Goal: Task Accomplishment & Management: Manage account settings

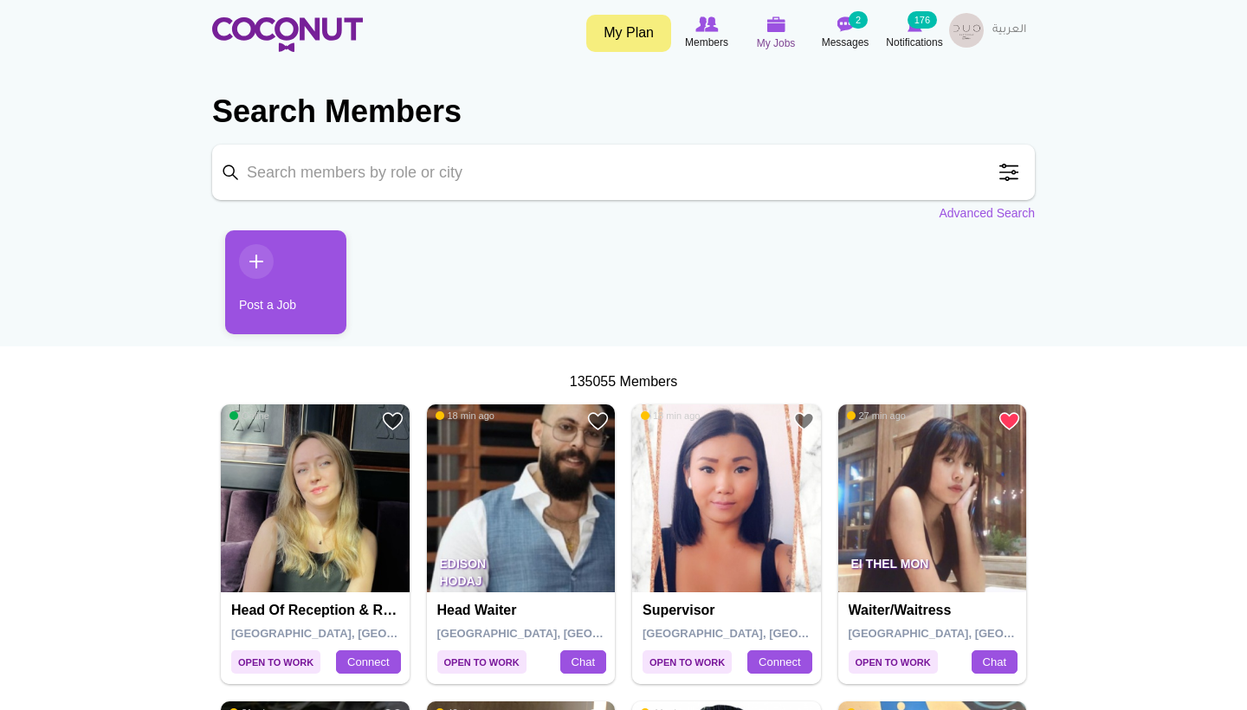
click at [777, 31] on img at bounding box center [775, 24] width 19 height 16
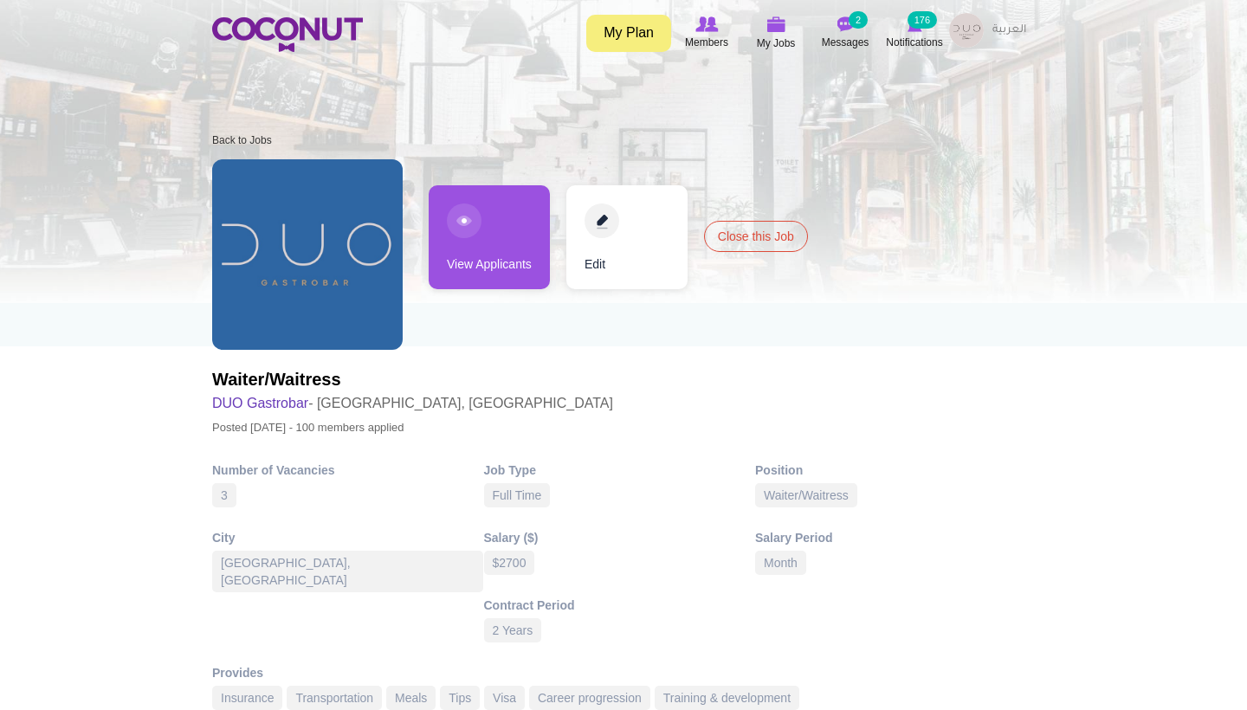
click at [623, 223] on link "Edit" at bounding box center [626, 237] width 121 height 104
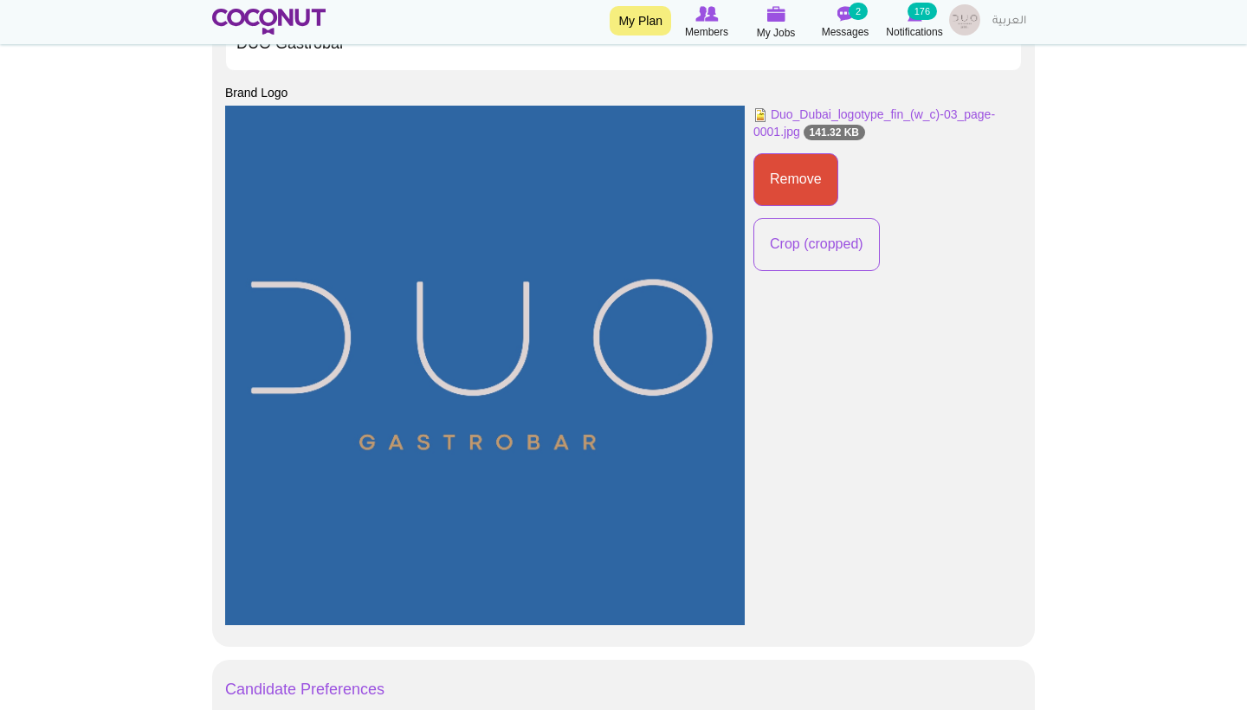
scroll to position [1082, 0]
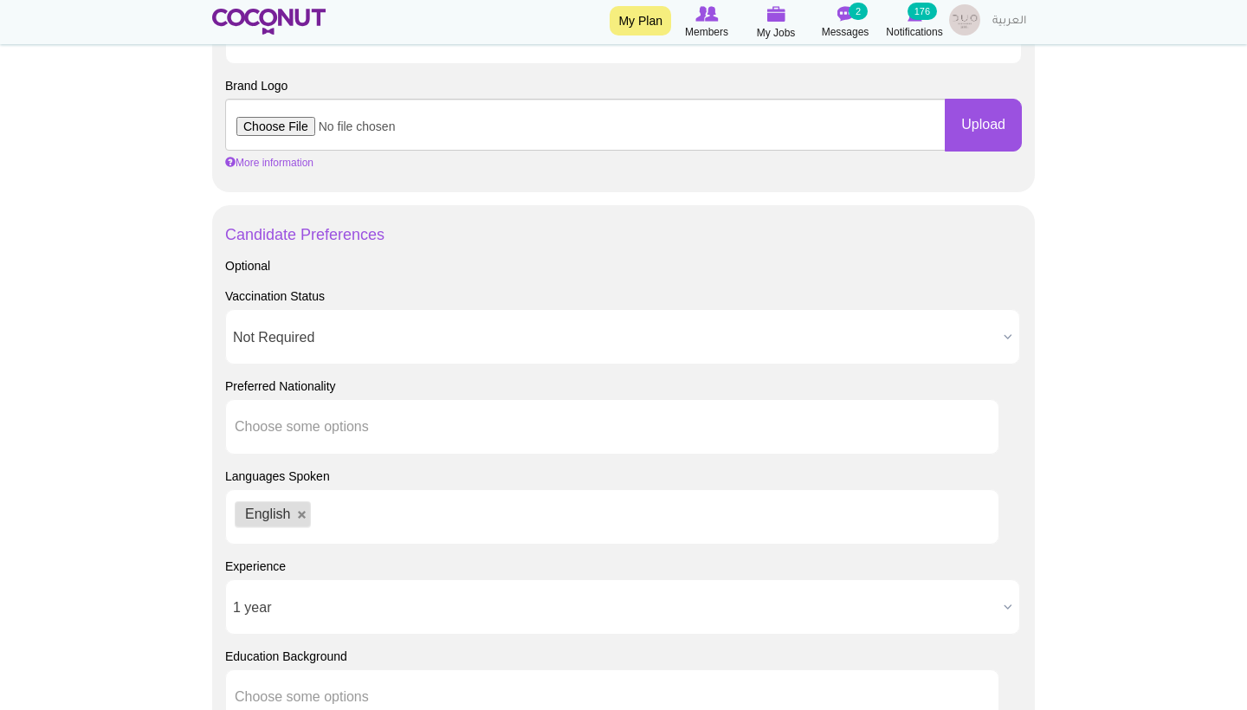
click at [307, 126] on input "file" at bounding box center [585, 125] width 720 height 52
type input "C:\fakepath\Artboard 1@2x-100.jpg"
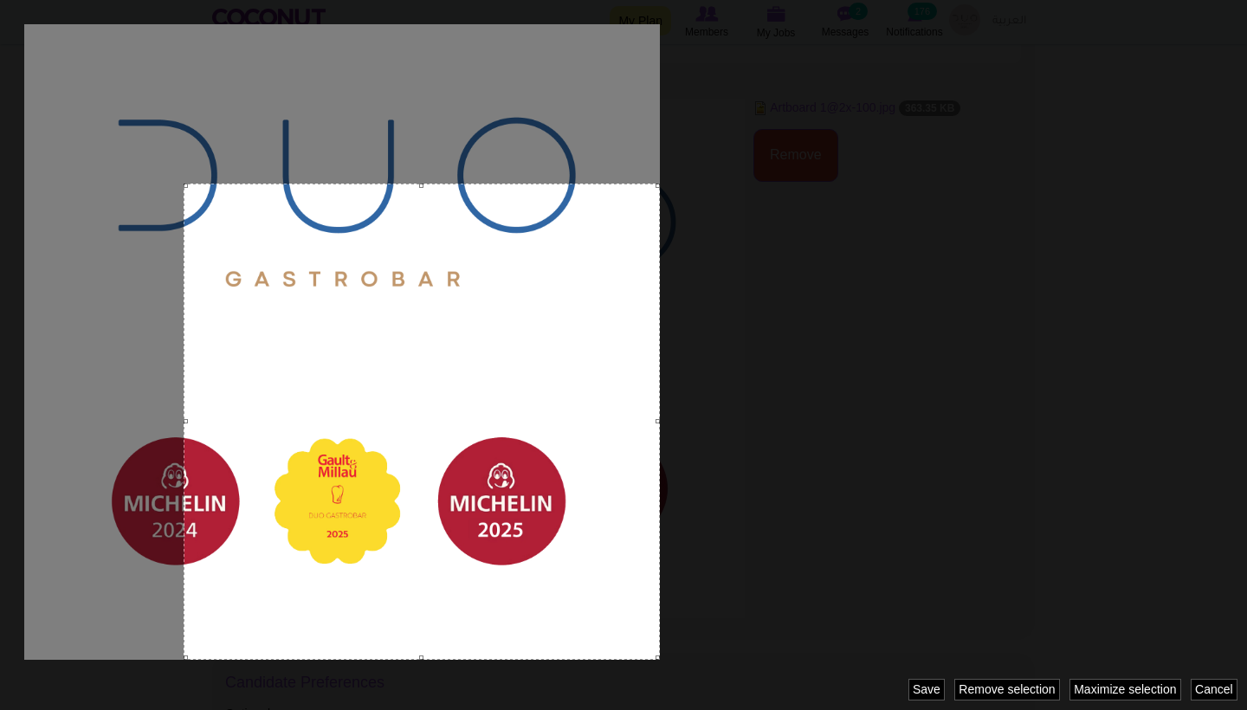
drag, startPoint x: 500, startPoint y: 496, endPoint x: 681, endPoint y: 681, distance: 259.0
click at [681, 681] on div at bounding box center [623, 355] width 1247 height 710
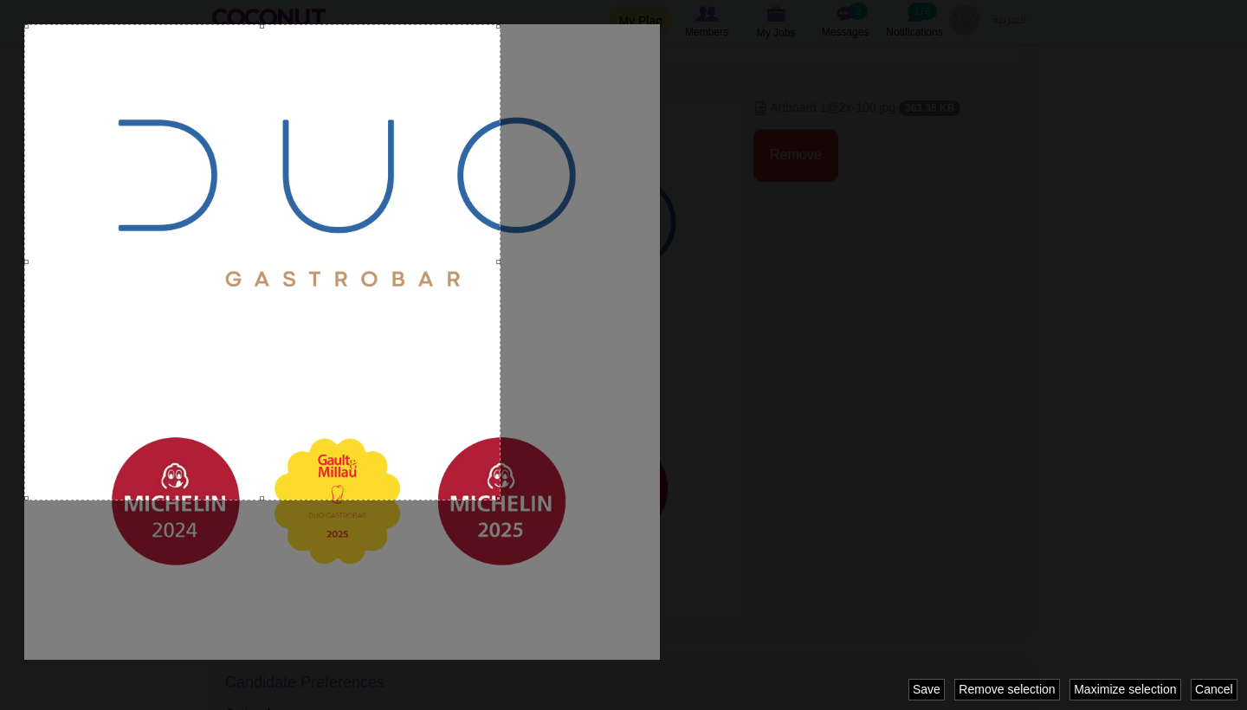
drag, startPoint x: 442, startPoint y: 397, endPoint x: 276, endPoint y: 234, distance: 232.7
click at [276, 235] on div at bounding box center [262, 262] width 476 height 476
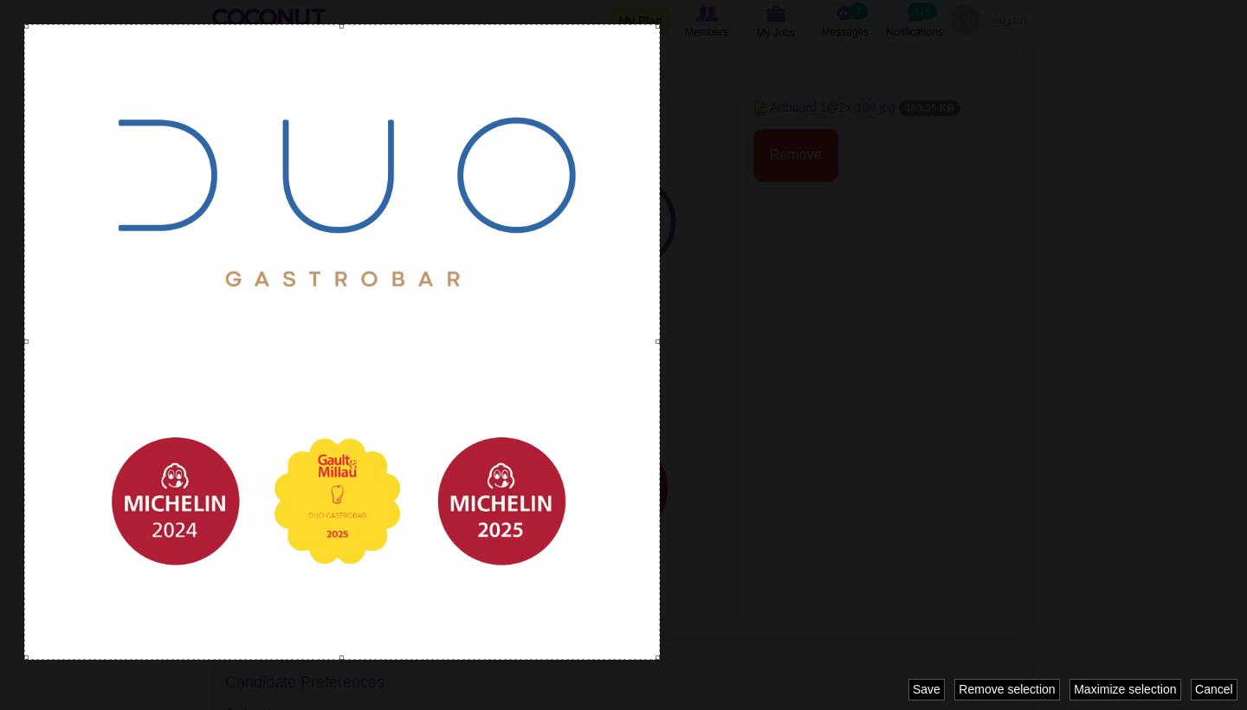
drag, startPoint x: 495, startPoint y: 498, endPoint x: 665, endPoint y: 670, distance: 241.8
click at [665, 670] on div at bounding box center [623, 355] width 1247 height 710
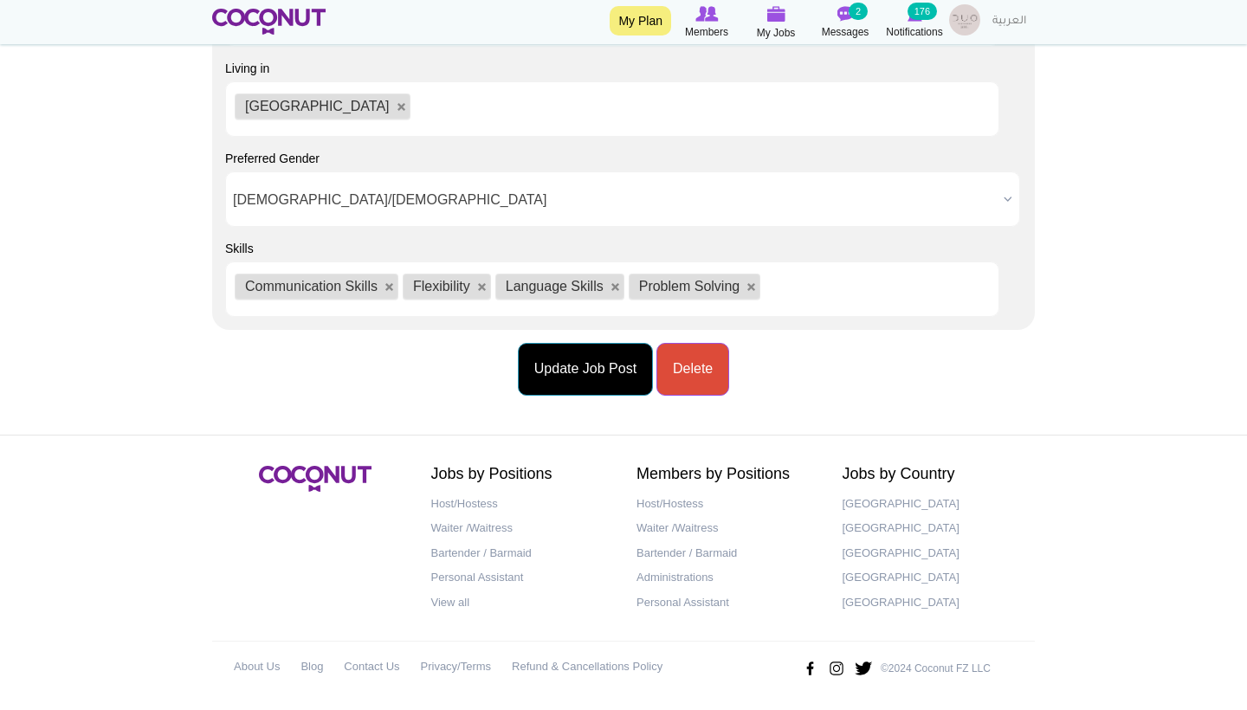
scroll to position [2206, 0]
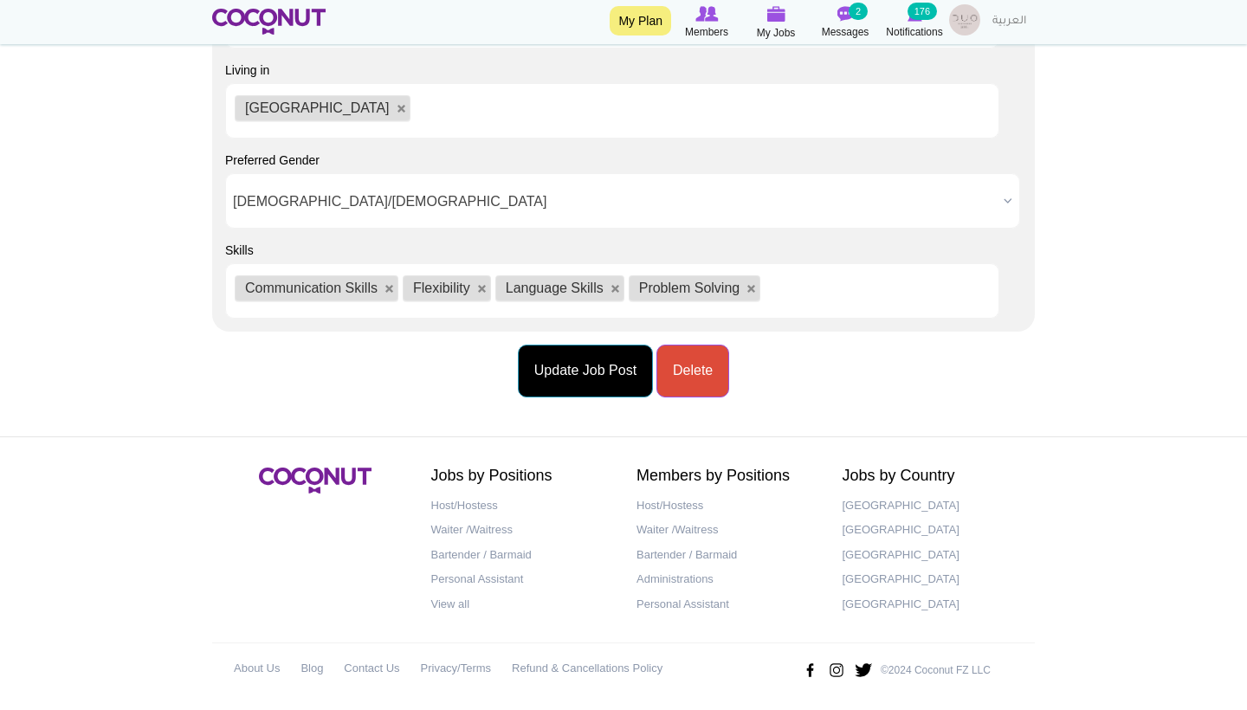
click at [603, 384] on button "Update Job Post" at bounding box center [585, 371] width 135 height 53
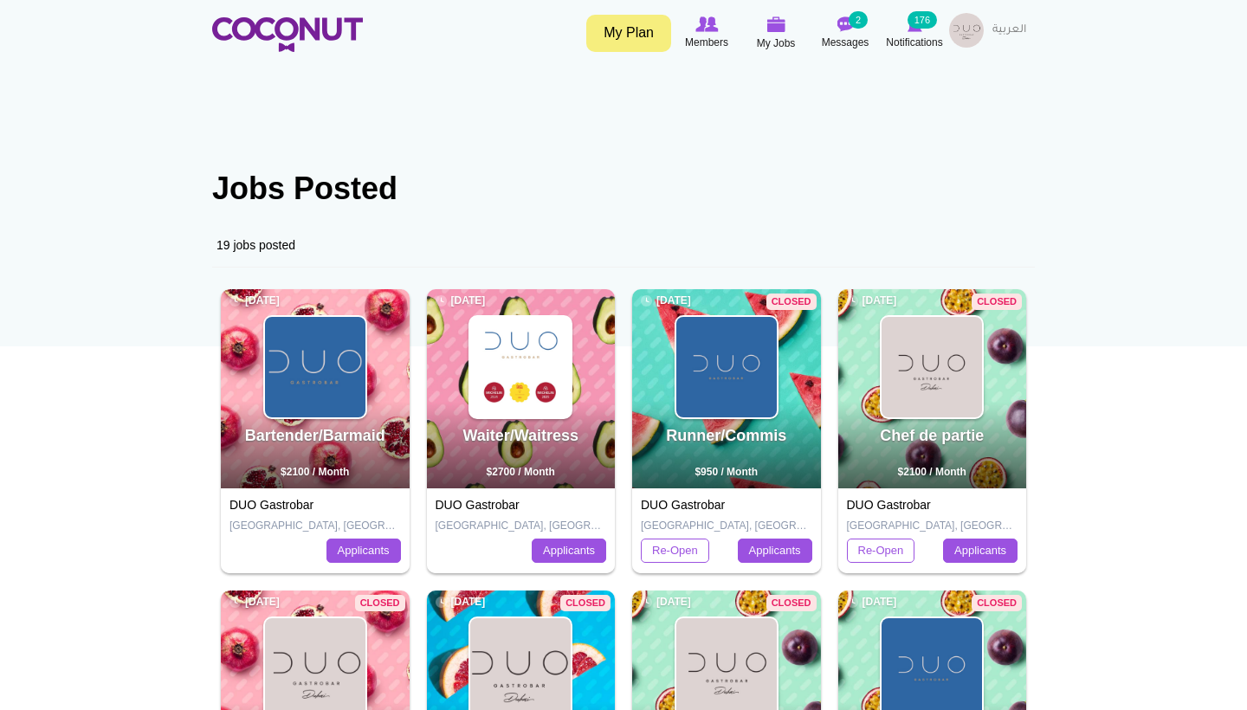
click at [286, 367] on img at bounding box center [315, 367] width 100 height 100
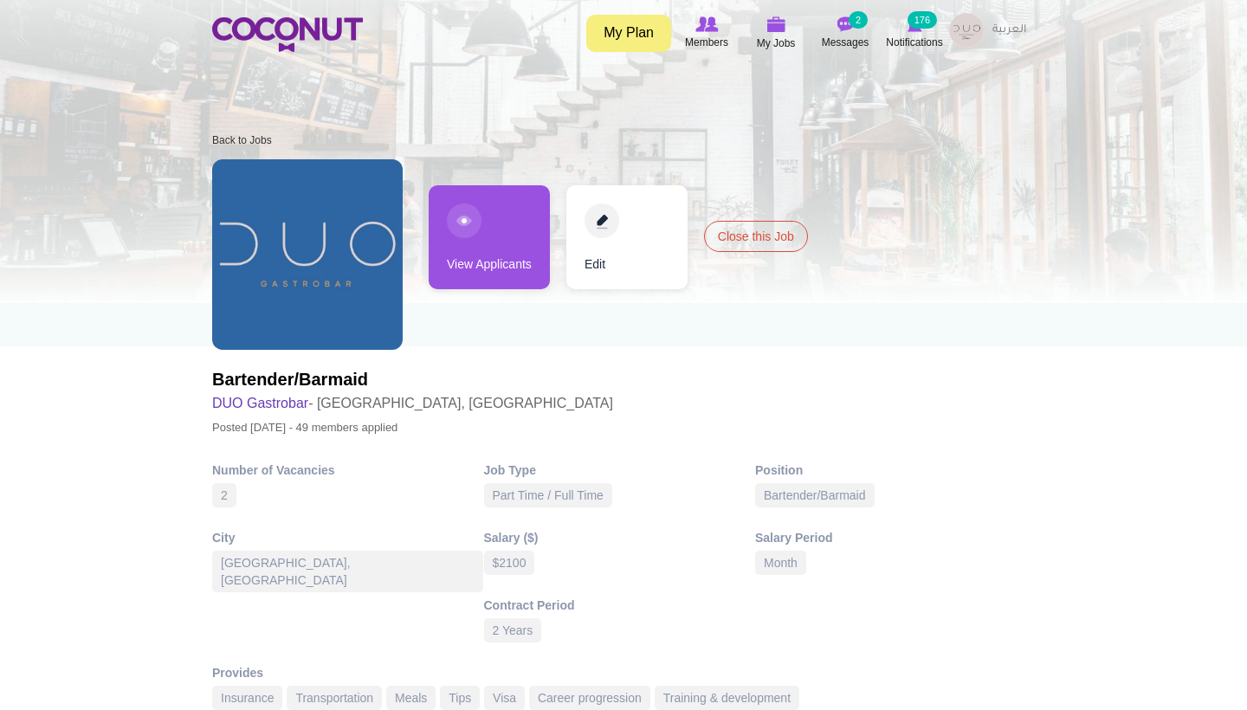
click at [637, 224] on link "Edit" at bounding box center [626, 237] width 121 height 104
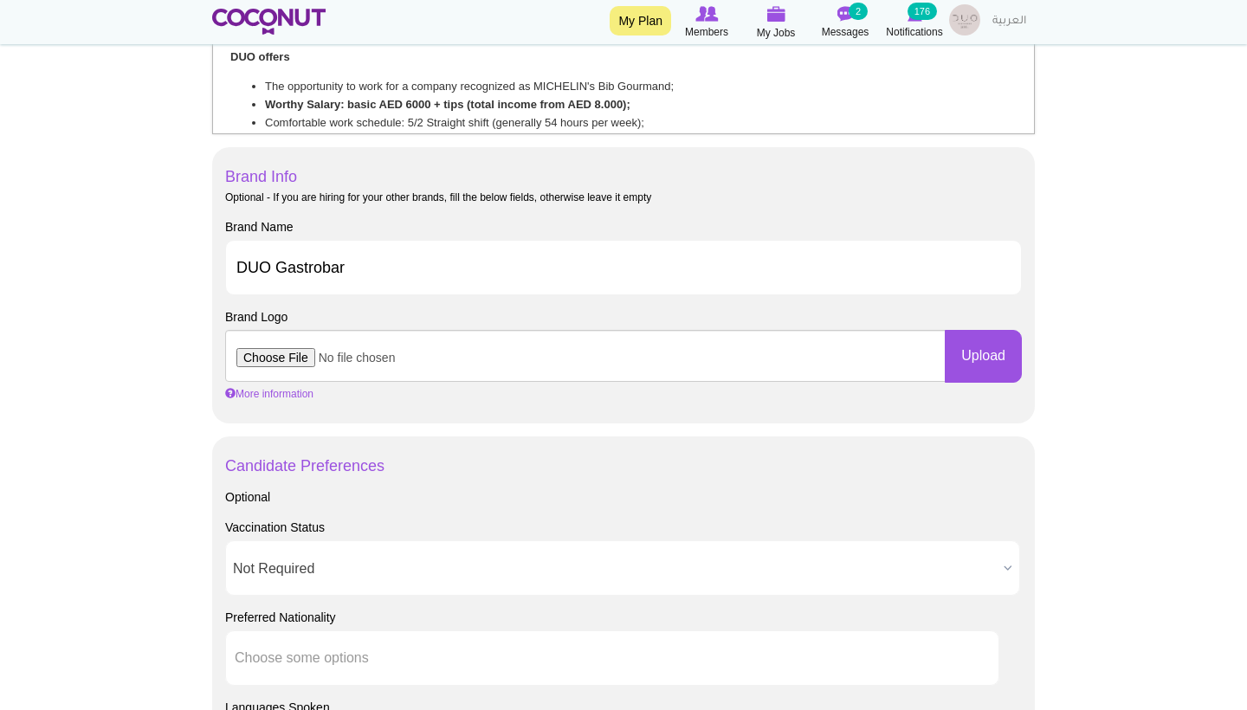
scroll to position [965, 0]
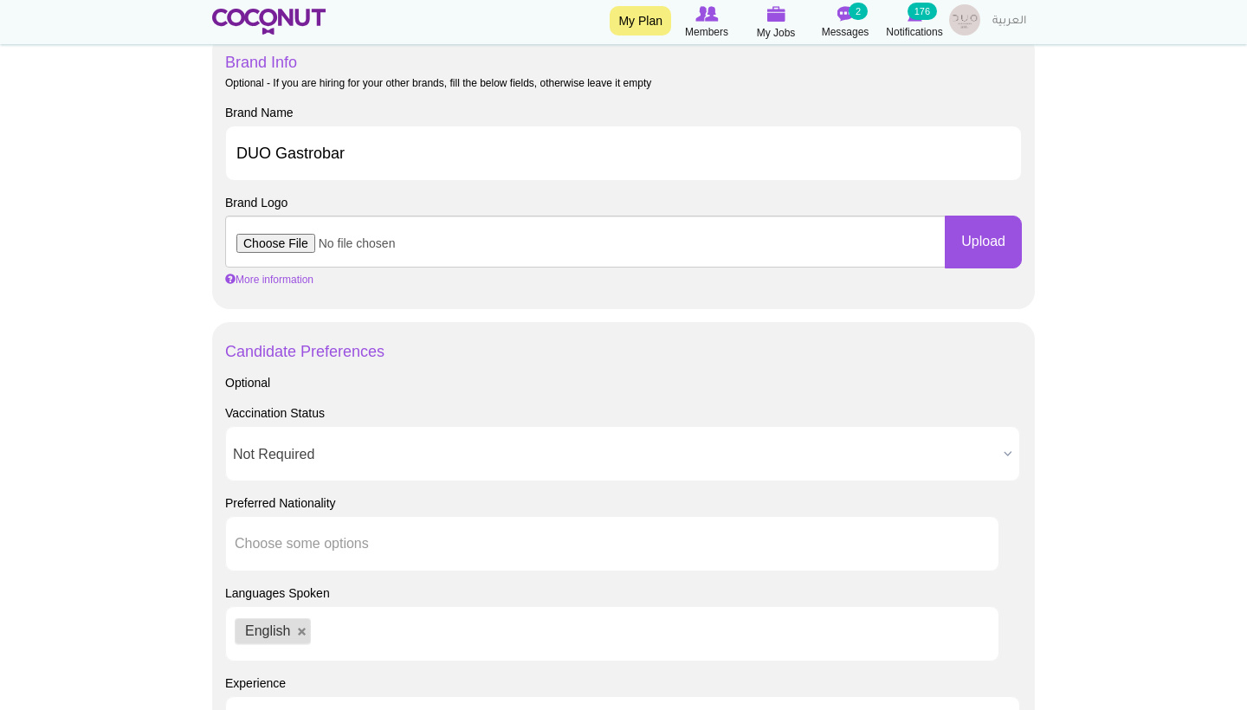
click at [271, 241] on input "file" at bounding box center [585, 242] width 720 height 52
type input "C:\fakepath\Artboard 1@2x-100.jpg"
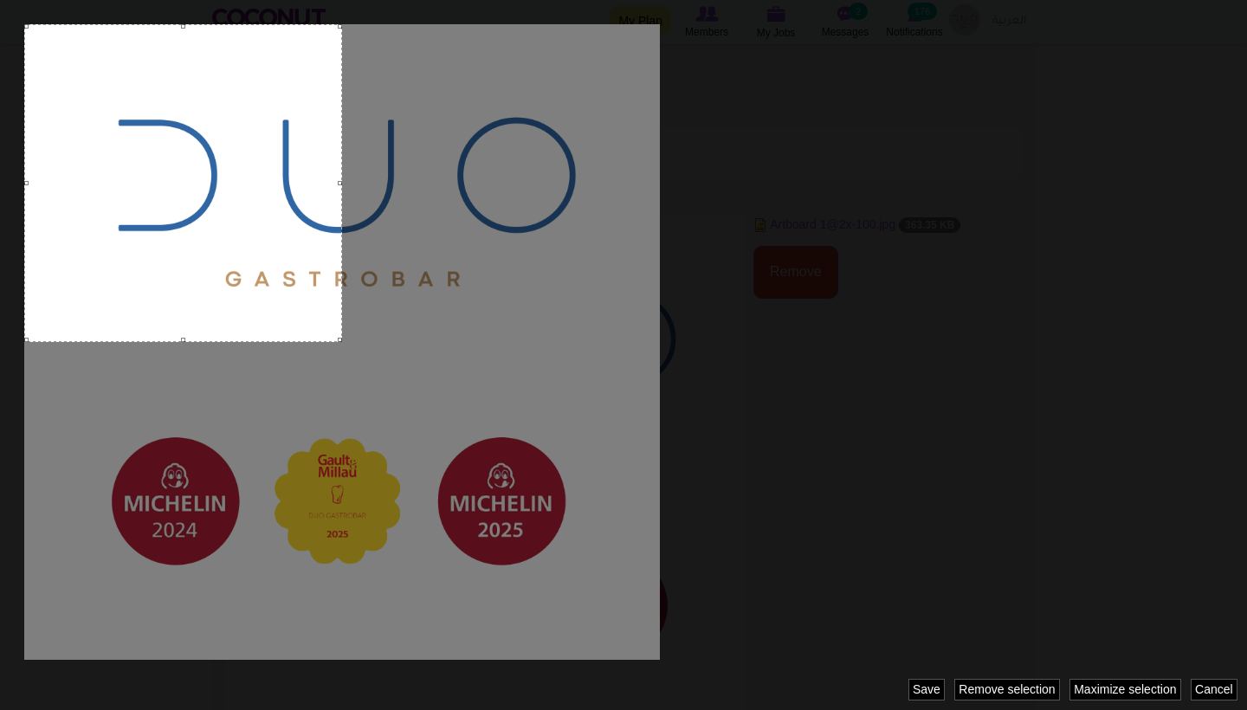
drag, startPoint x: 302, startPoint y: 314, endPoint x: 102, endPoint y: 142, distance: 264.0
click at [103, 142] on div at bounding box center [183, 183] width 318 height 318
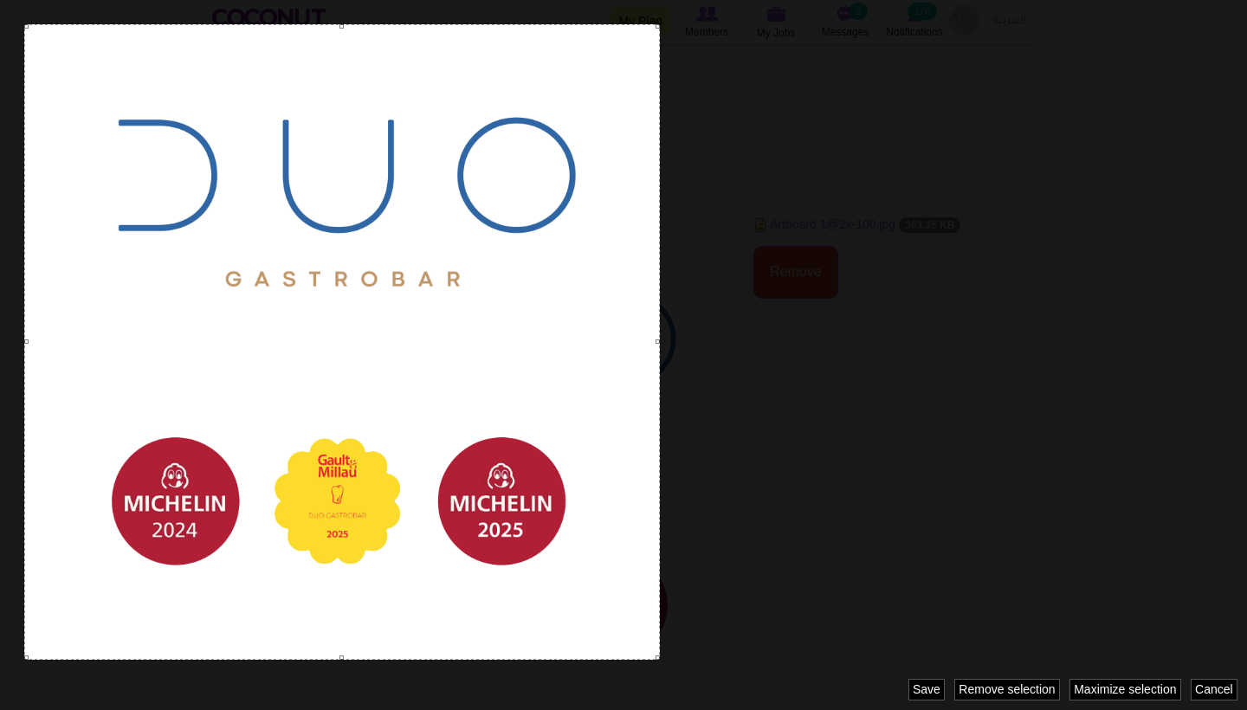
drag, startPoint x: 339, startPoint y: 339, endPoint x: 682, endPoint y: 598, distance: 430.9
click at [682, 601] on div at bounding box center [623, 355] width 1247 height 710
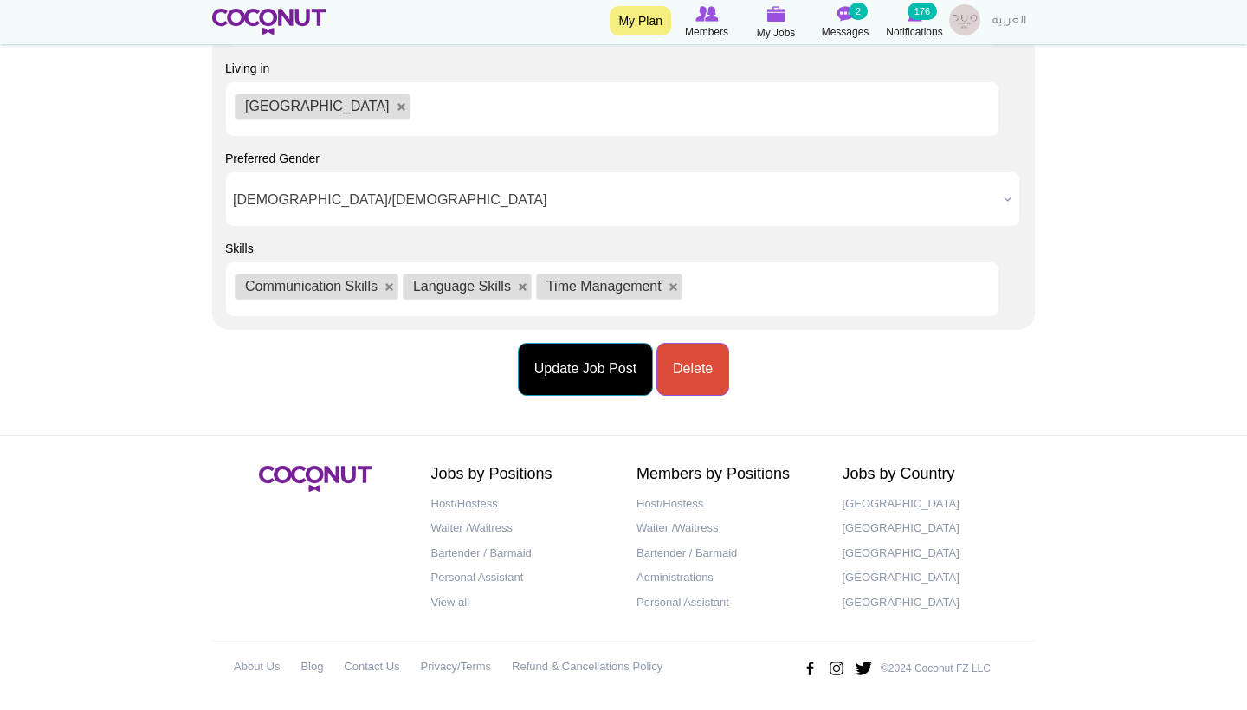
scroll to position [2206, 0]
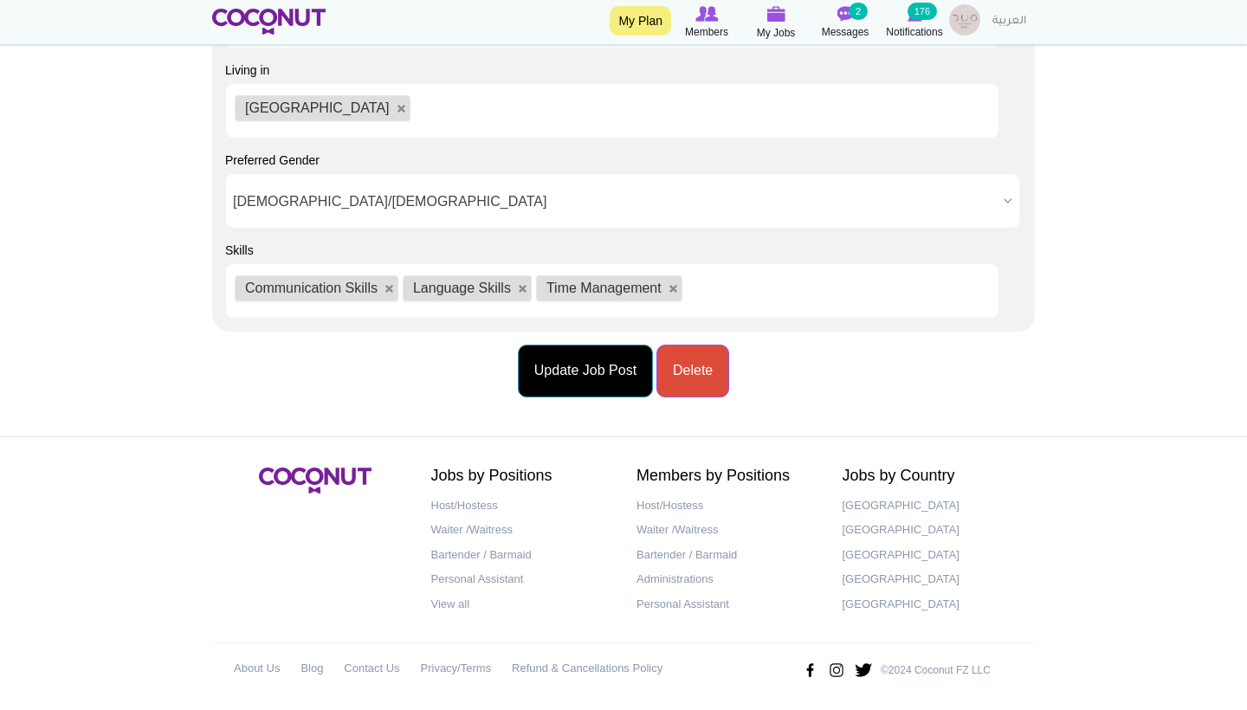
click at [576, 373] on button "Update Job Post" at bounding box center [585, 371] width 135 height 53
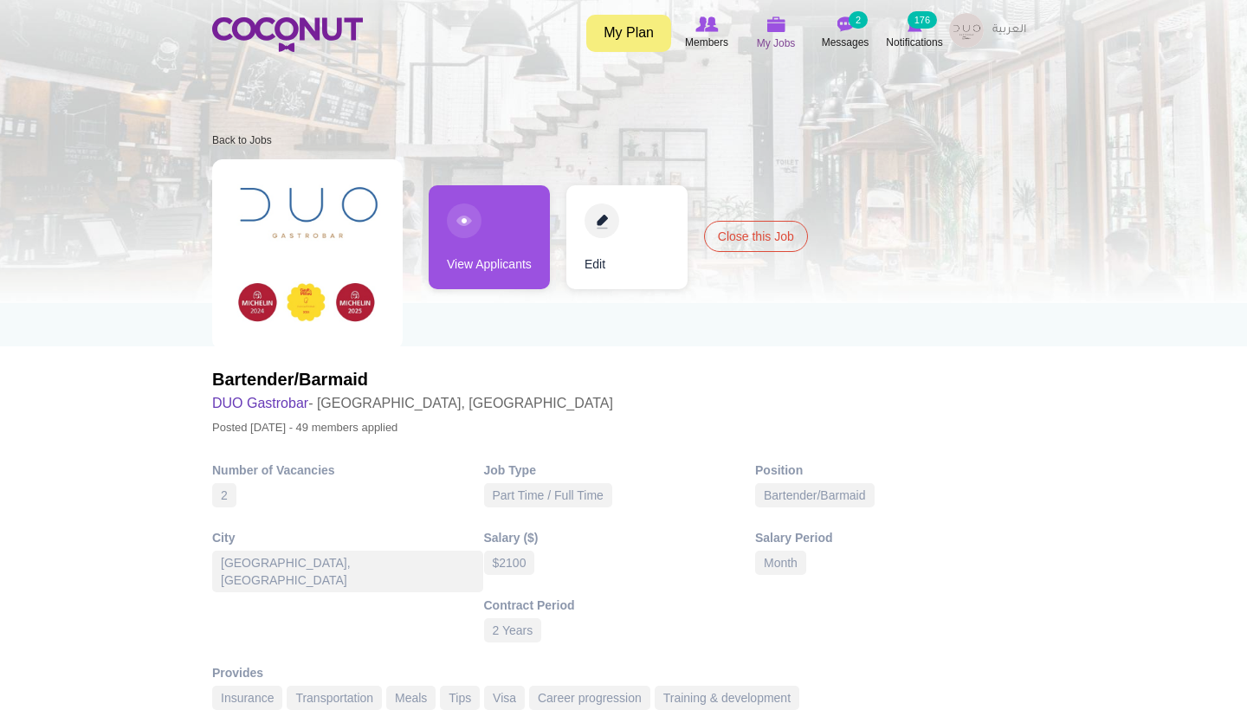
click at [764, 25] on icon at bounding box center [776, 25] width 66 height 20
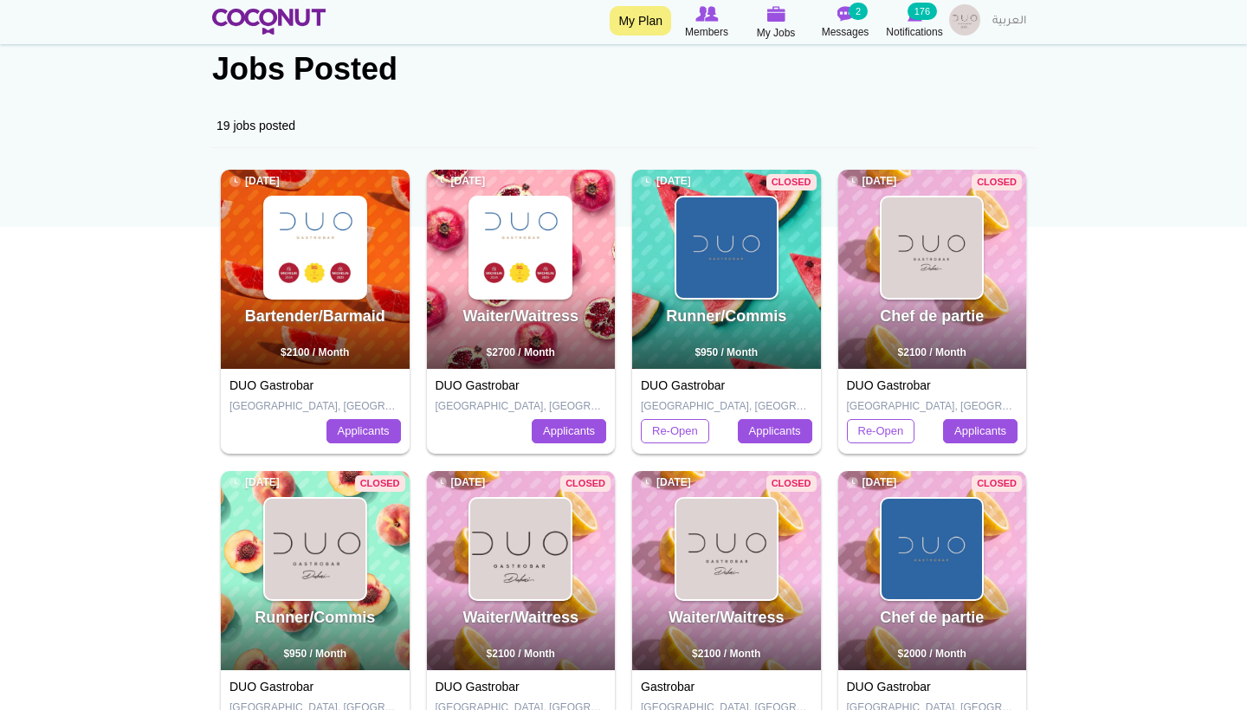
scroll to position [119, 0]
click at [531, 242] on img at bounding box center [520, 247] width 100 height 100
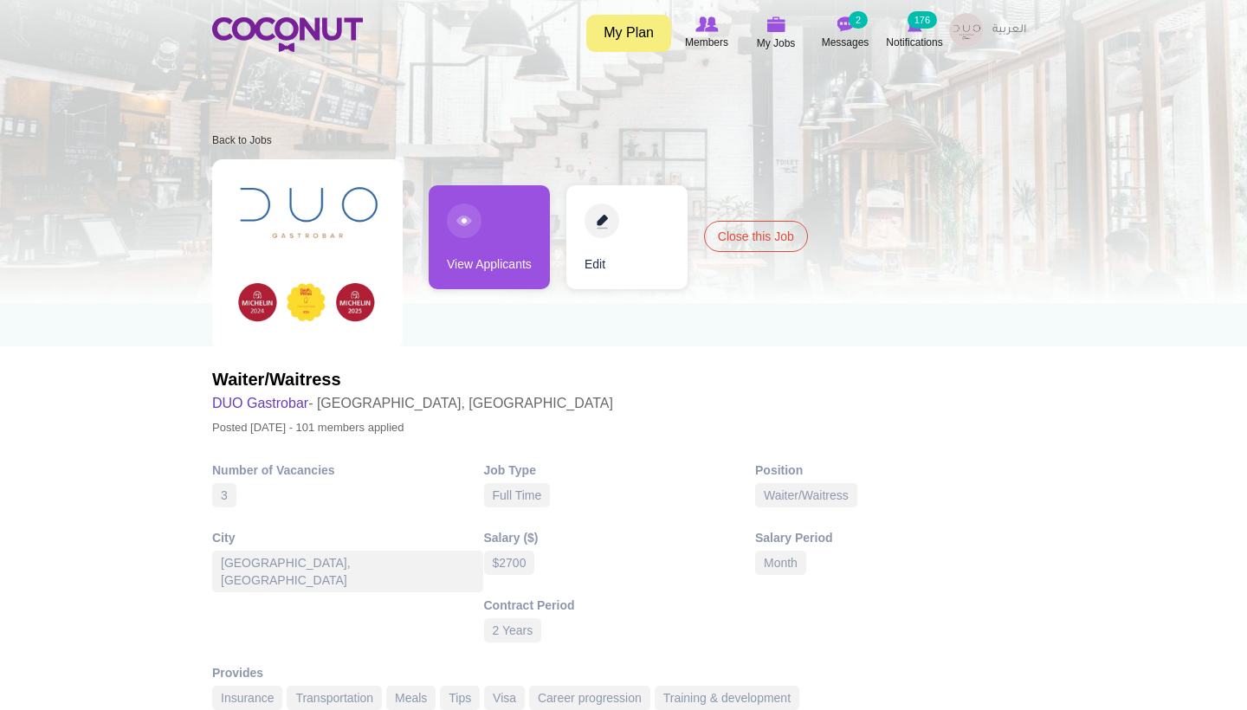
click at [510, 231] on link "View Applicants" at bounding box center [489, 237] width 121 height 104
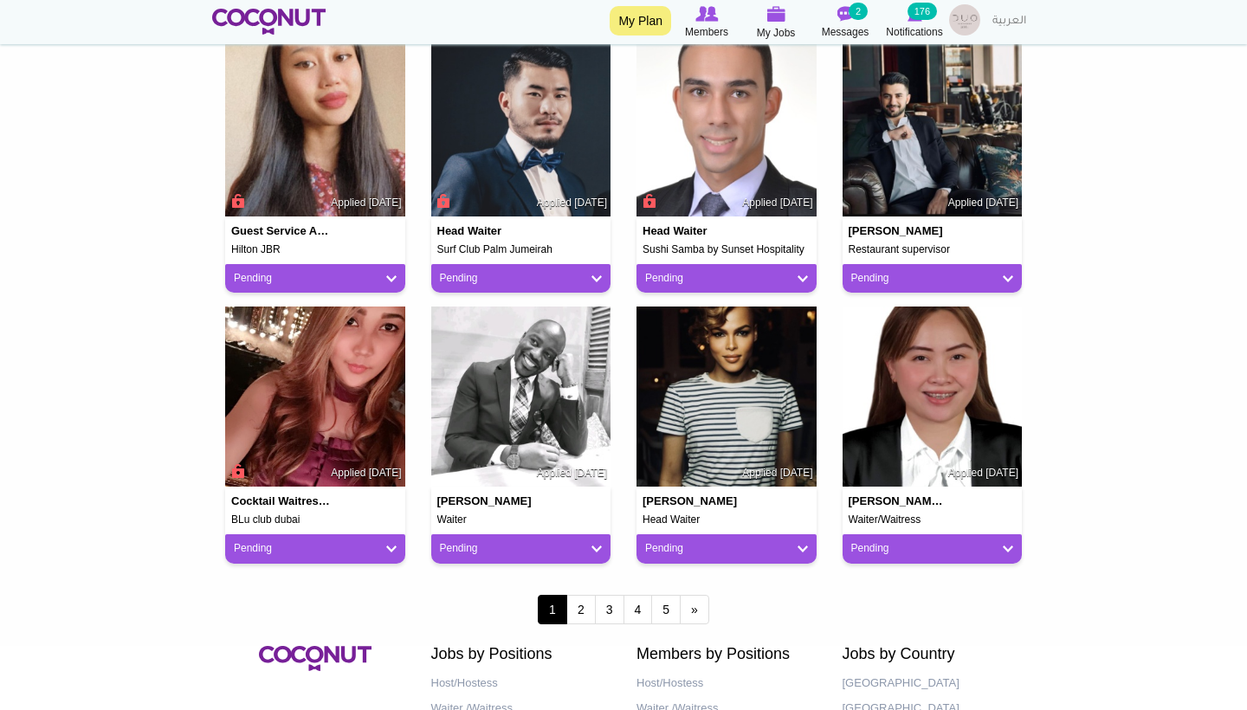
scroll to position [1282, 0]
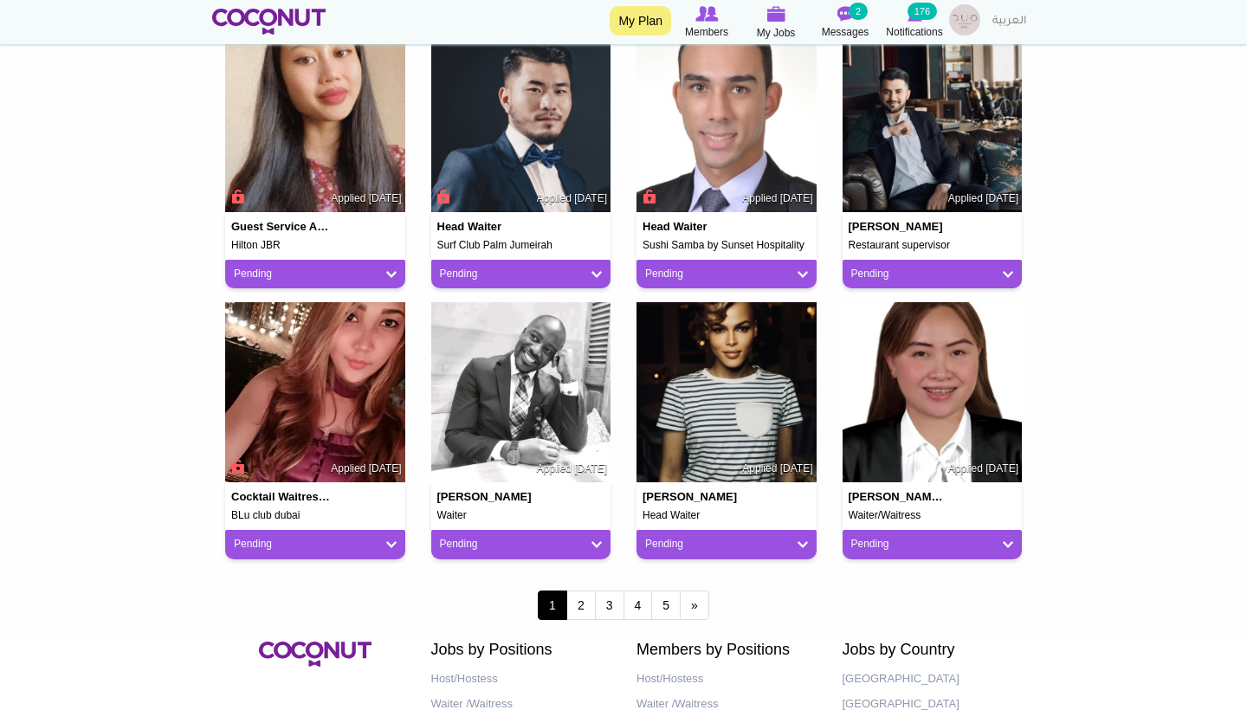
click at [889, 538] on link "Pending" at bounding box center [932, 544] width 163 height 15
click at [885, 637] on link "Not a Fit" at bounding box center [921, 640] width 147 height 21
click at [578, 601] on link "2" at bounding box center [580, 605] width 29 height 29
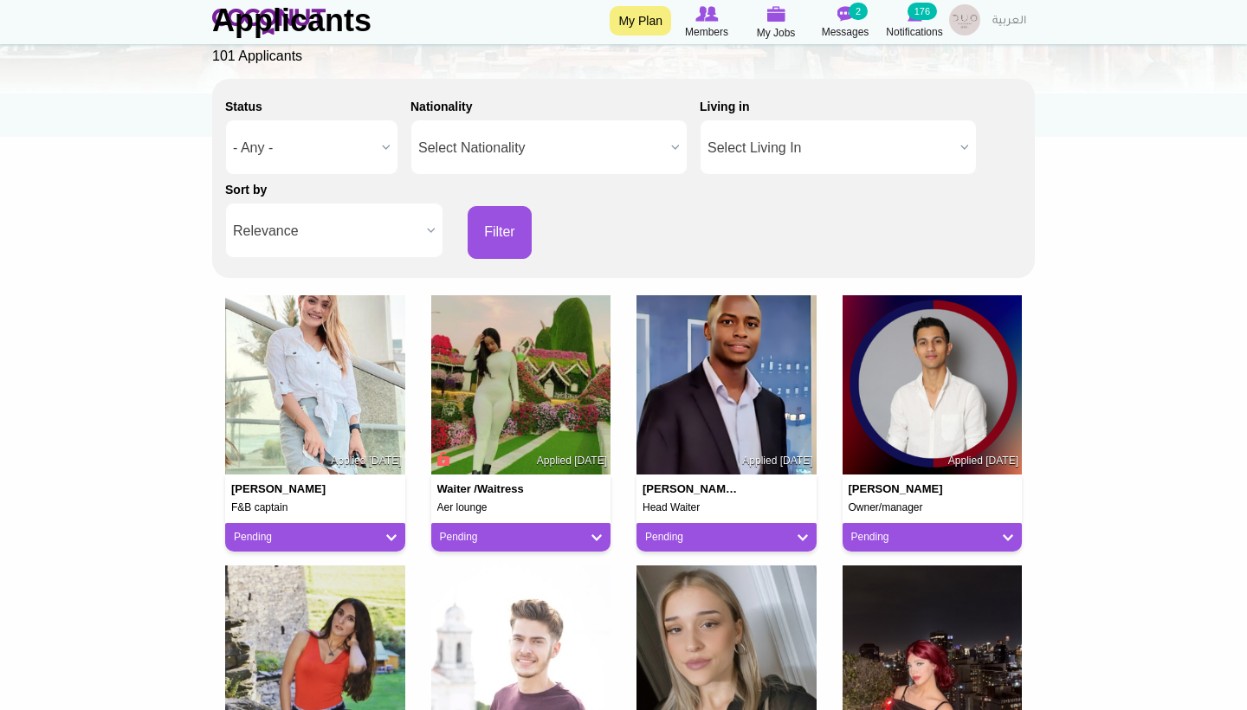
scroll to position [225, 0]
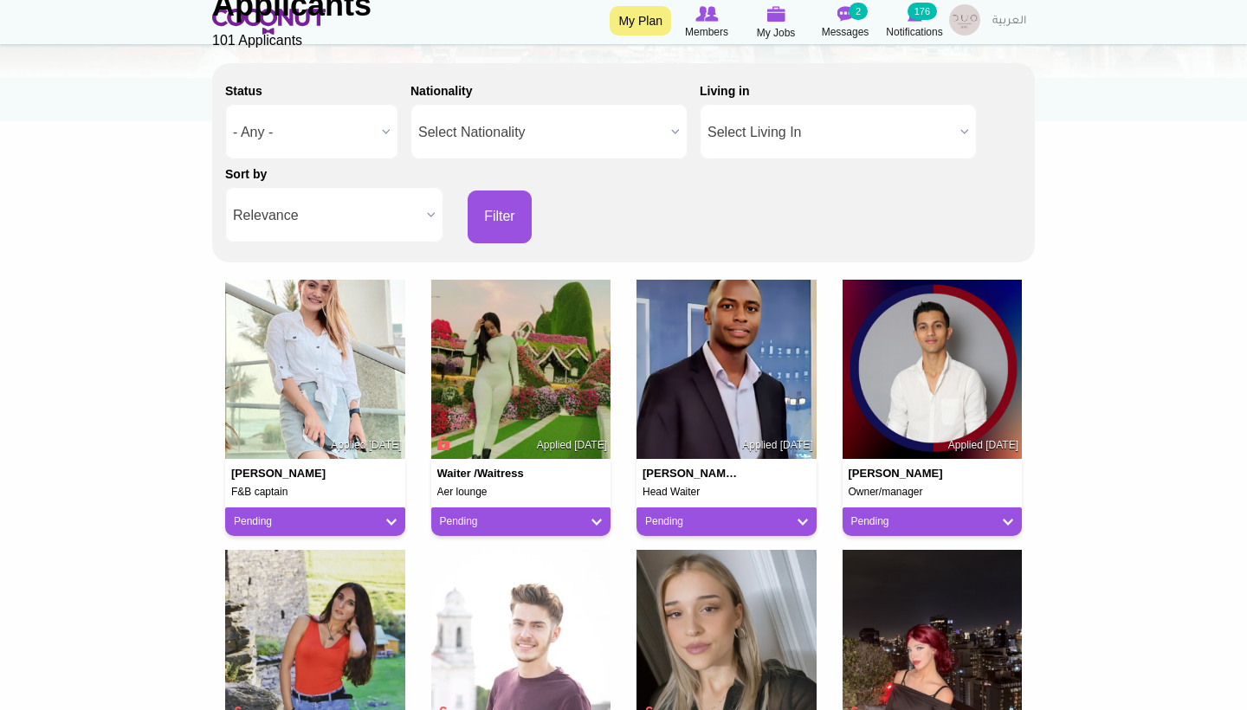
click at [379, 514] on link "Pending" at bounding box center [315, 521] width 163 height 15
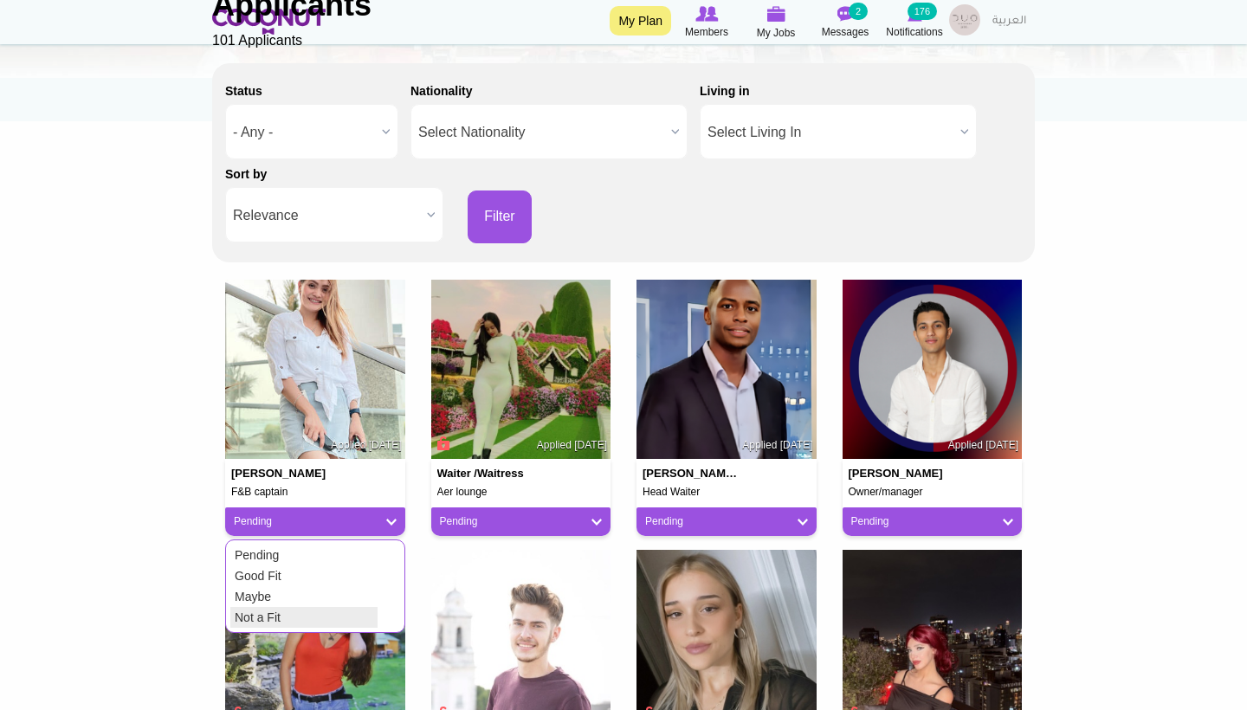
click at [313, 610] on link "Not a Fit" at bounding box center [303, 617] width 147 height 21
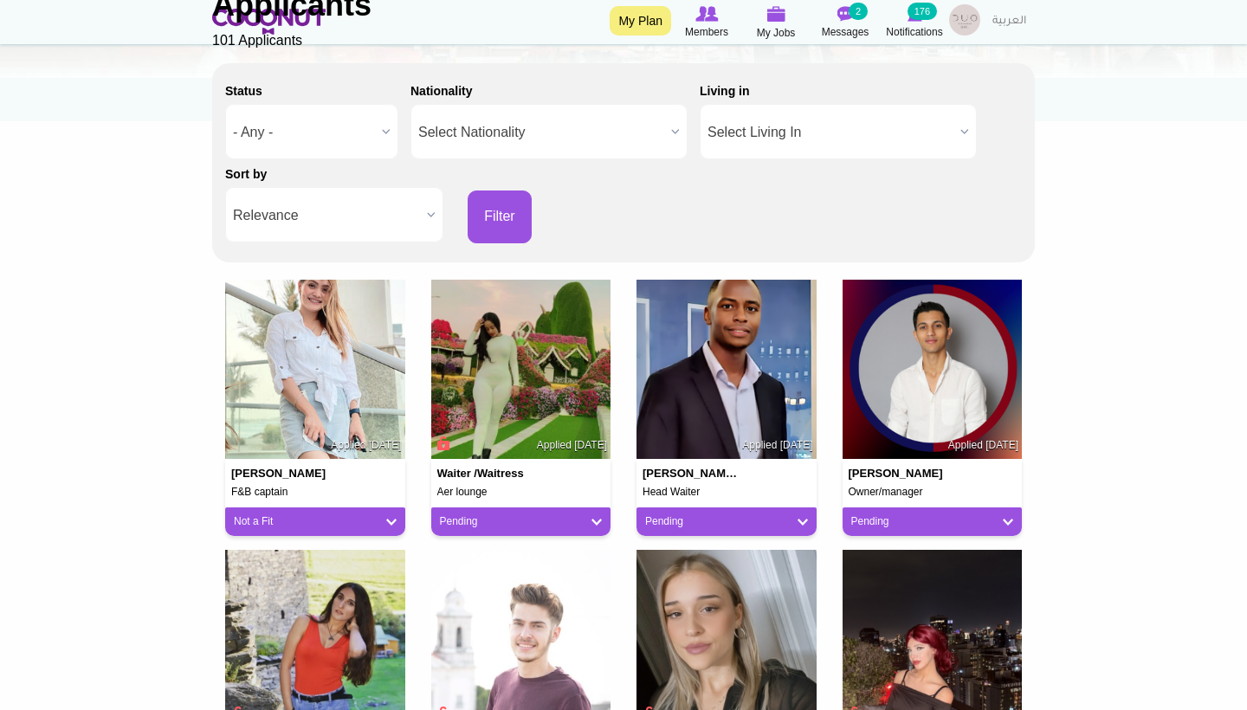
click at [715, 516] on link "Pending" at bounding box center [726, 521] width 163 height 15
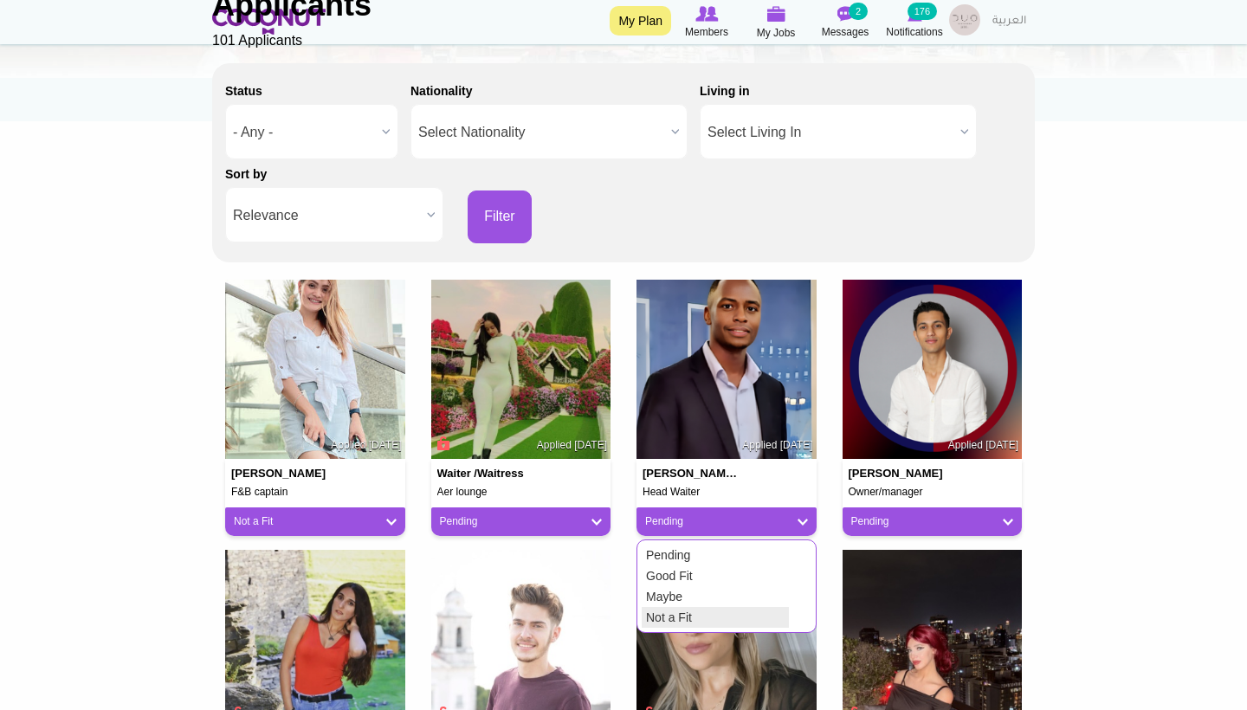
click at [695, 618] on link "Not a Fit" at bounding box center [715, 617] width 147 height 21
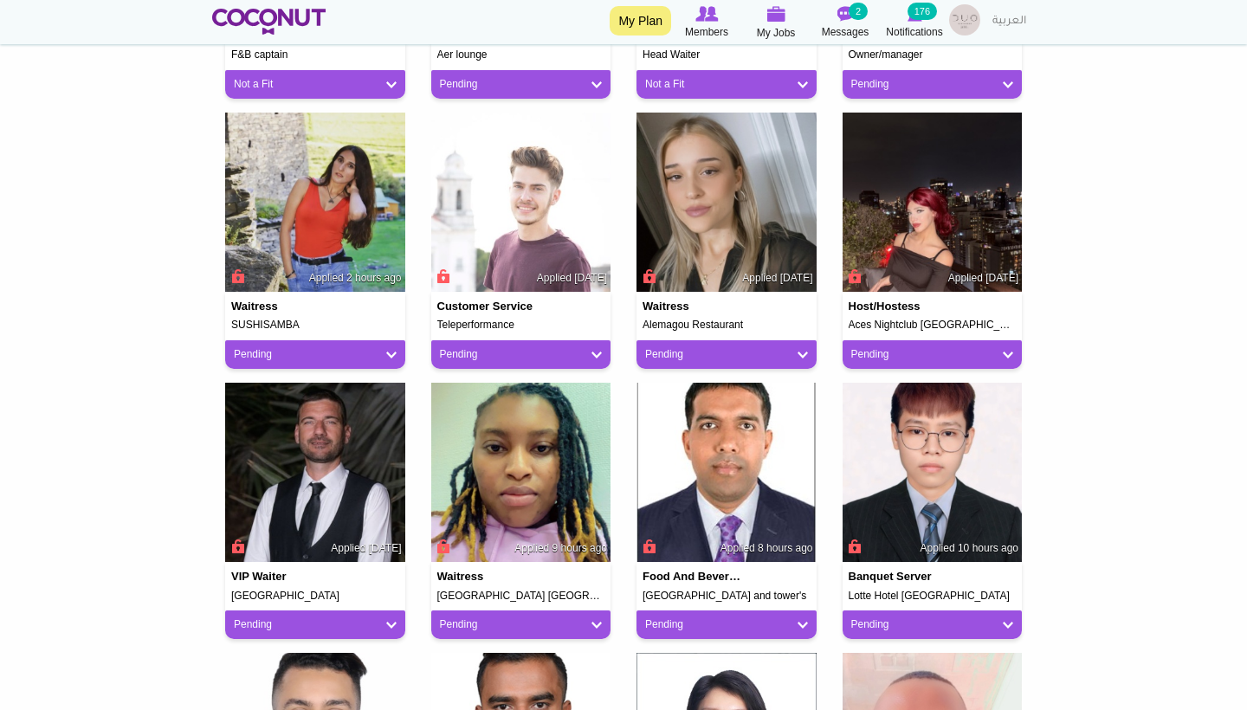
scroll to position [703, 0]
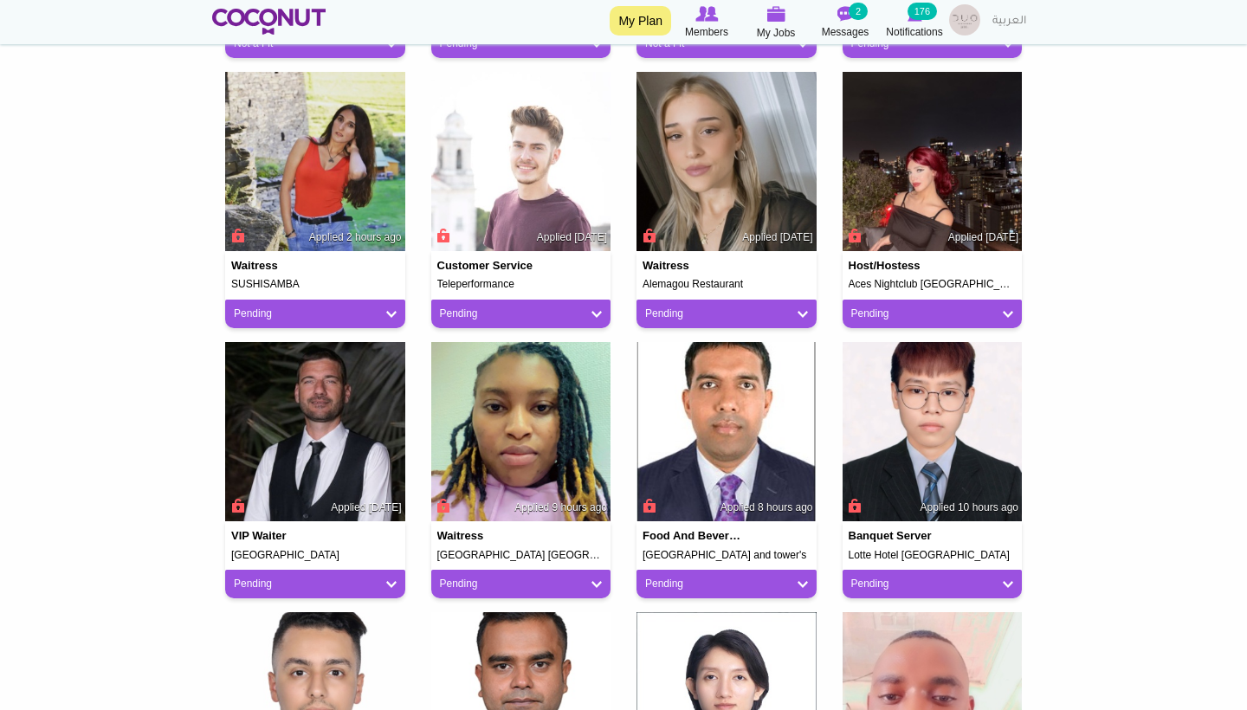
click at [554, 577] on link "Pending" at bounding box center [521, 584] width 163 height 15
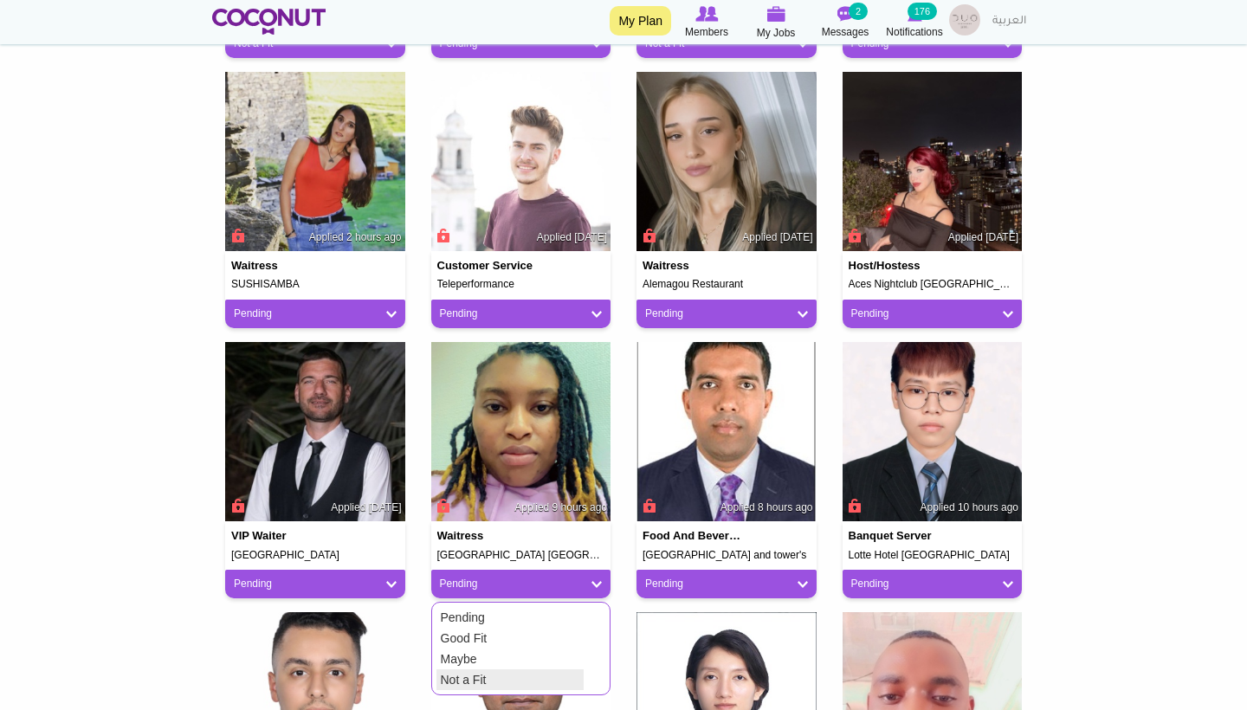
click at [513, 676] on link "Not a Fit" at bounding box center [509, 679] width 147 height 21
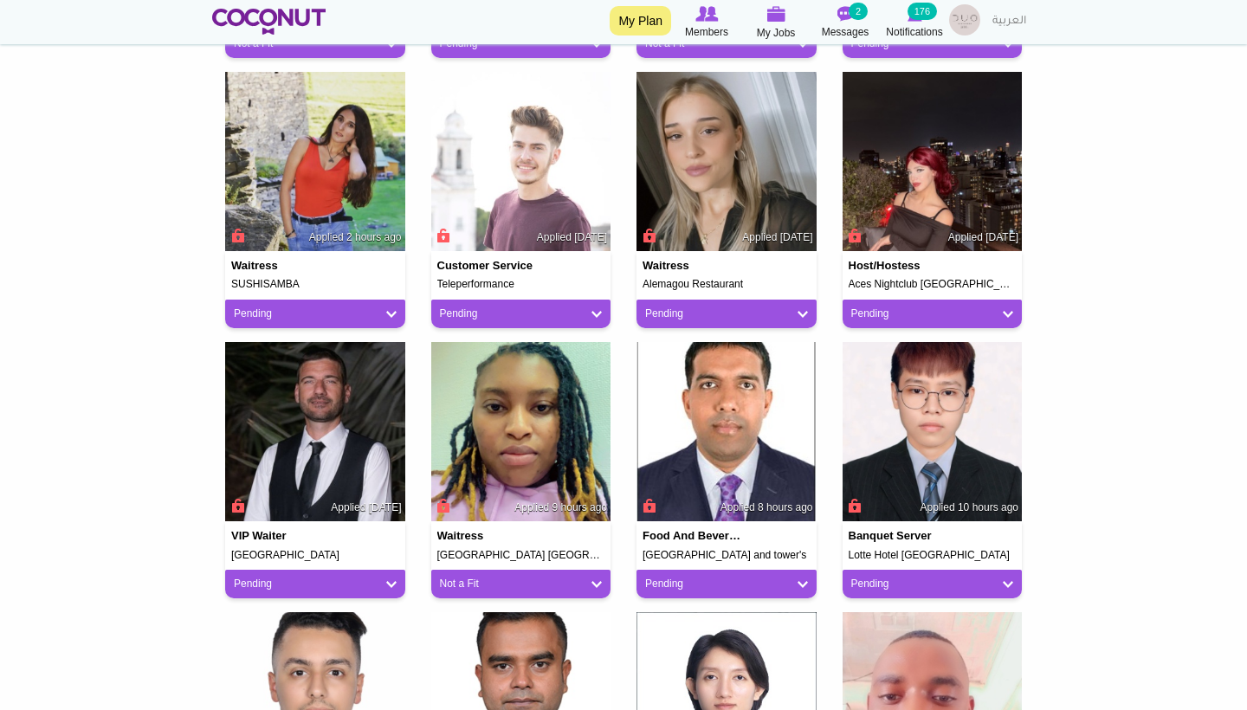
click at [697, 577] on link "Pending" at bounding box center [726, 584] width 163 height 15
click at [674, 675] on link "Not a Fit" at bounding box center [715, 679] width 147 height 21
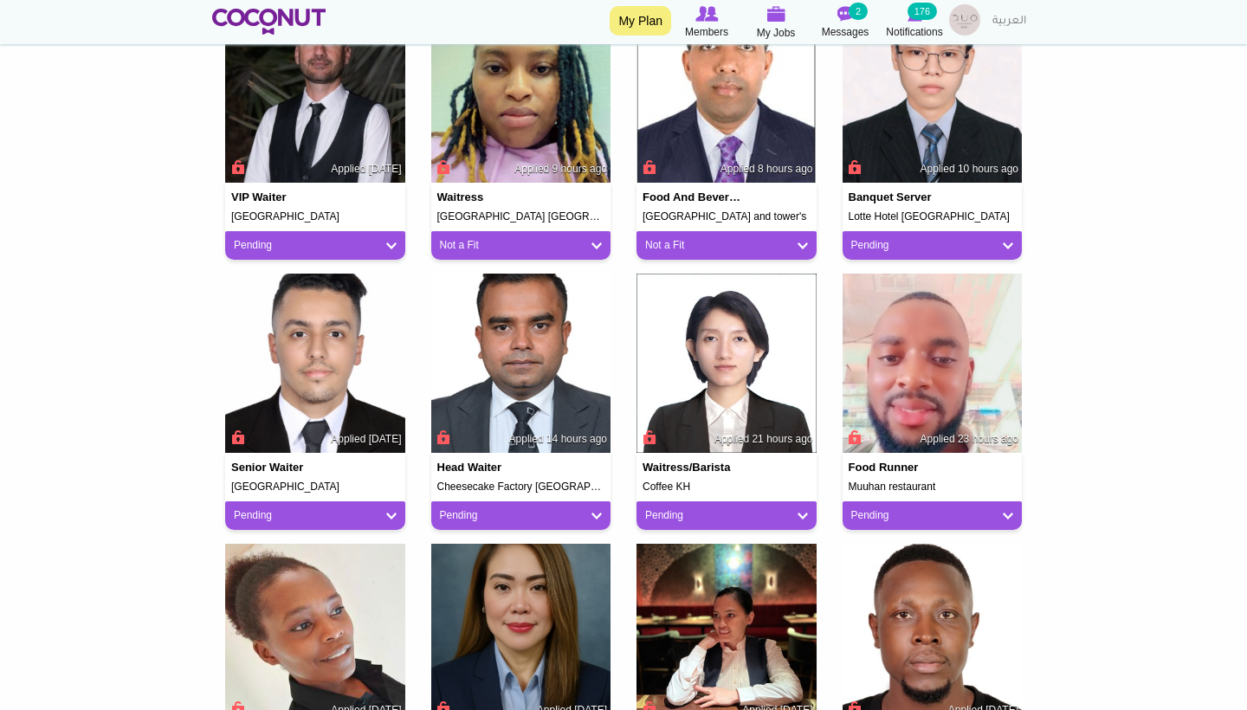
scroll to position [1053, 0]
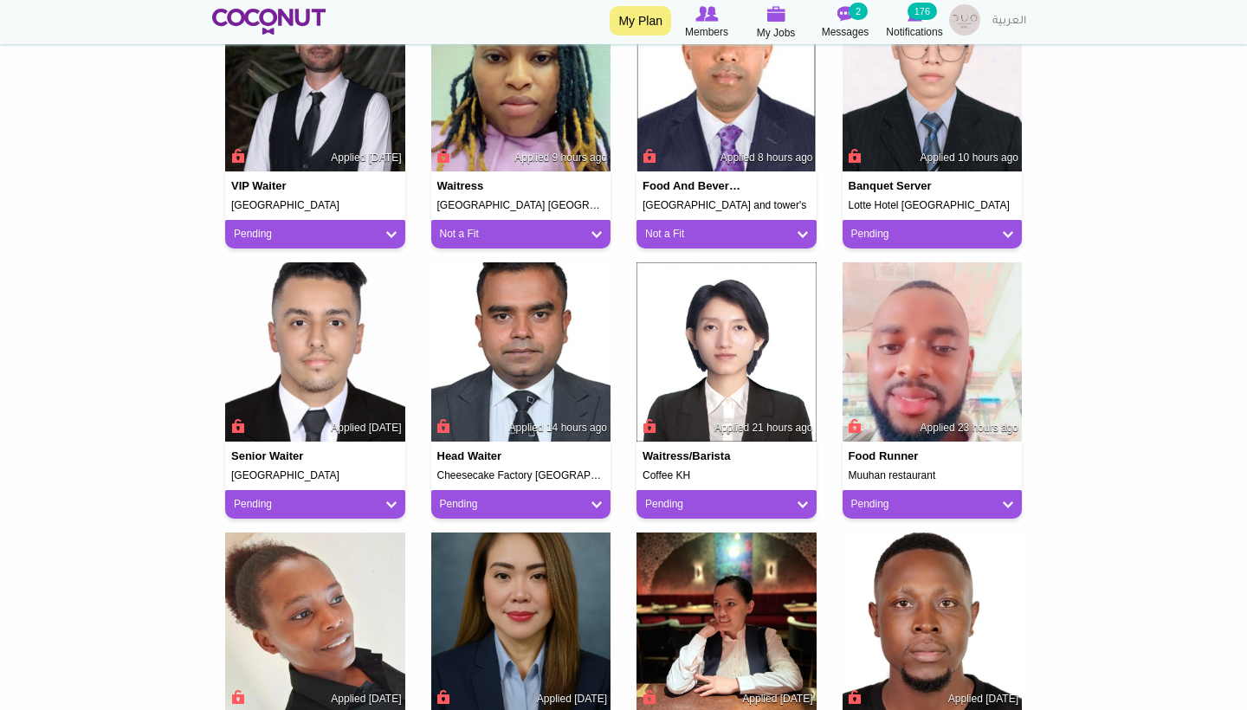
click at [519, 499] on link "Pending" at bounding box center [521, 504] width 163 height 15
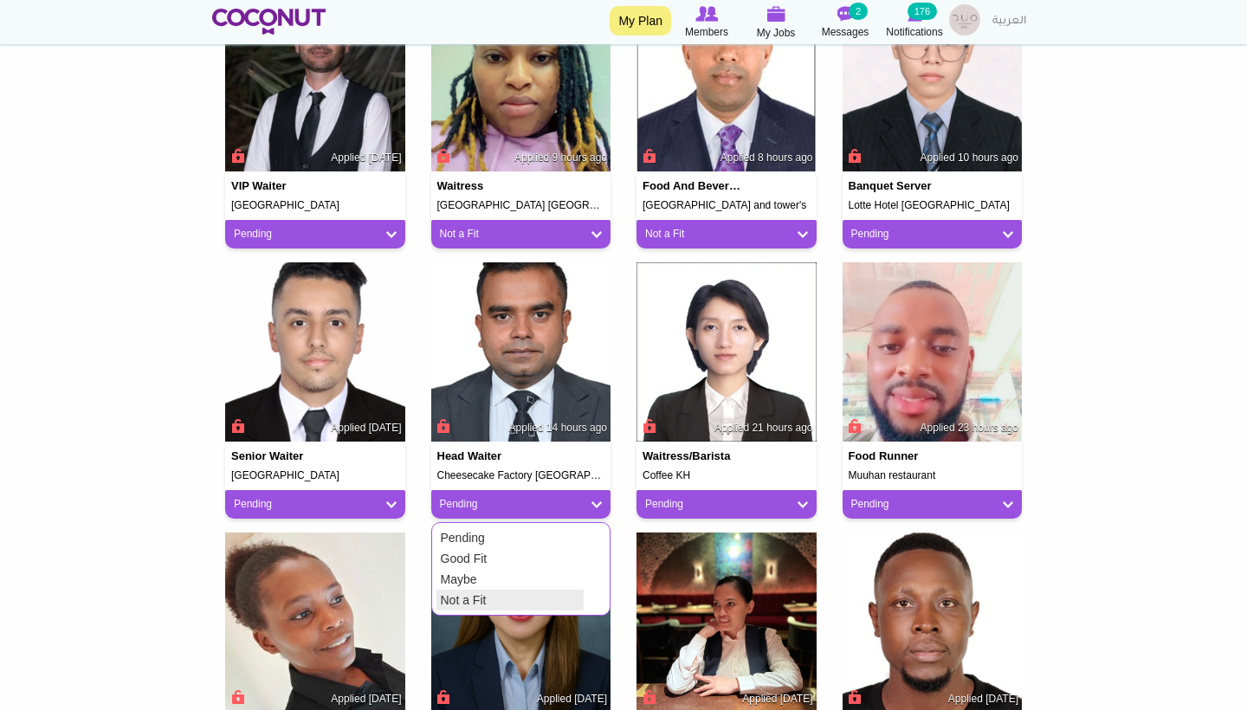
click at [520, 598] on link "Not a Fit" at bounding box center [509, 600] width 147 height 21
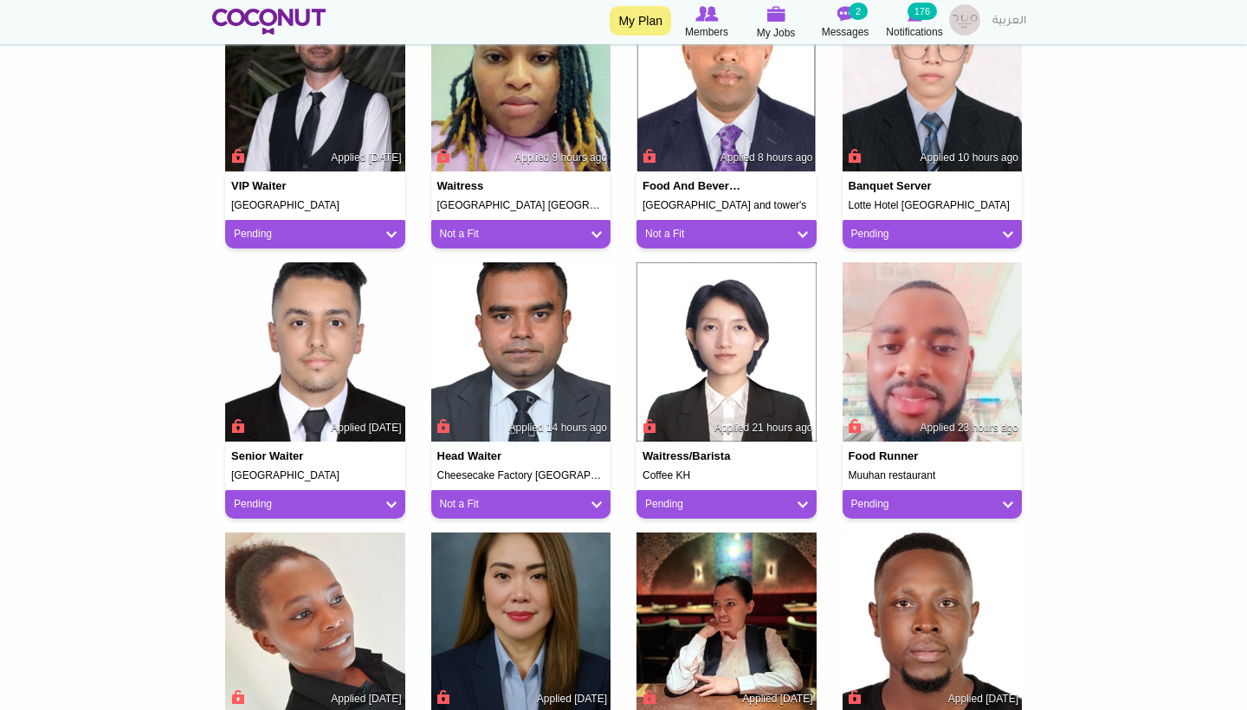
click at [726, 498] on link "Pending" at bounding box center [726, 504] width 163 height 15
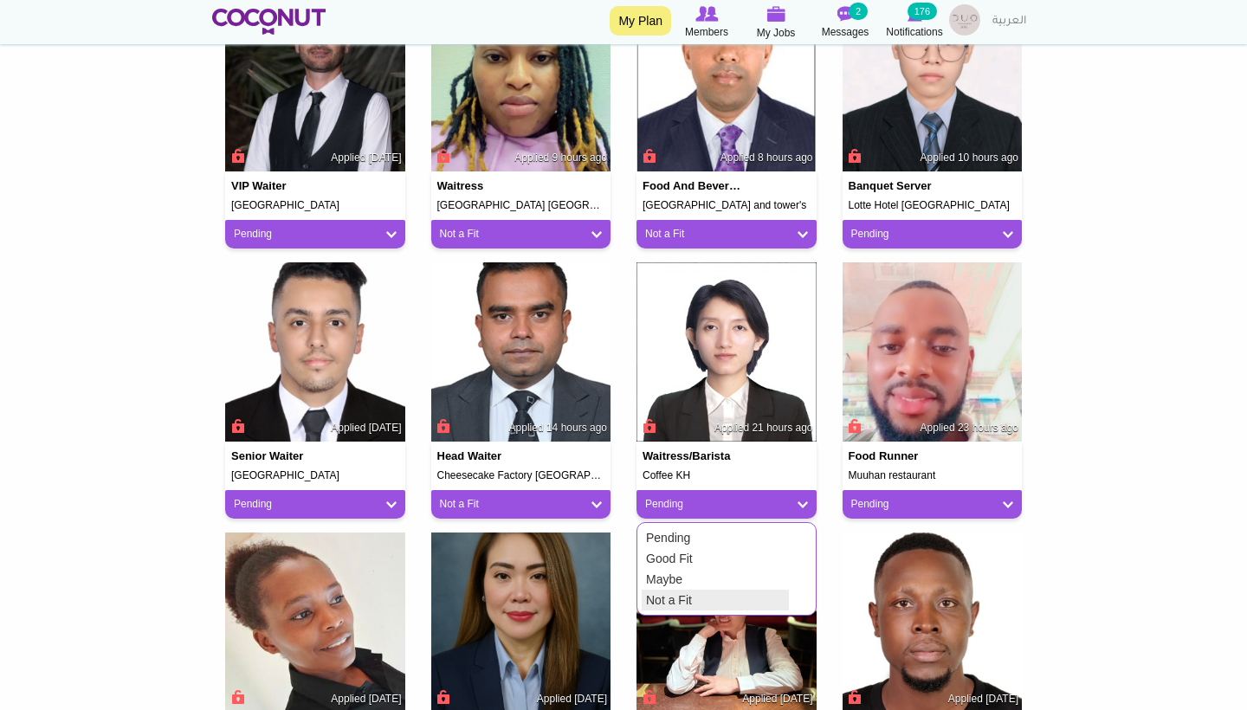
click at [698, 595] on link "Not a Fit" at bounding box center [715, 600] width 147 height 21
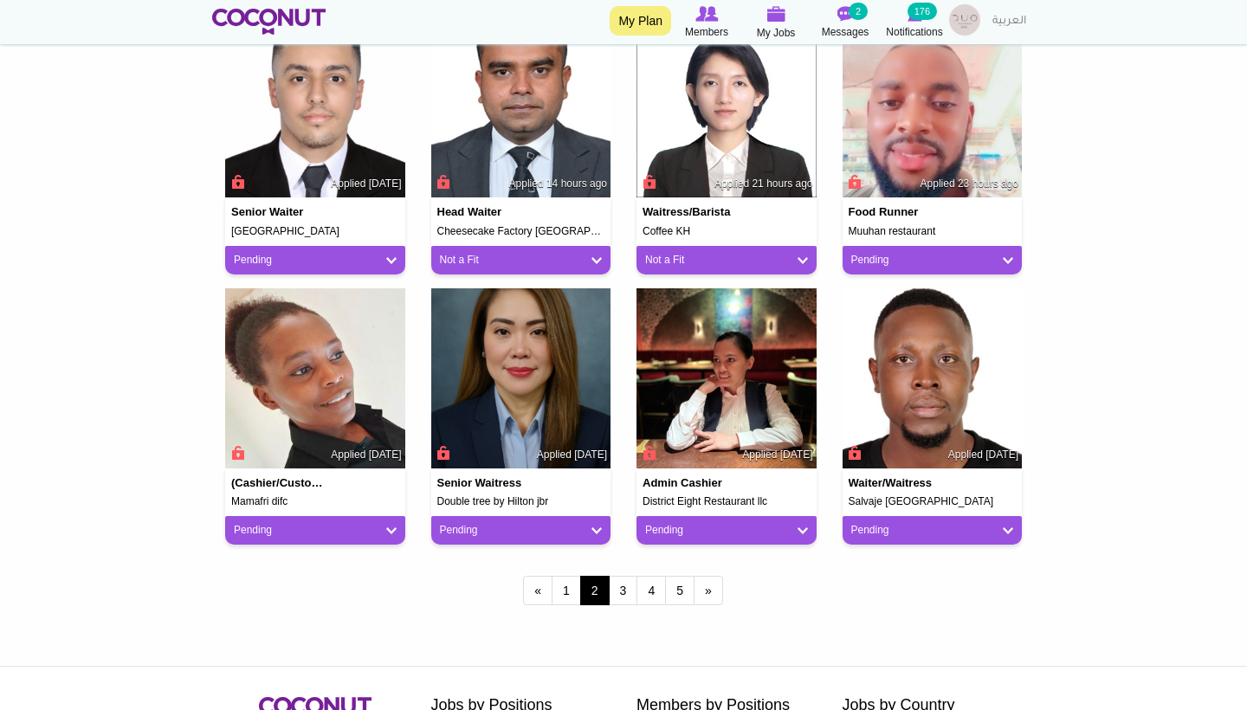
scroll to position [1306, 0]
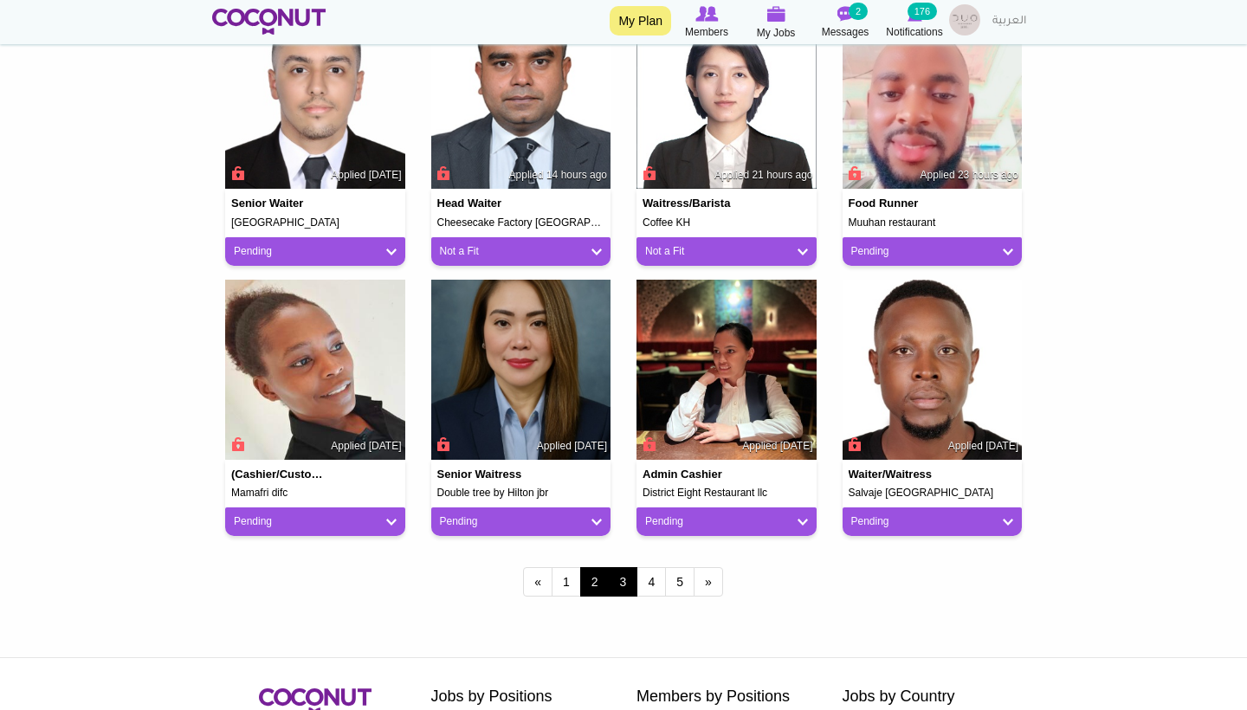
click at [622, 578] on link "3" at bounding box center [623, 581] width 29 height 29
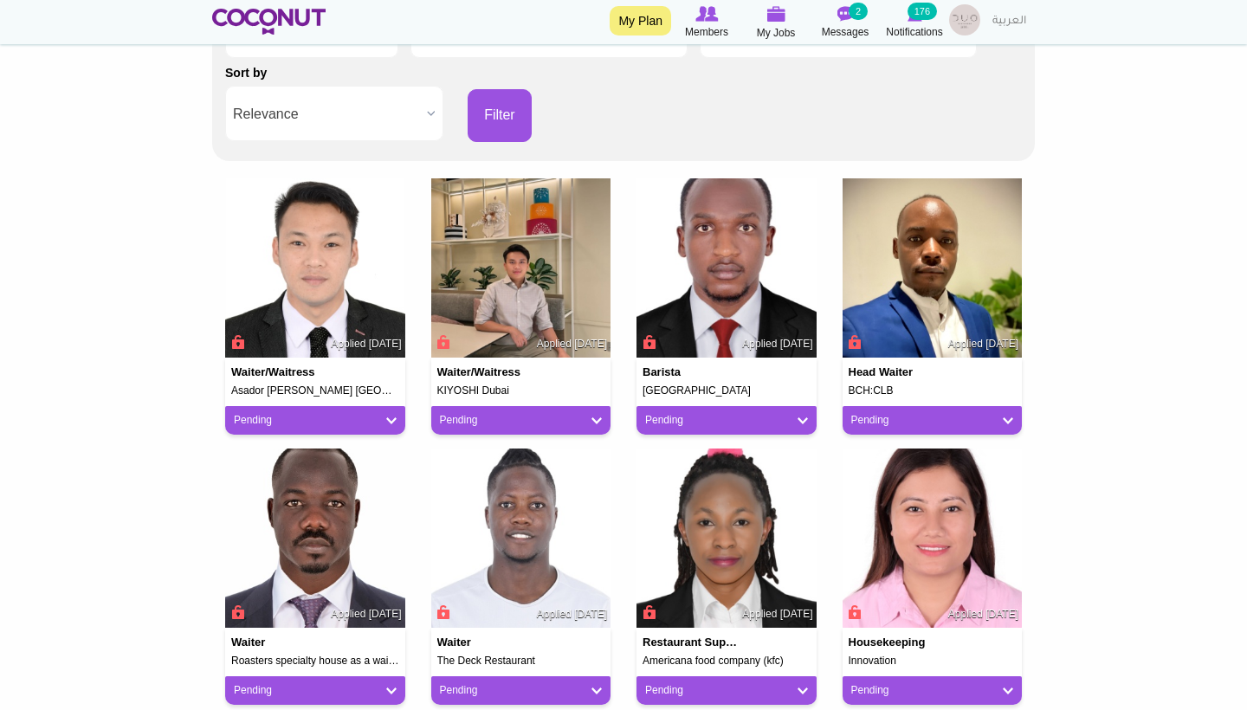
scroll to position [332, 0]
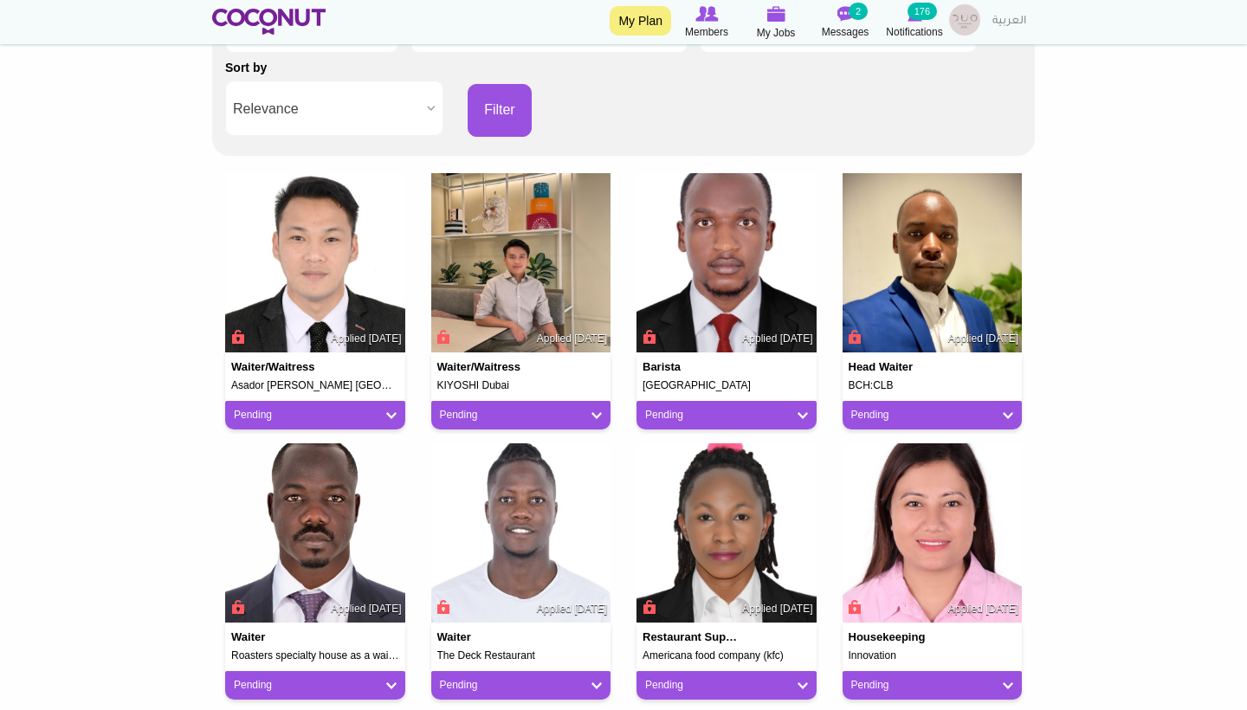
click at [584, 413] on link "Pending" at bounding box center [521, 415] width 163 height 15
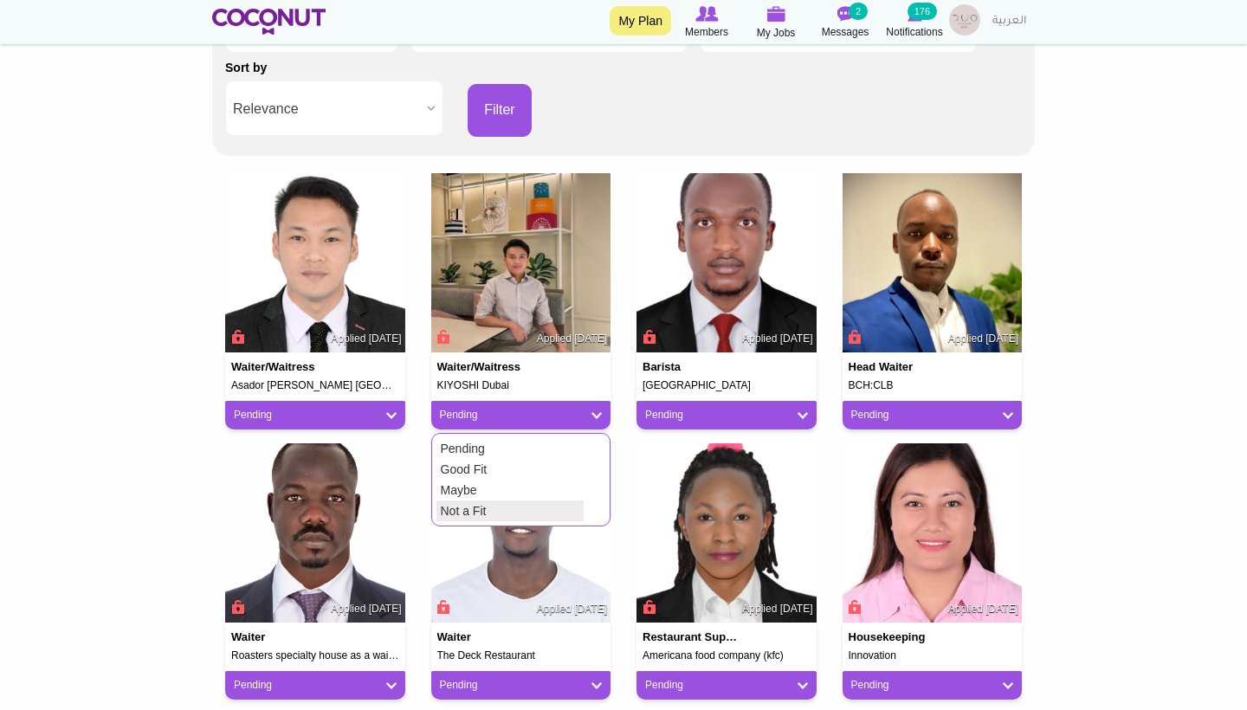
click at [545, 501] on link "Not a Fit" at bounding box center [509, 510] width 147 height 21
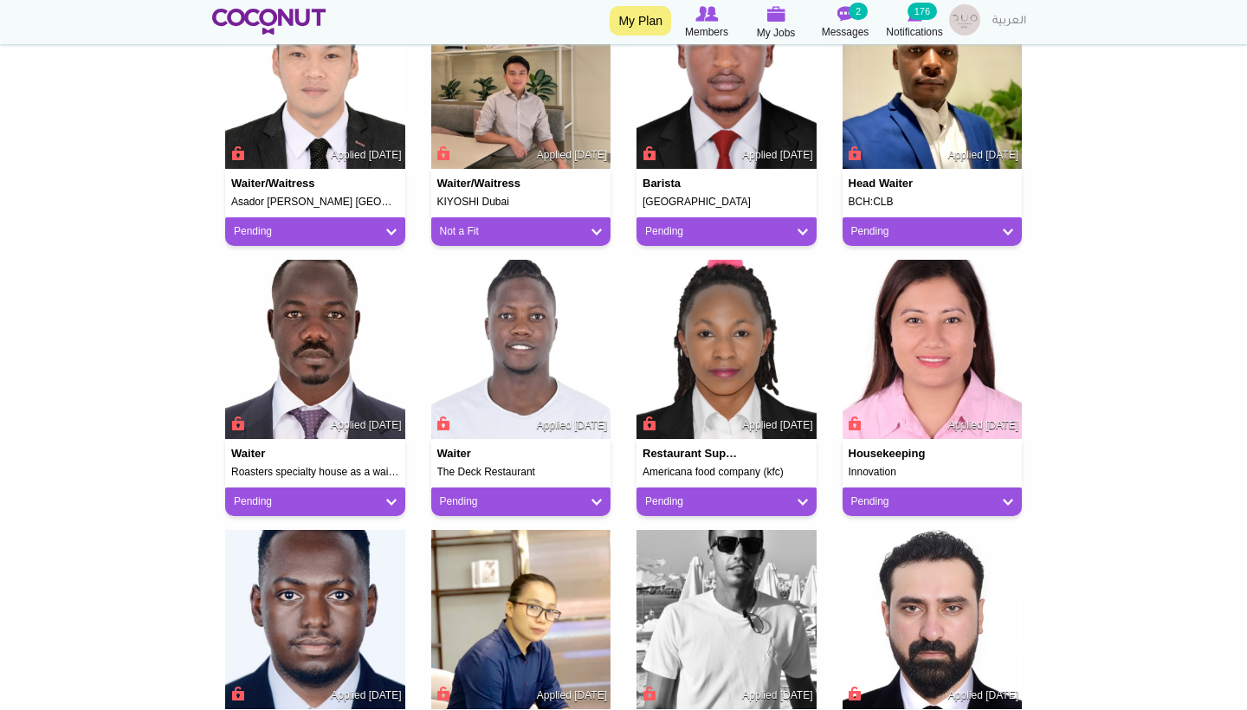
scroll to position [518, 0]
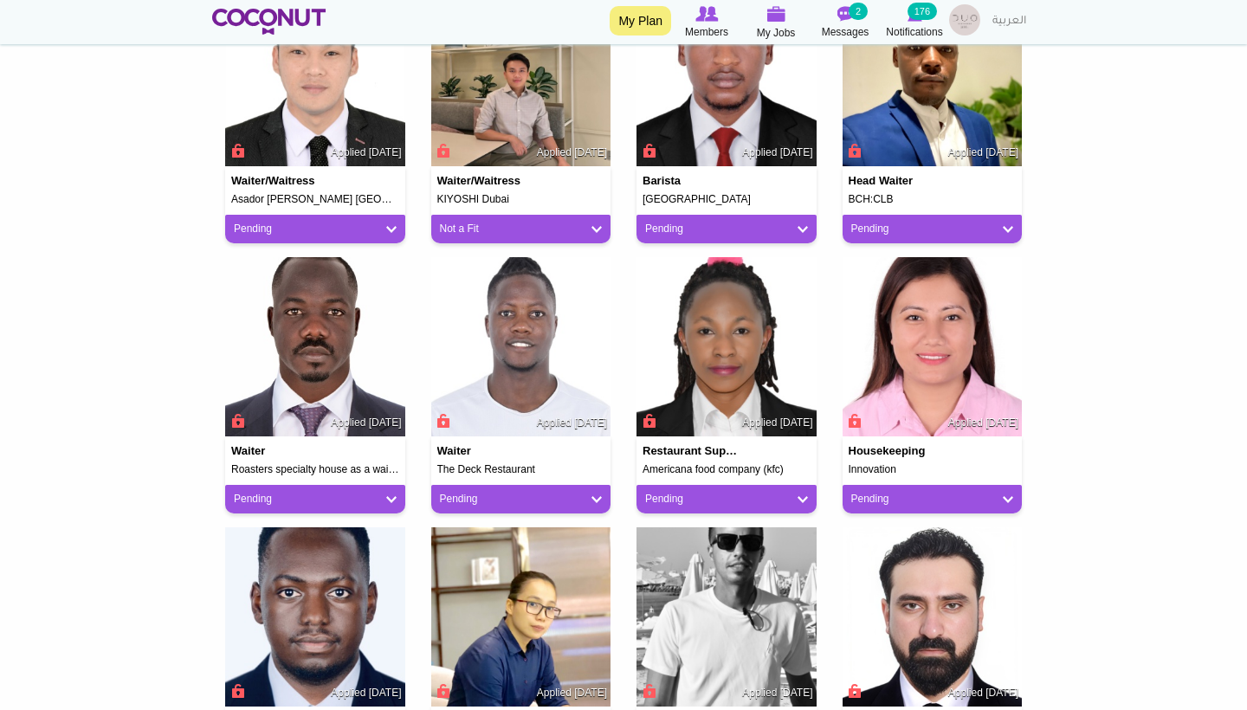
click at [586, 492] on link "Pending" at bounding box center [521, 499] width 163 height 15
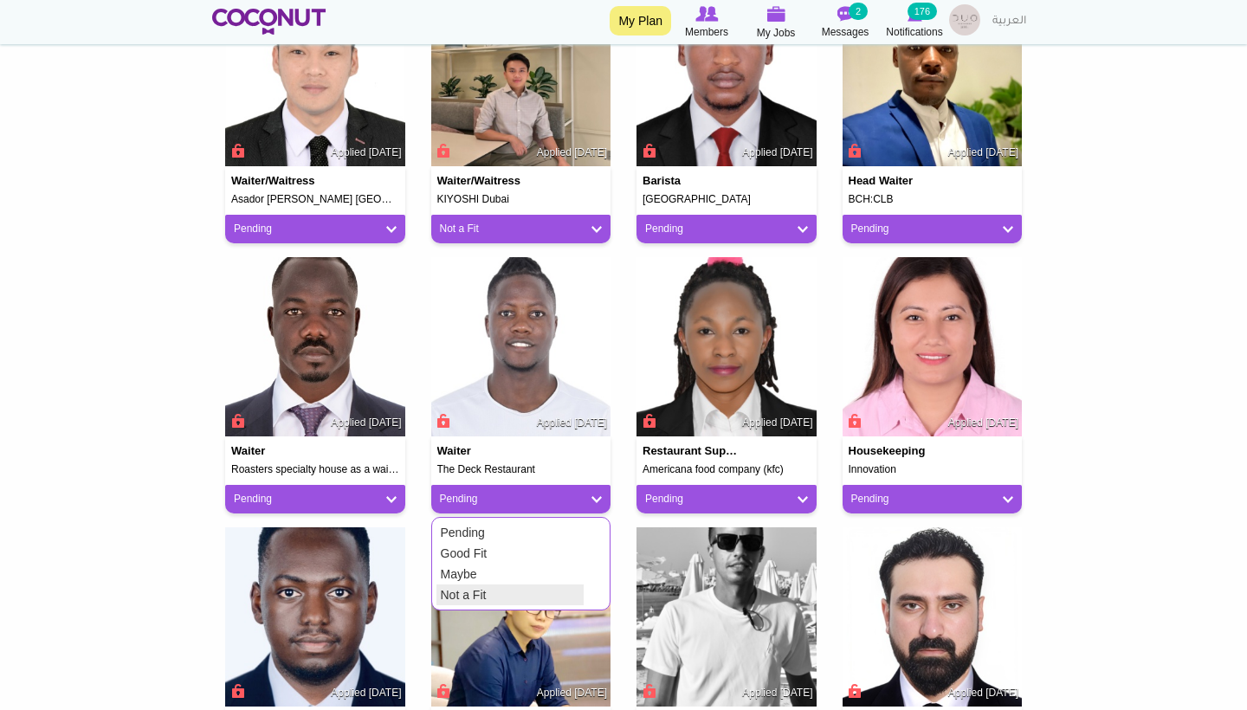
click at [568, 591] on link "Not a Fit" at bounding box center [509, 594] width 147 height 21
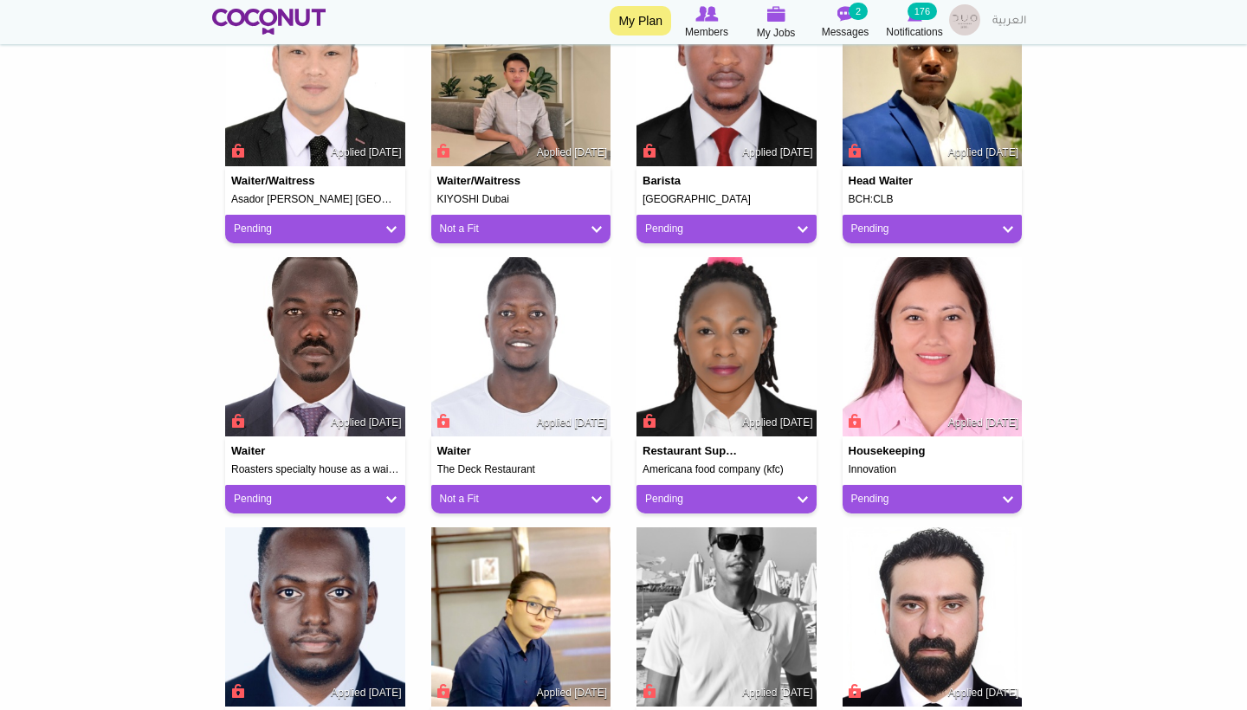
click at [699, 494] on link "Pending" at bounding box center [726, 499] width 163 height 15
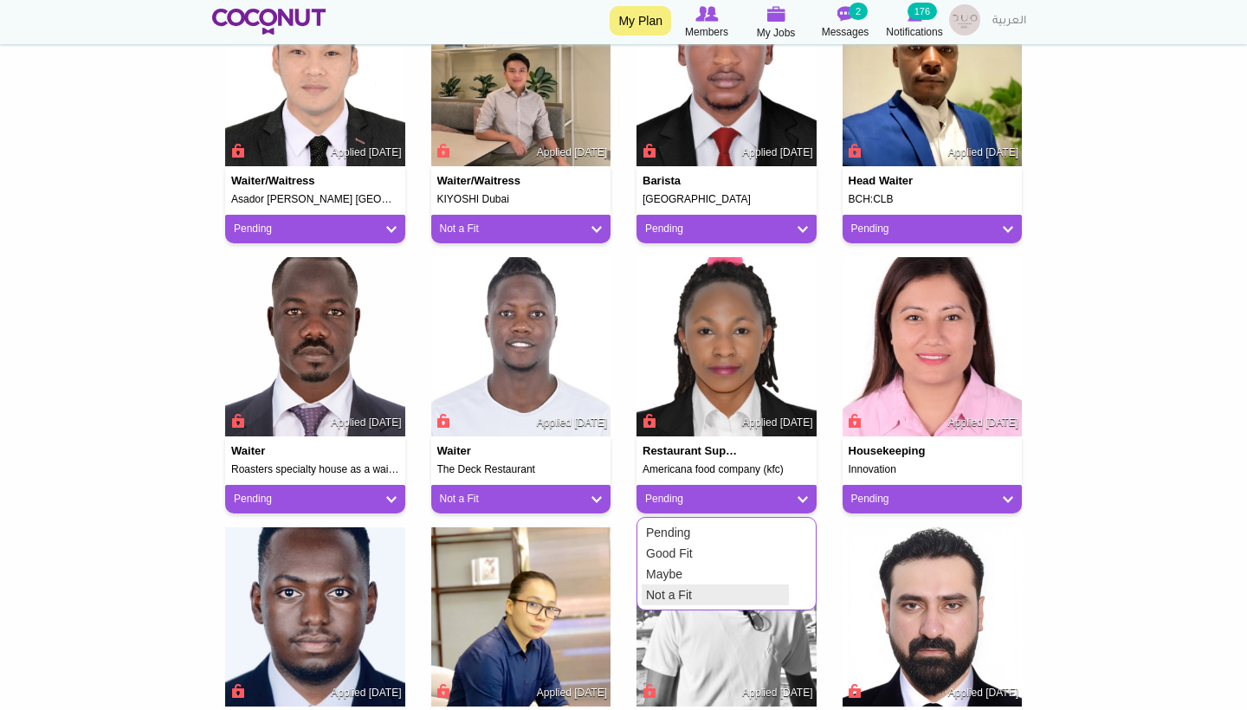
click at [674, 591] on link "Not a Fit" at bounding box center [715, 594] width 147 height 21
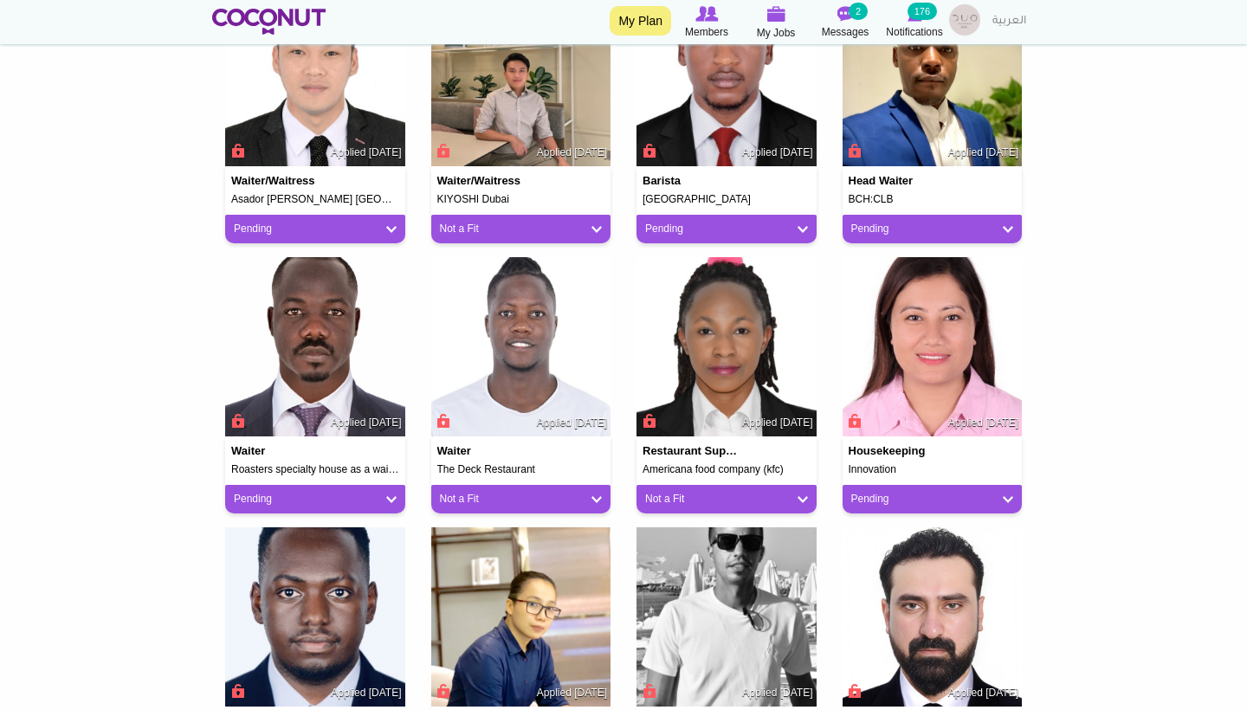
click at [876, 492] on link "Pending" at bounding box center [932, 499] width 163 height 15
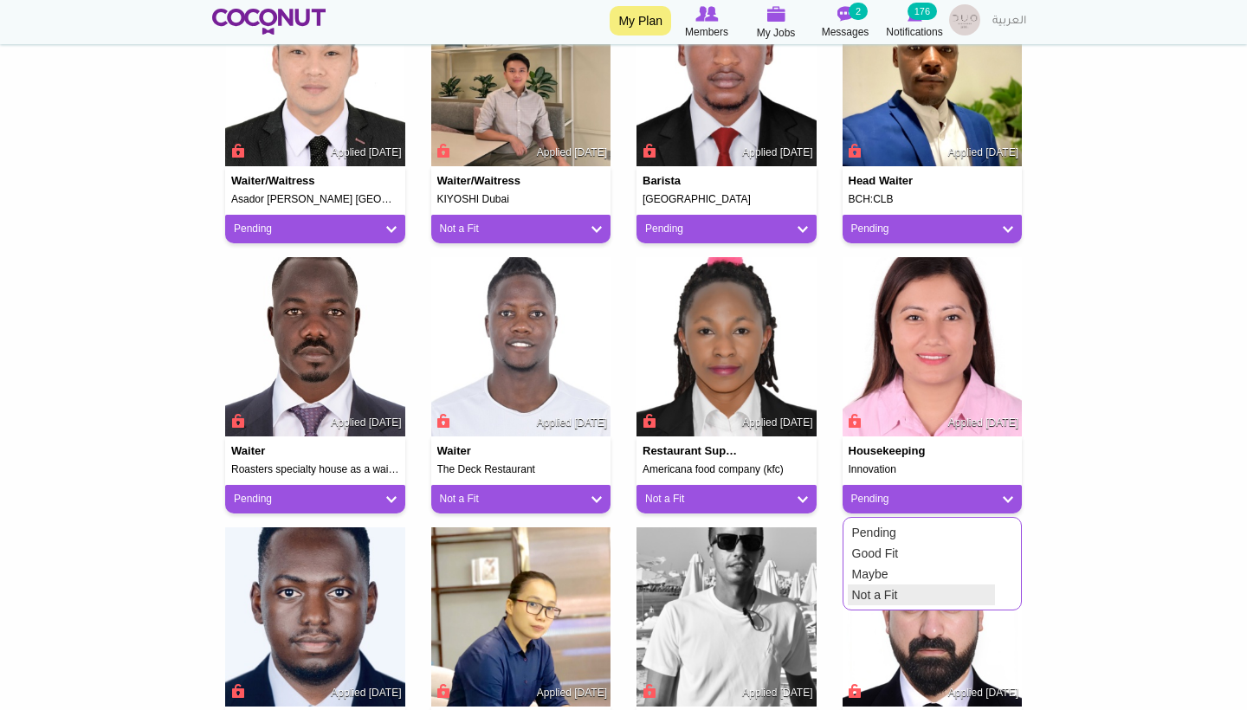
click at [874, 591] on link "Not a Fit" at bounding box center [921, 594] width 147 height 21
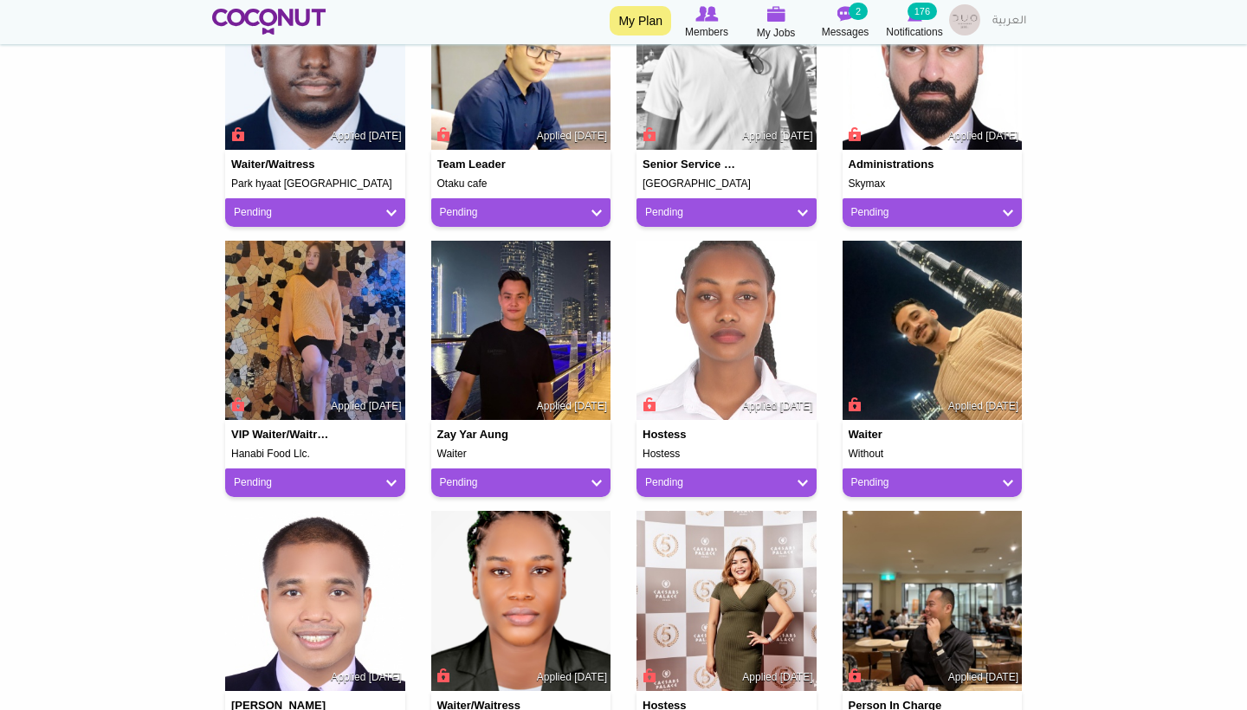
scroll to position [1074, 0]
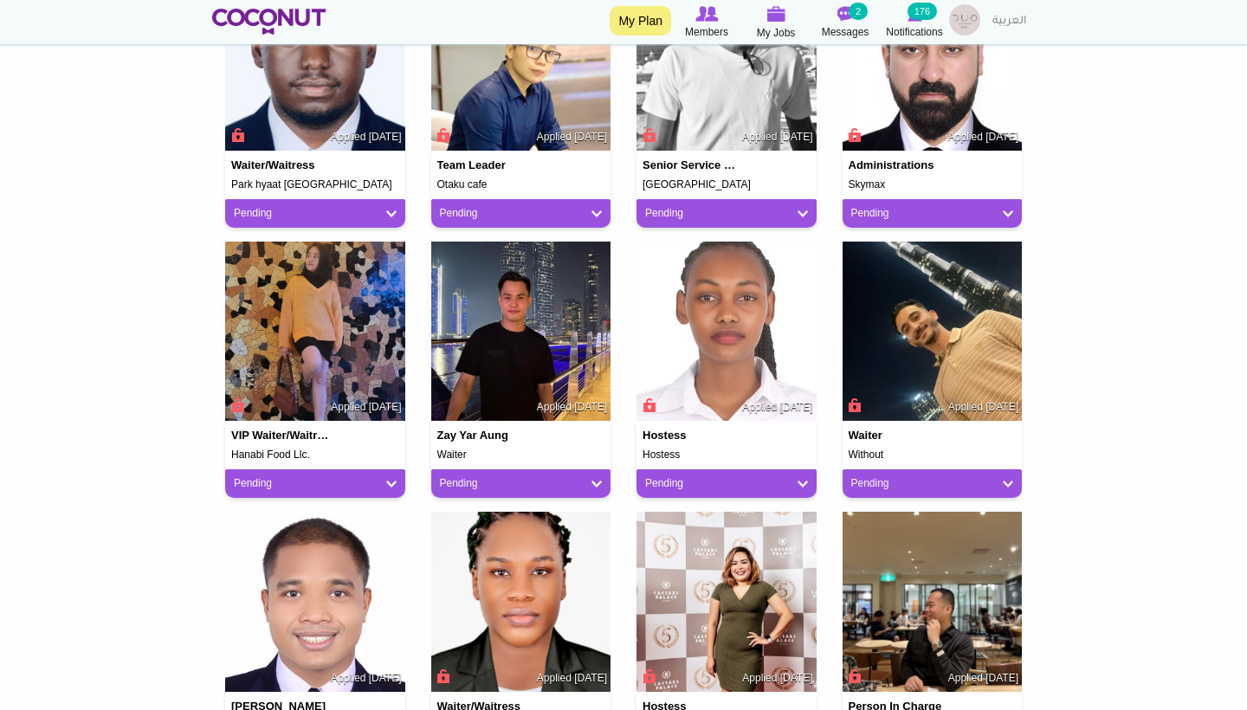
click at [351, 482] on link "Pending" at bounding box center [315, 483] width 163 height 15
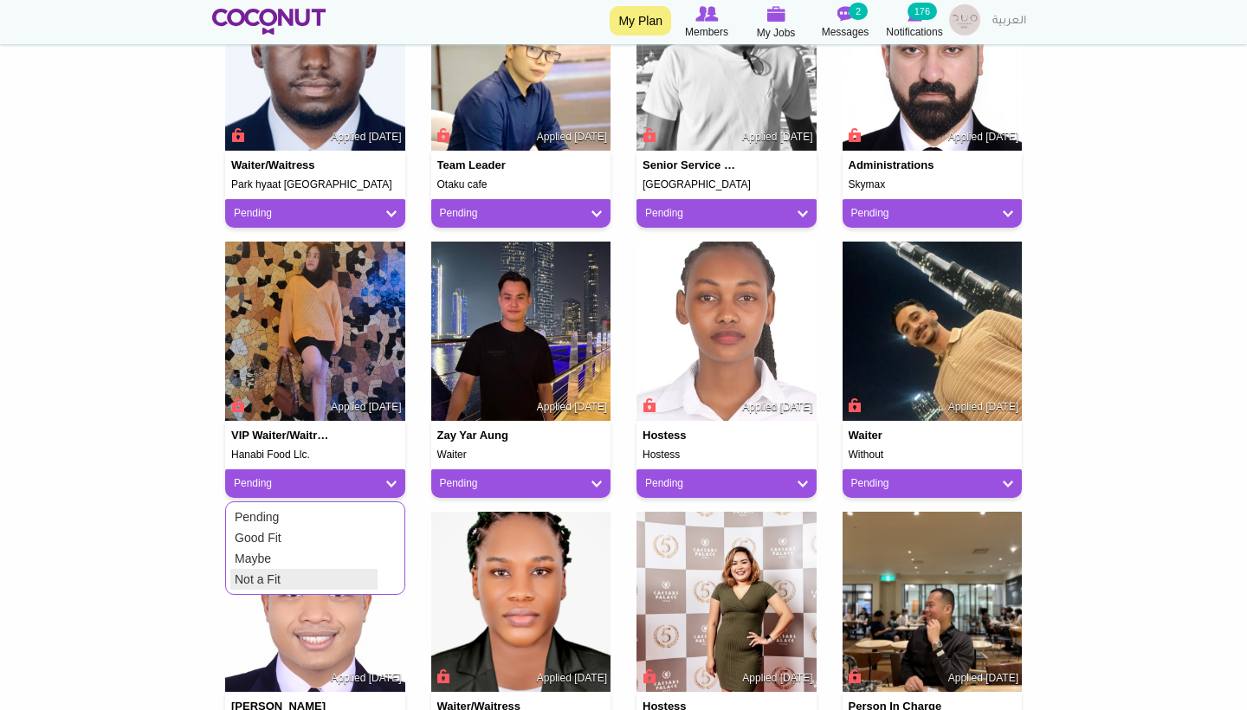
click at [361, 571] on link "Not a Fit" at bounding box center [303, 579] width 147 height 21
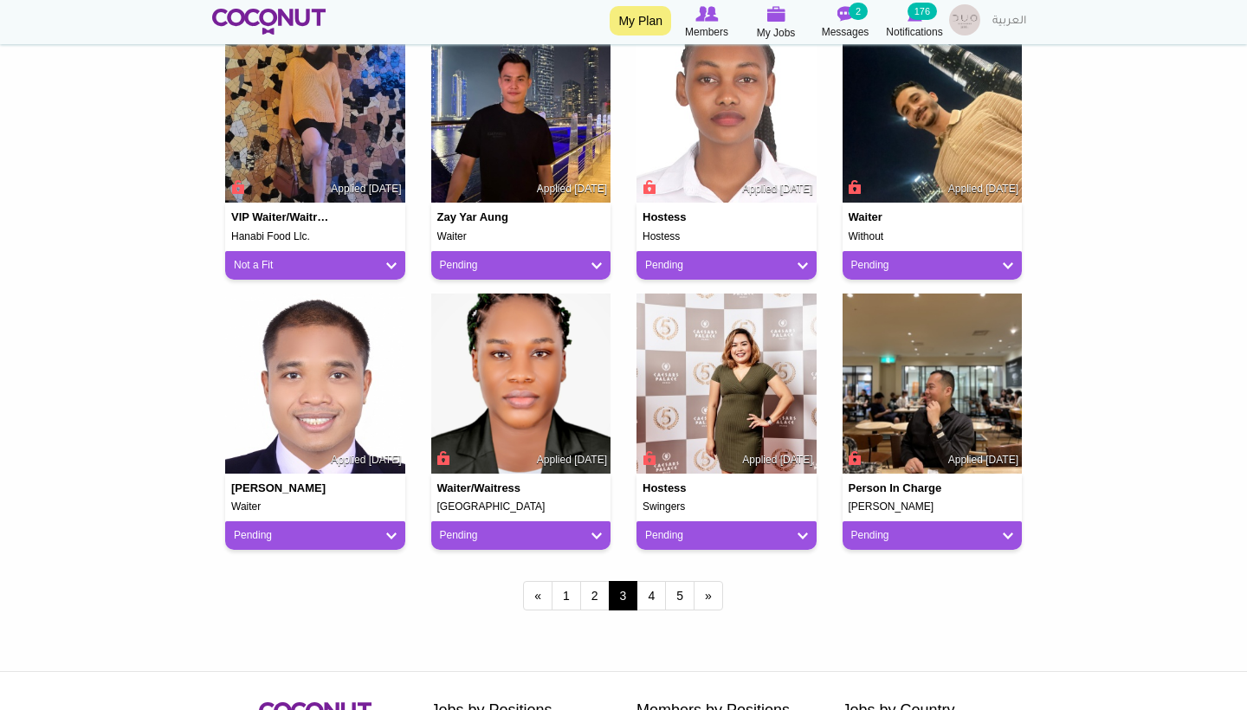
scroll to position [1338, 0]
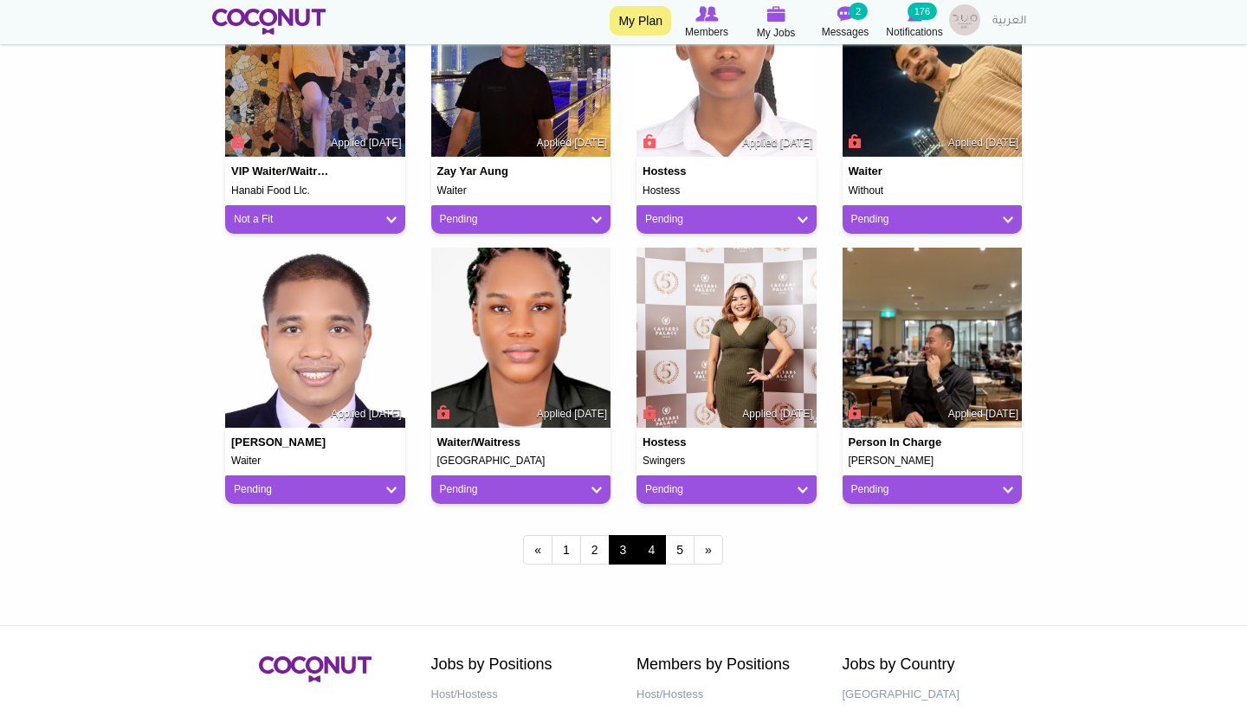
click at [649, 545] on link "4" at bounding box center [650, 549] width 29 height 29
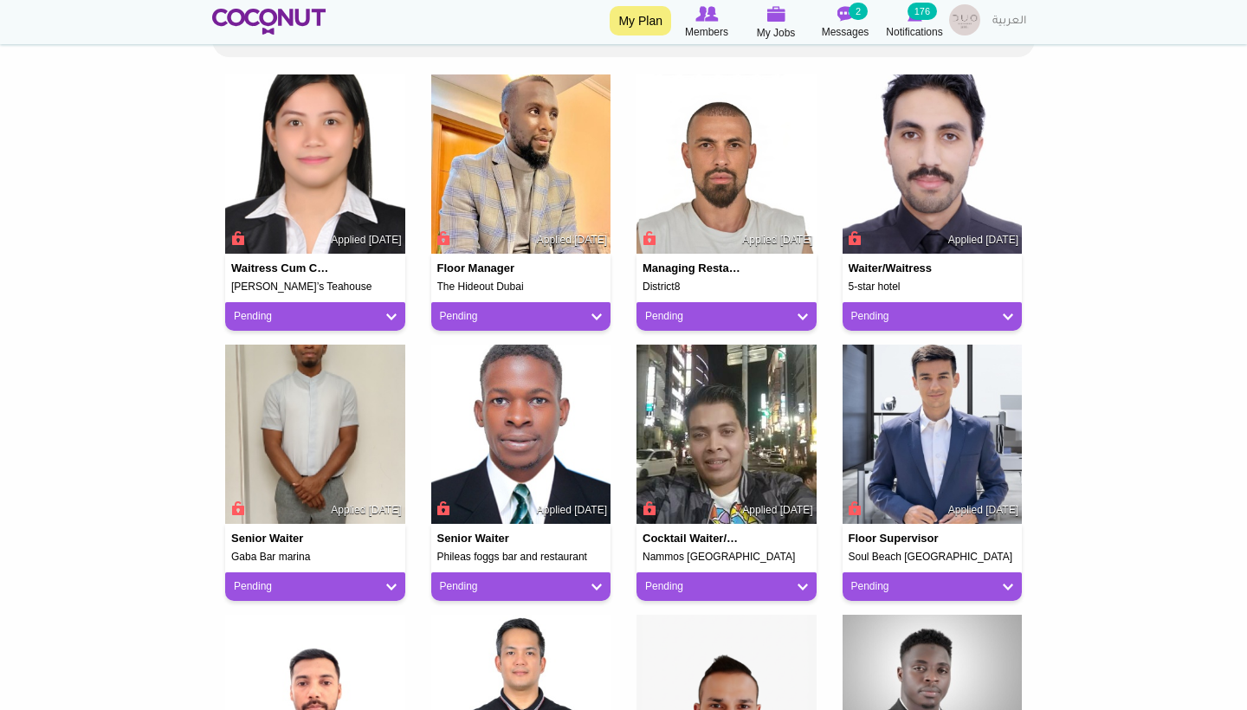
scroll to position [519, 0]
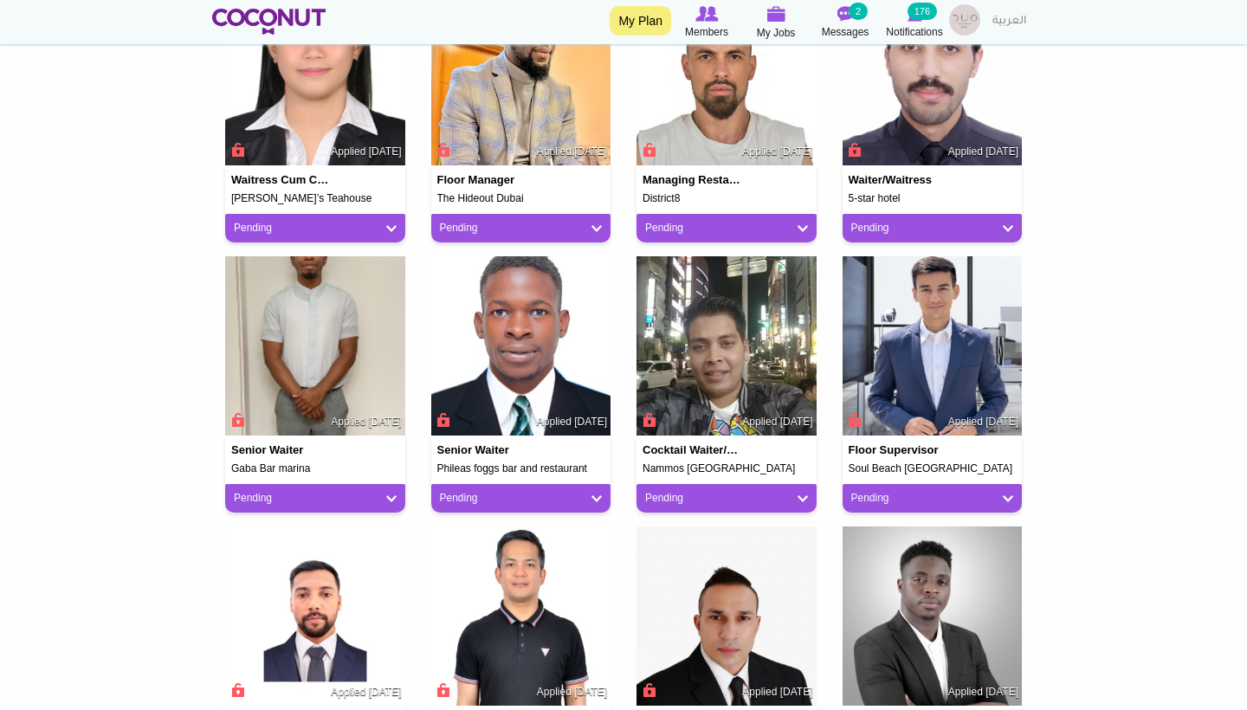
click at [725, 491] on link "Pending" at bounding box center [726, 498] width 163 height 15
click at [702, 589] on link "Not a Fit" at bounding box center [715, 594] width 147 height 21
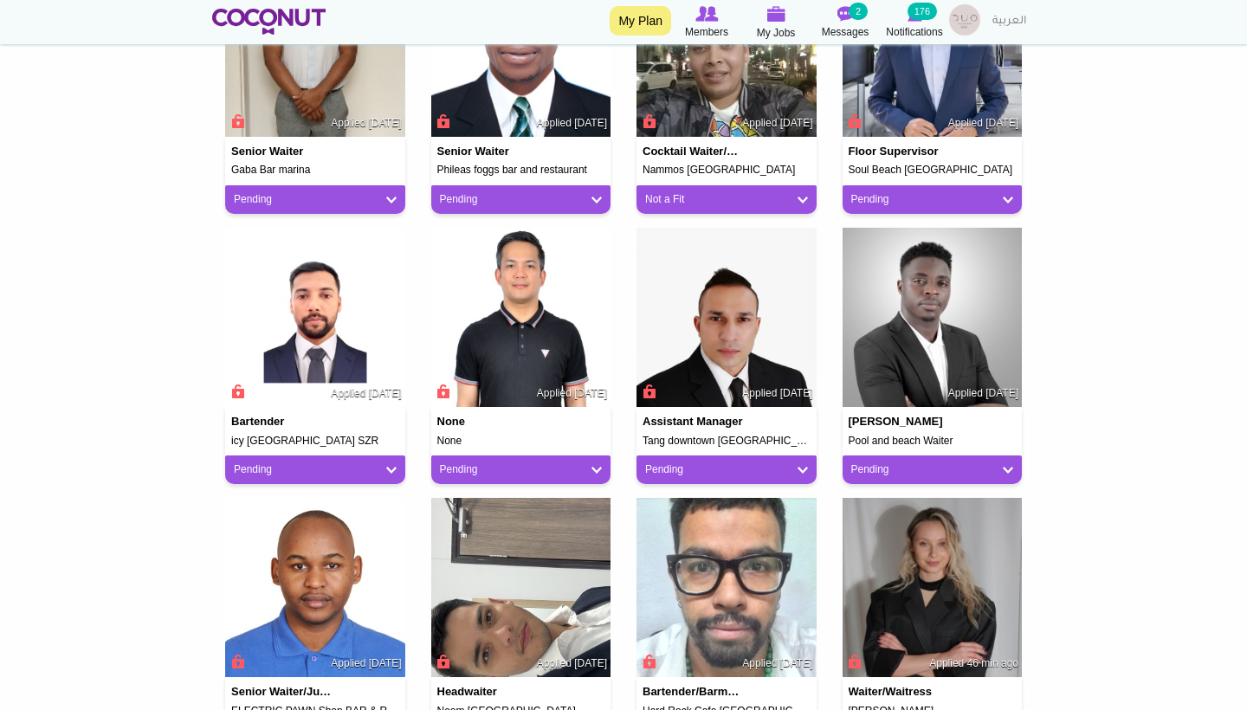
scroll to position [897, 0]
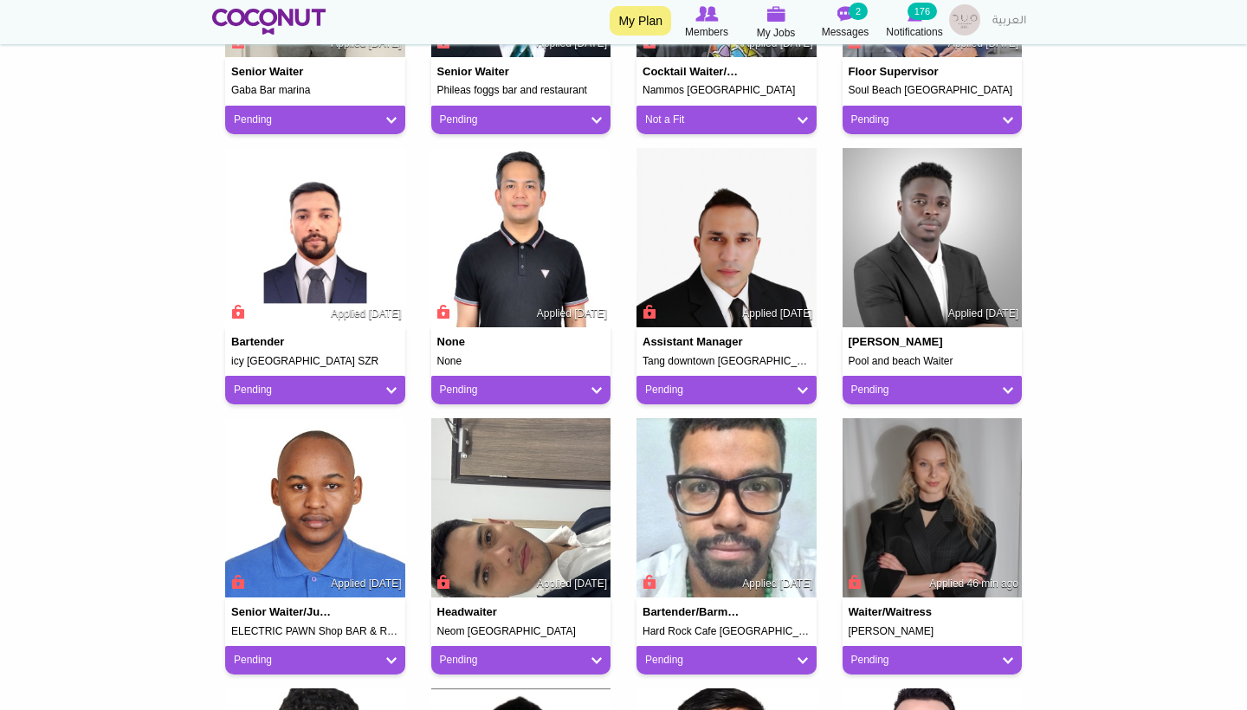
click at [891, 390] on link "Pending" at bounding box center [932, 390] width 163 height 15
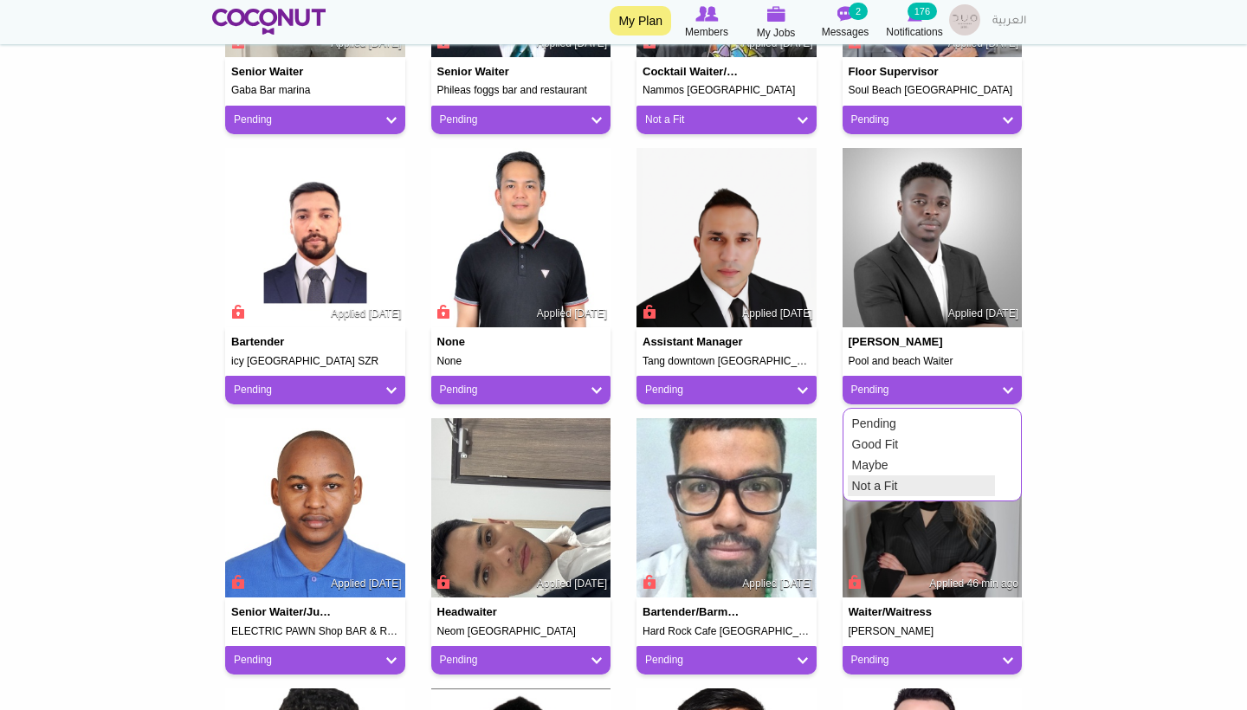
click at [878, 475] on link "Not a Fit" at bounding box center [921, 485] width 147 height 21
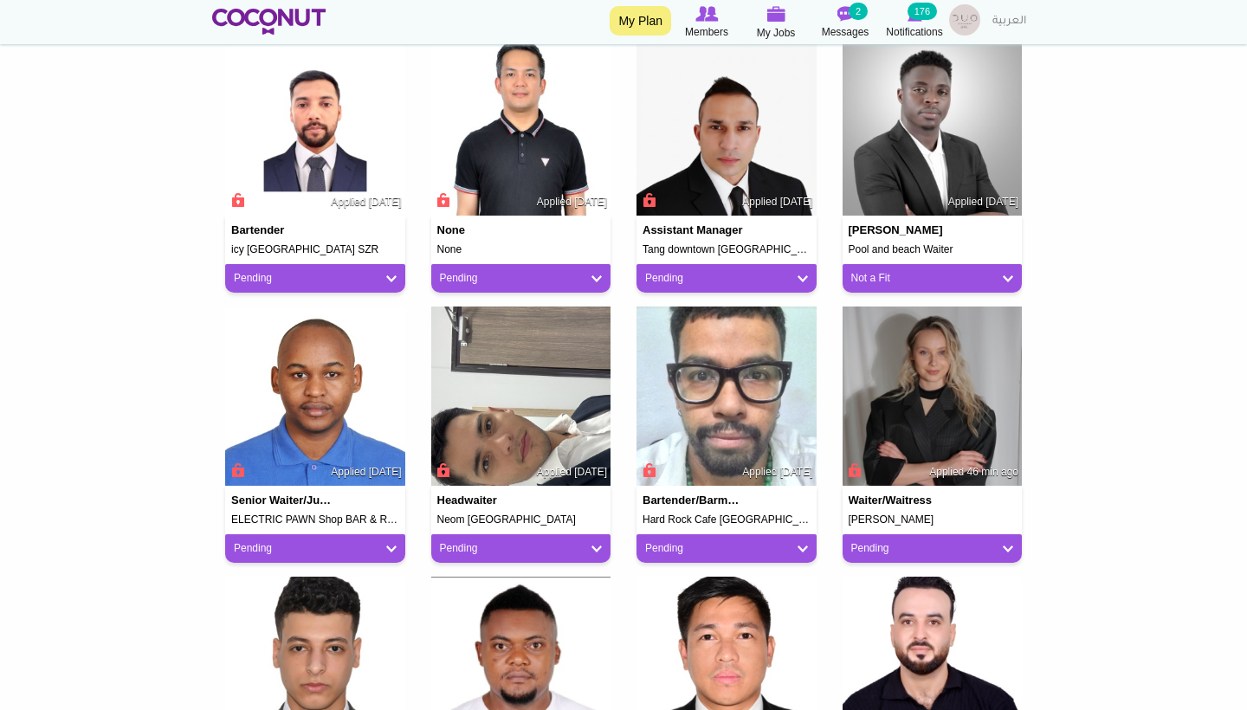
scroll to position [1188, 0]
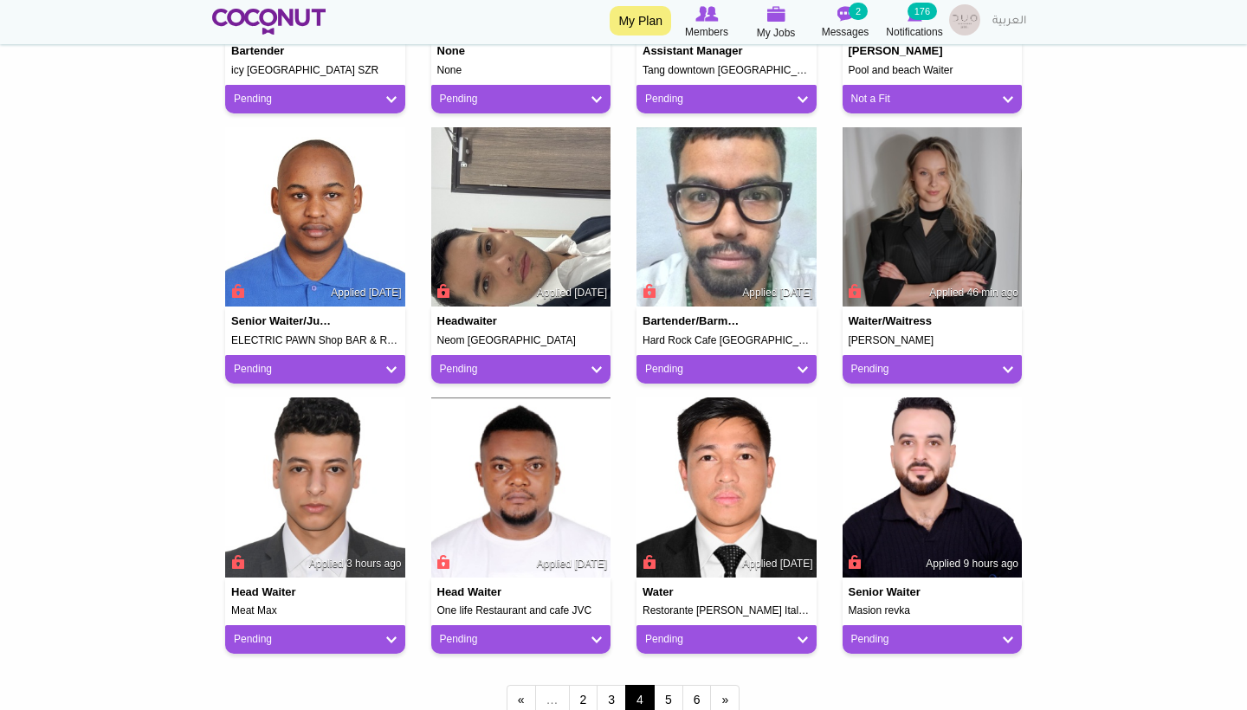
click at [717, 369] on link "Pending" at bounding box center [726, 369] width 163 height 15
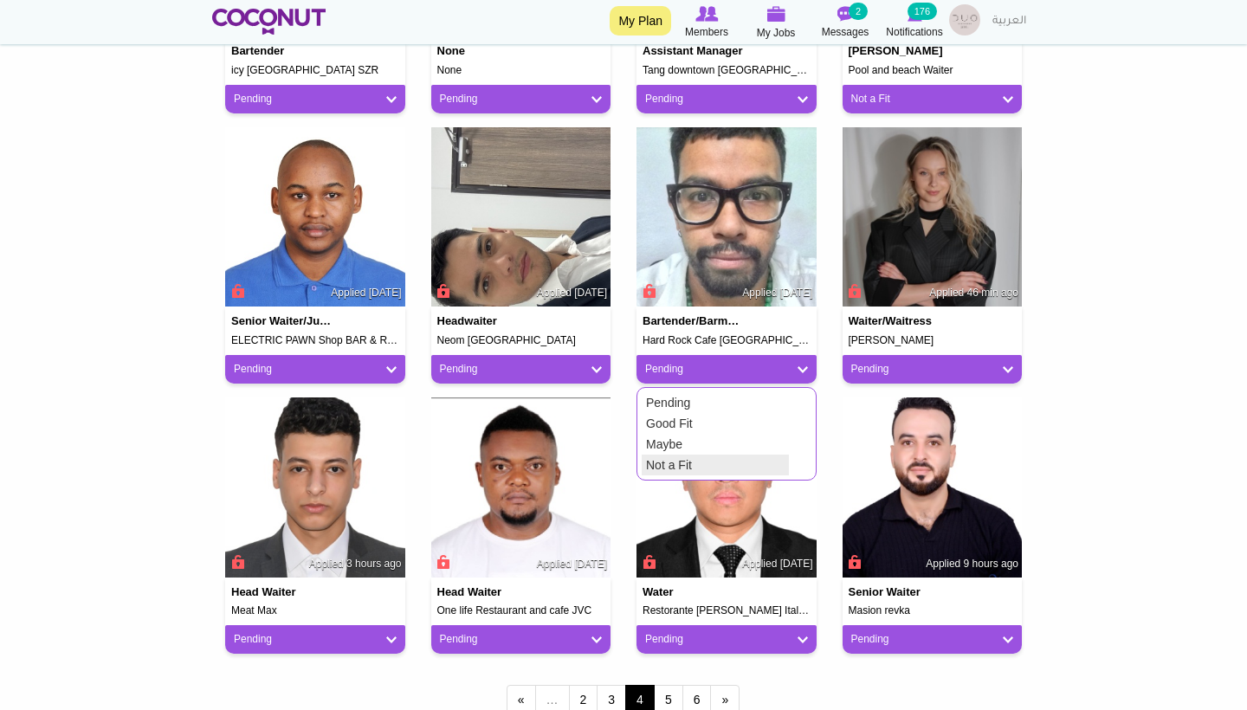
click at [713, 459] on link "Not a Fit" at bounding box center [715, 465] width 147 height 21
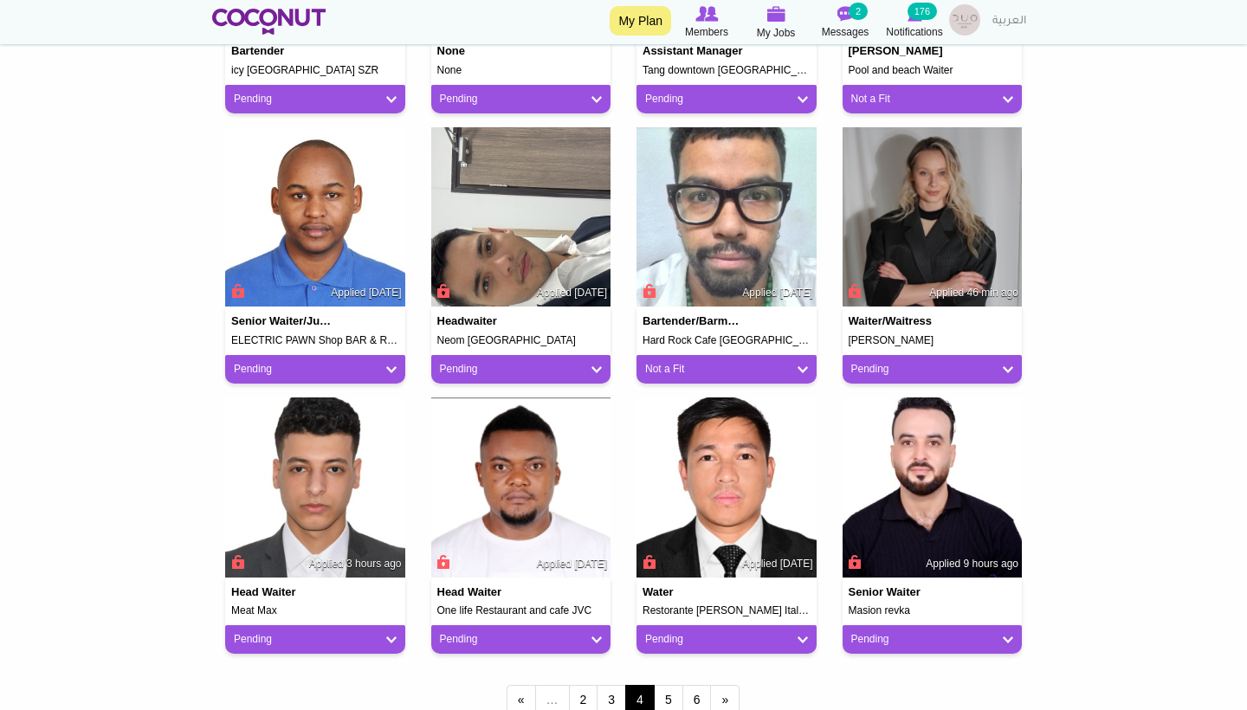
click at [332, 363] on link "Pending" at bounding box center [315, 369] width 163 height 15
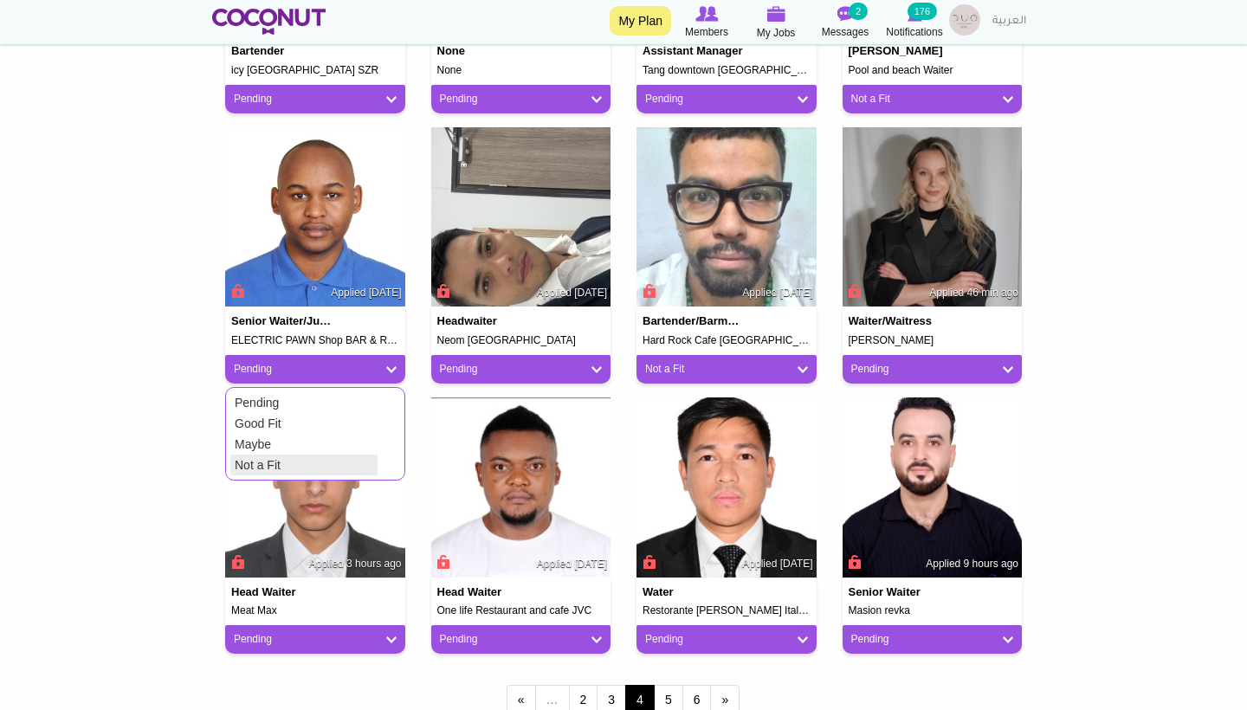
click at [335, 466] on link "Not a Fit" at bounding box center [303, 465] width 147 height 21
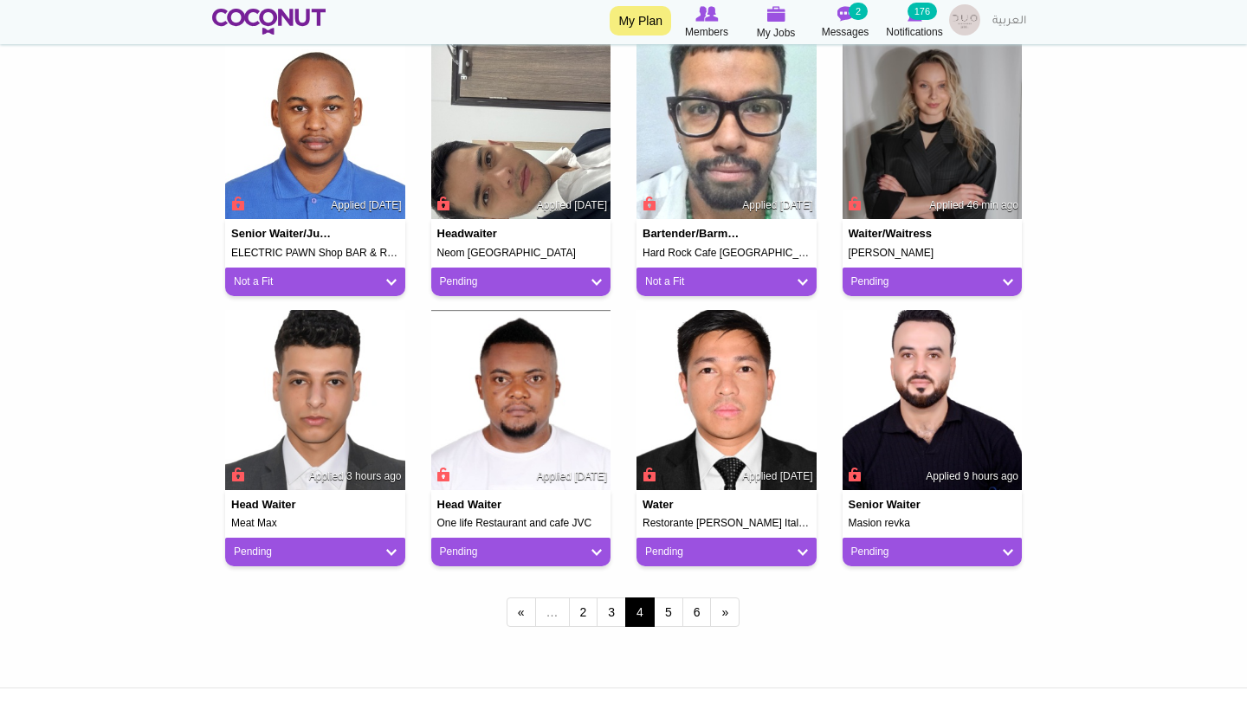
scroll to position [1327, 0]
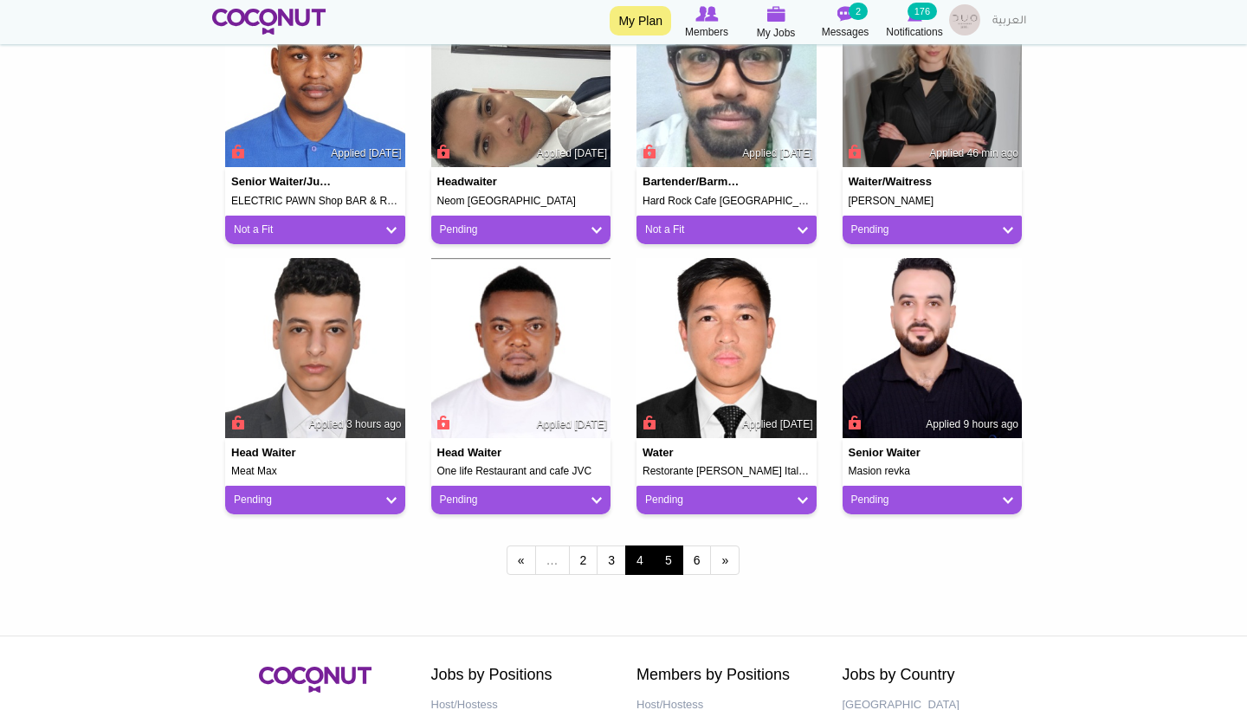
click at [677, 551] on link "5" at bounding box center [668, 559] width 29 height 29
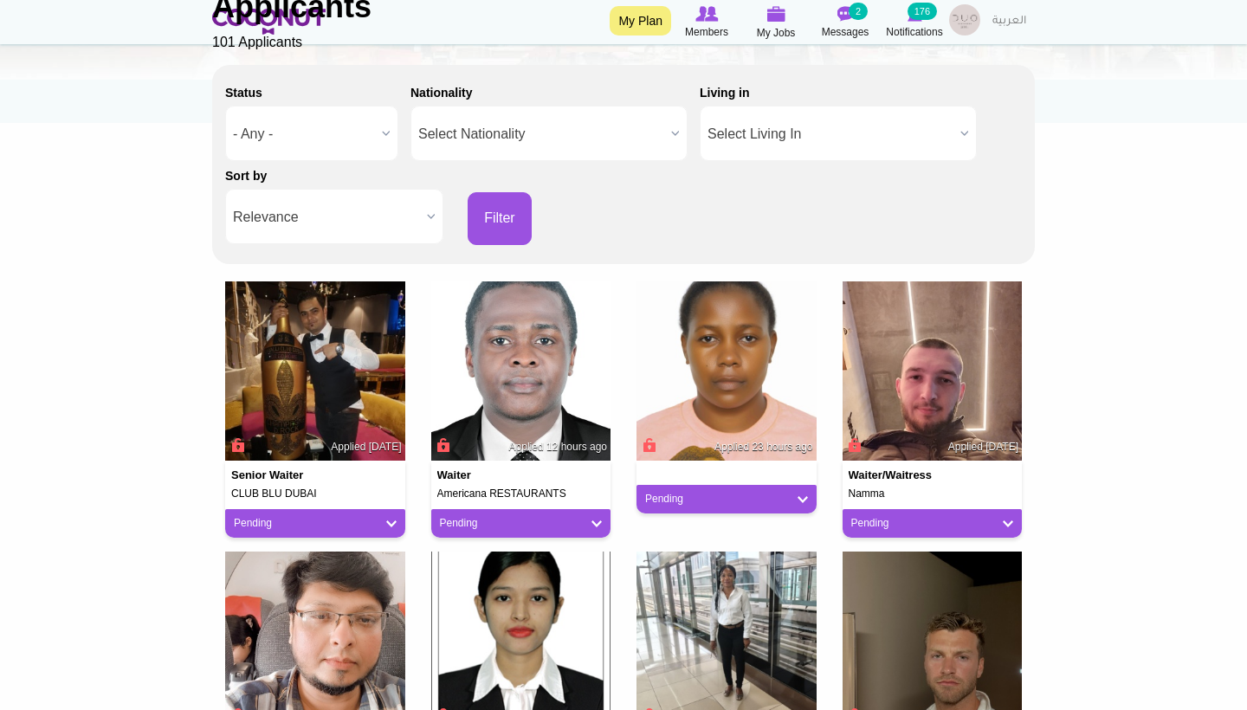
scroll to position [235, 0]
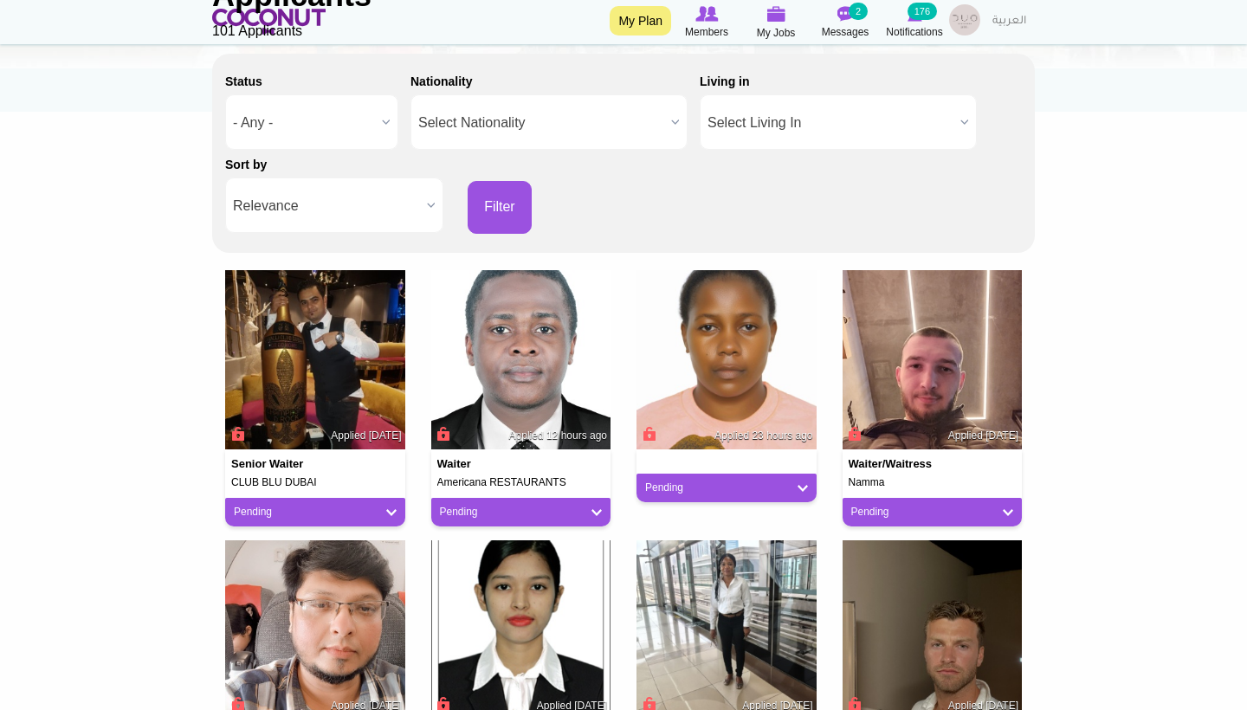
click at [286, 500] on div "Pending" at bounding box center [315, 512] width 180 height 29
click at [290, 513] on link "Pending" at bounding box center [315, 512] width 163 height 15
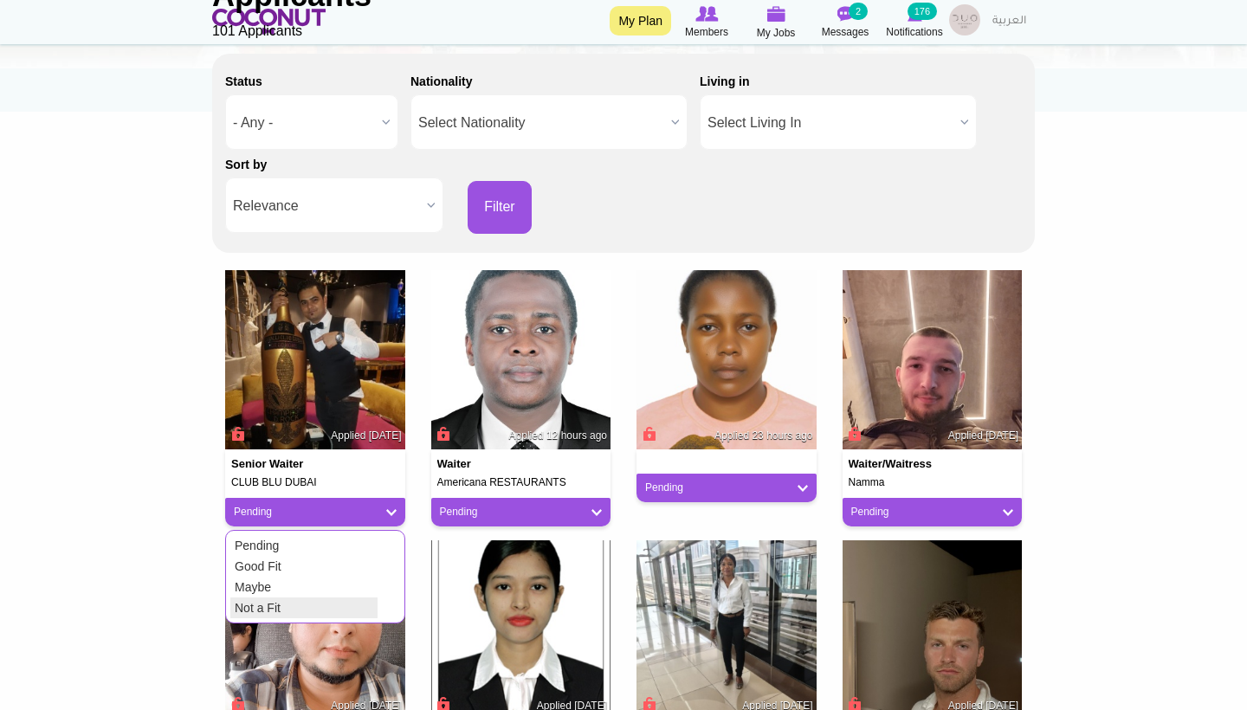
click at [318, 598] on link "Not a Fit" at bounding box center [303, 607] width 147 height 21
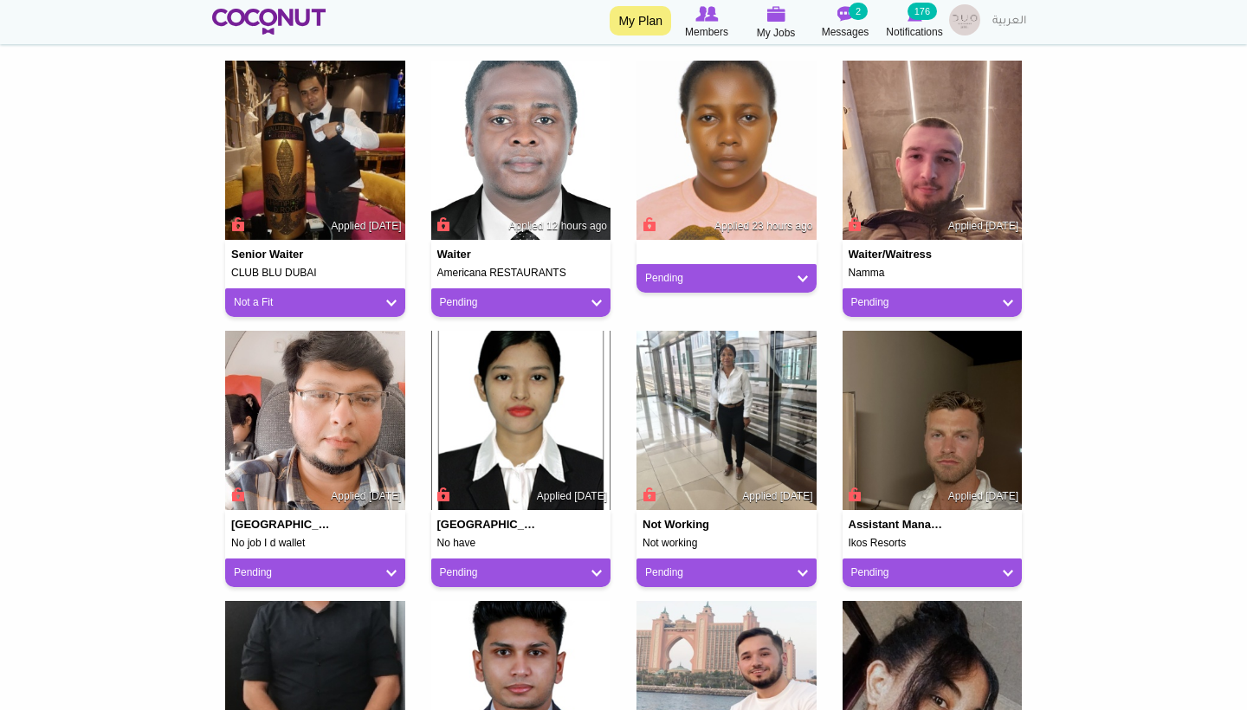
scroll to position [462, 0]
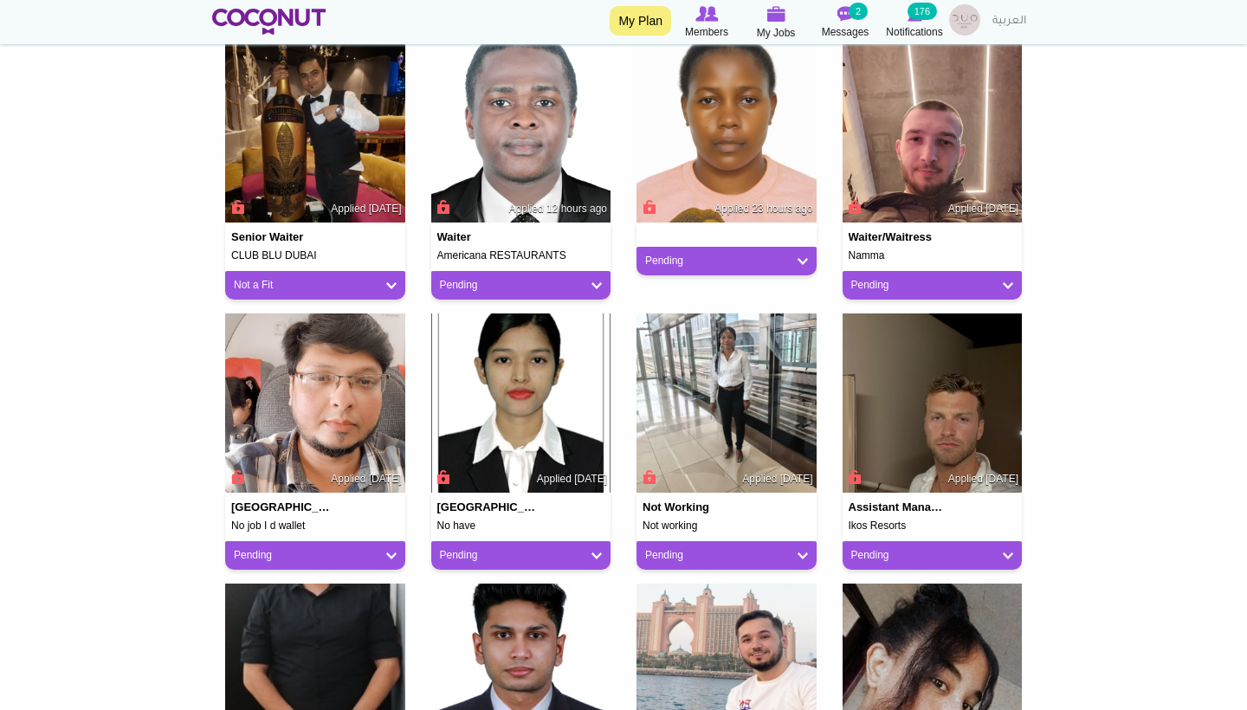
click at [361, 552] on link "Pending" at bounding box center [315, 555] width 163 height 15
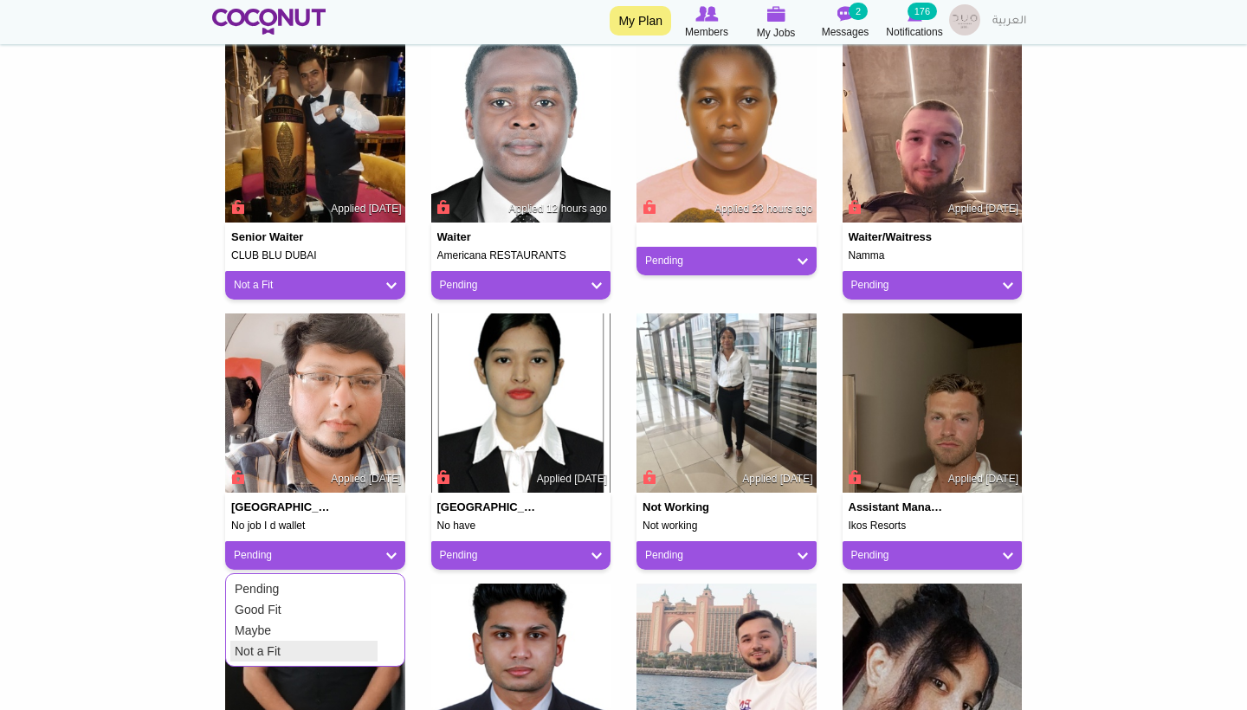
click at [356, 644] on link "Not a Fit" at bounding box center [303, 651] width 147 height 21
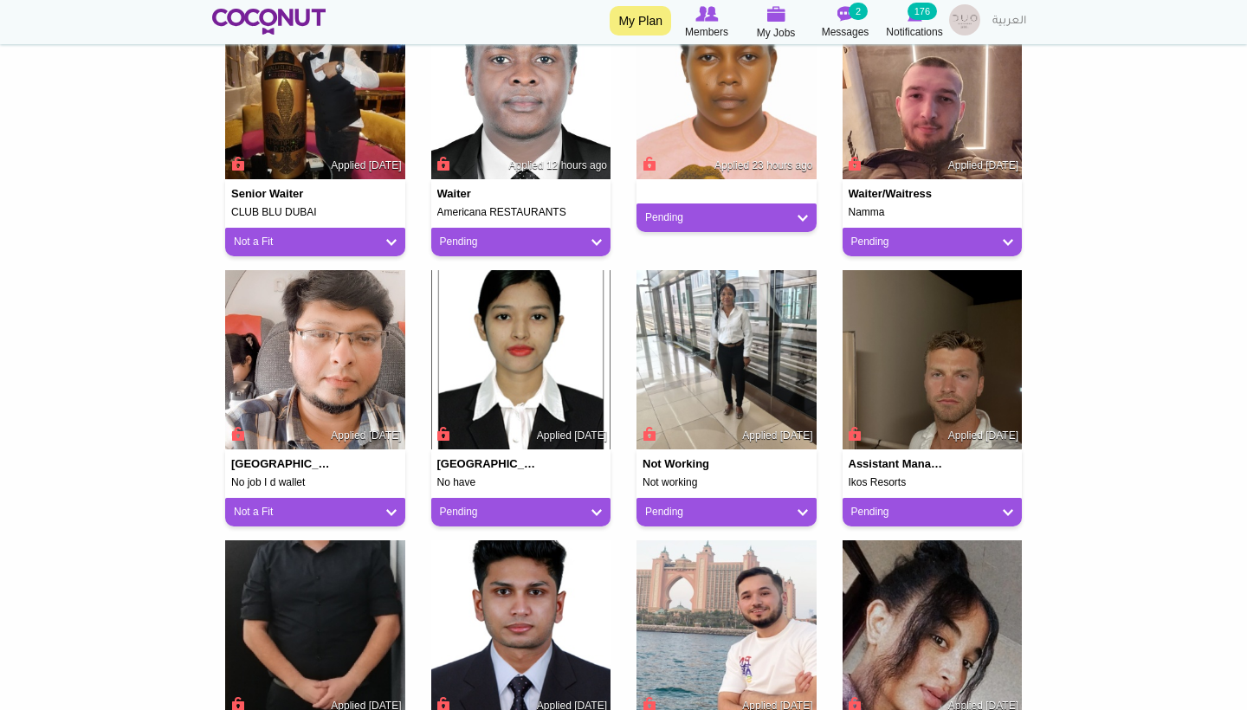
scroll to position [511, 0]
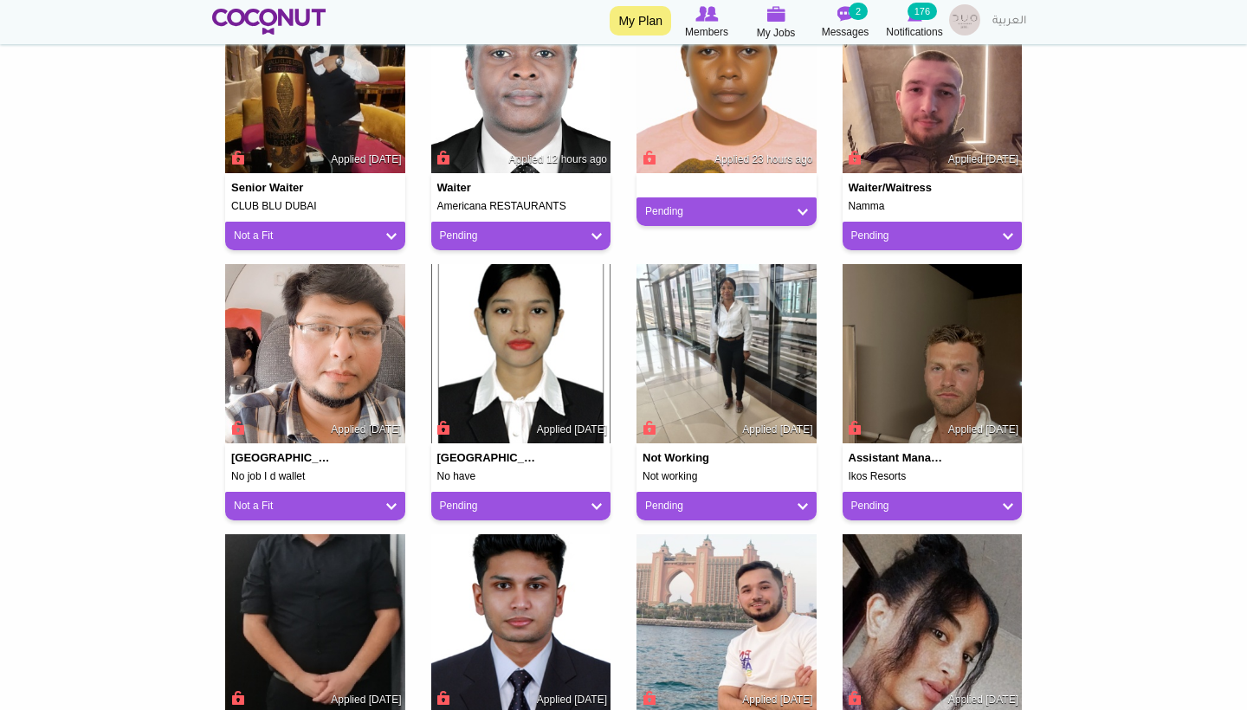
click at [671, 501] on link "Pending" at bounding box center [726, 506] width 163 height 15
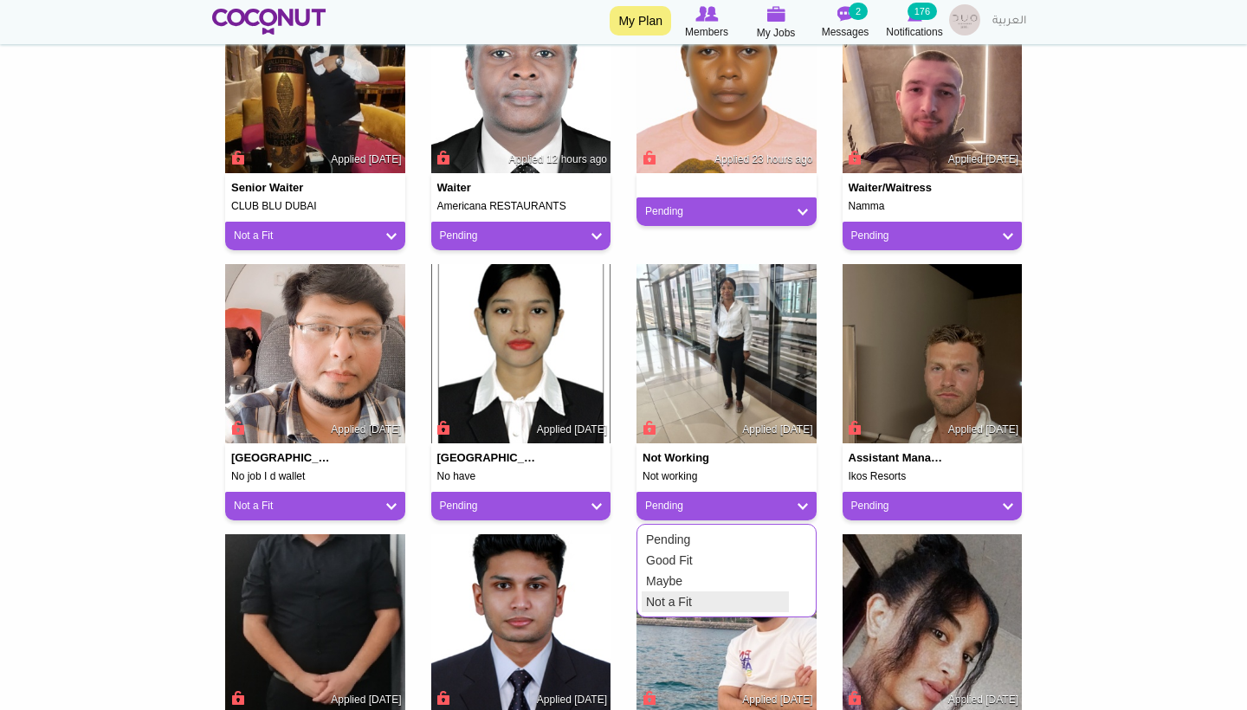
click at [688, 593] on link "Not a Fit" at bounding box center [715, 601] width 147 height 21
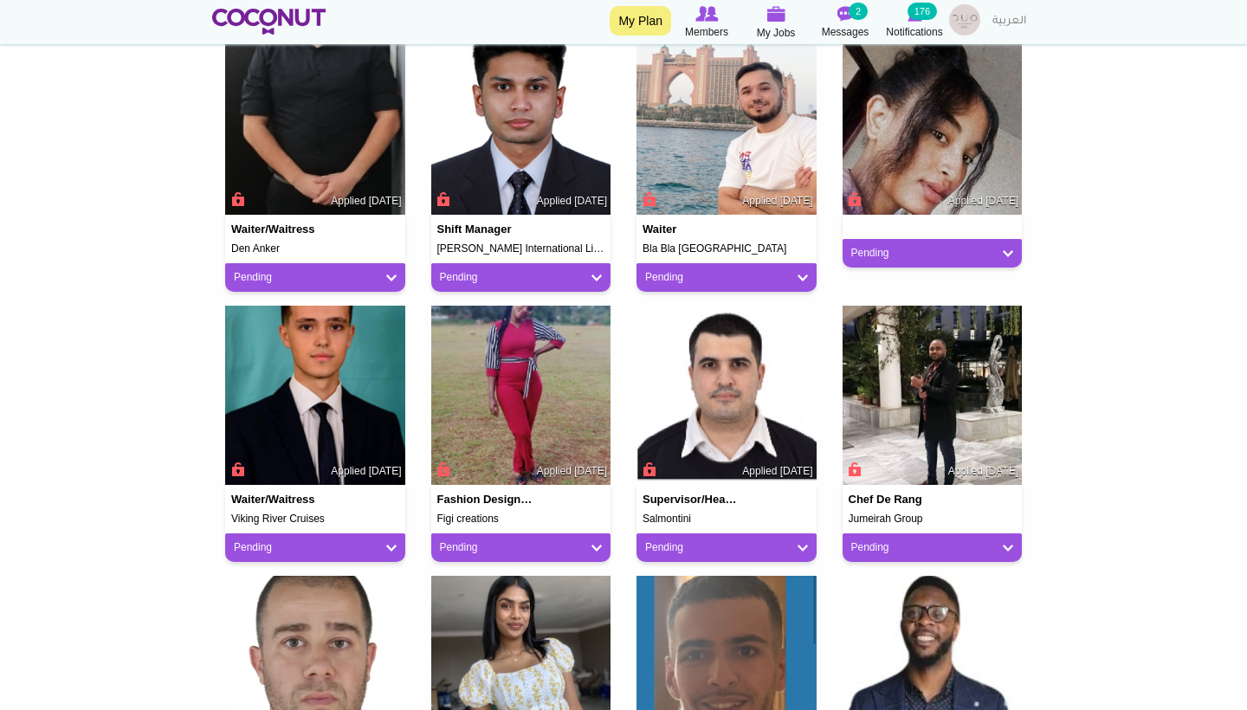
scroll to position [1012, 0]
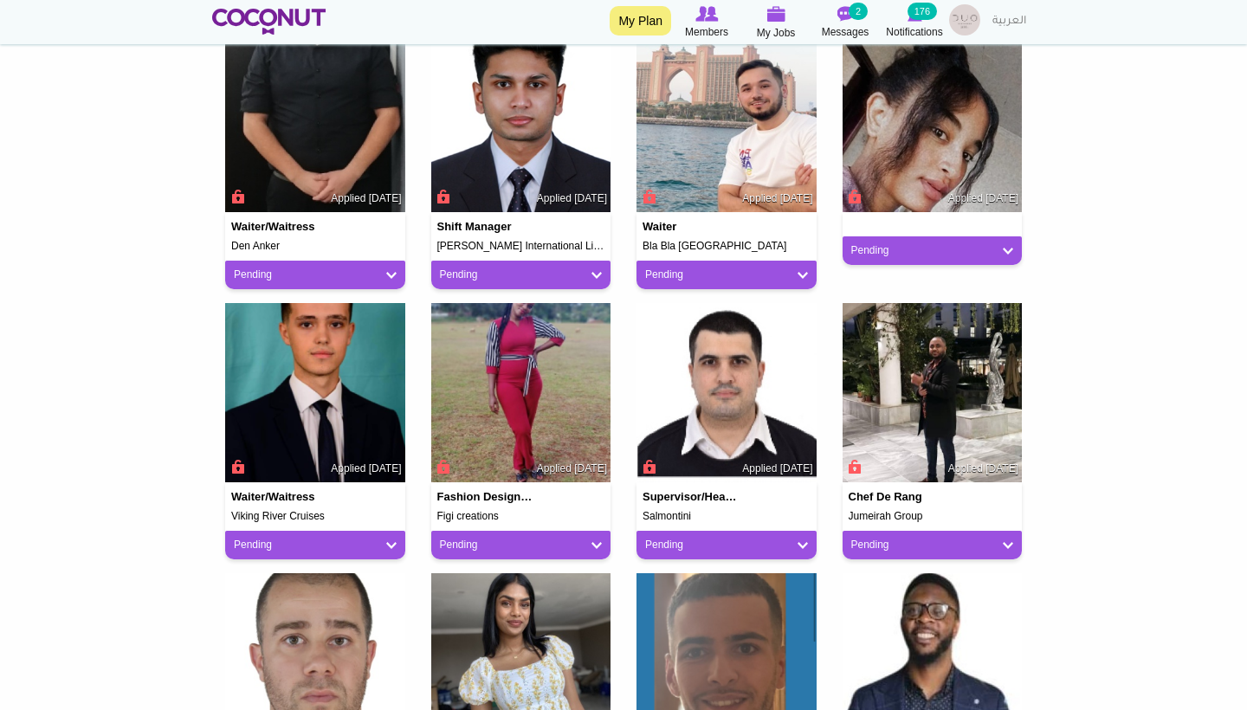
click at [720, 523] on div "Supervisor/head waiter Salmontini Applied 3 days ago Pending Pending Good Fit M…" at bounding box center [726, 520] width 180 height 77
click at [720, 531] on div "Pending" at bounding box center [726, 545] width 180 height 29
click at [715, 539] on link "Pending" at bounding box center [726, 545] width 163 height 15
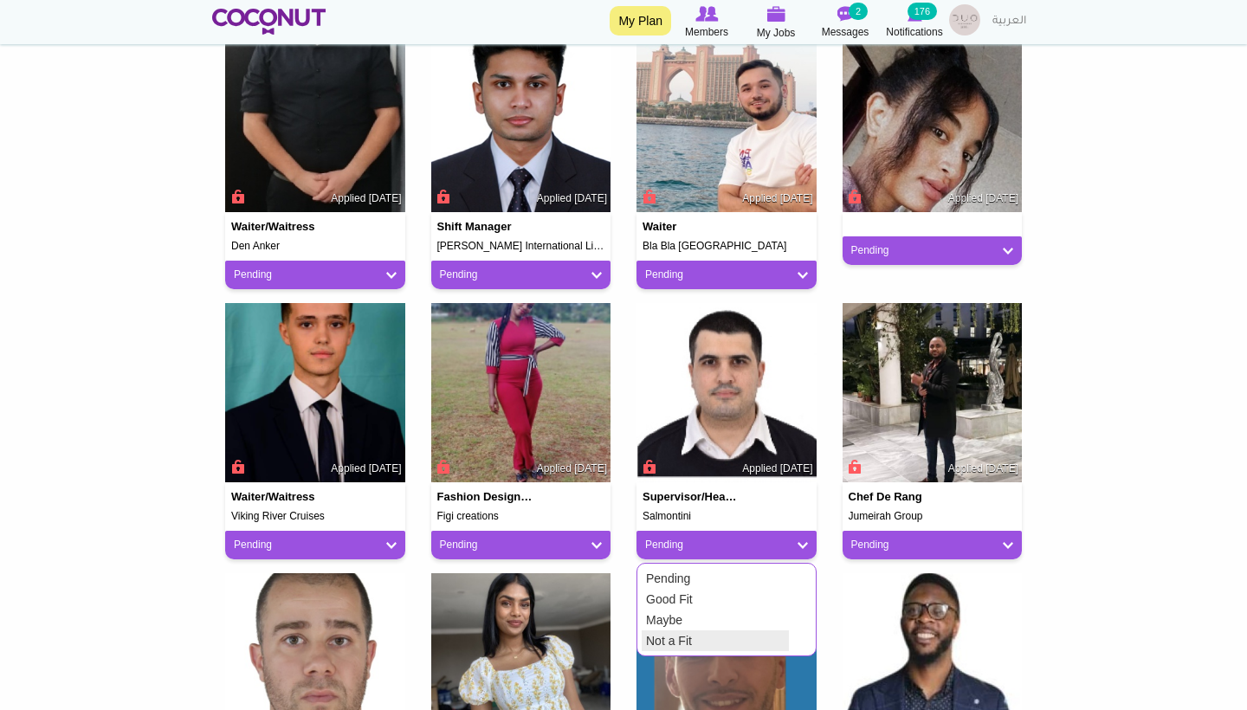
click at [685, 637] on link "Not a Fit" at bounding box center [715, 640] width 147 height 21
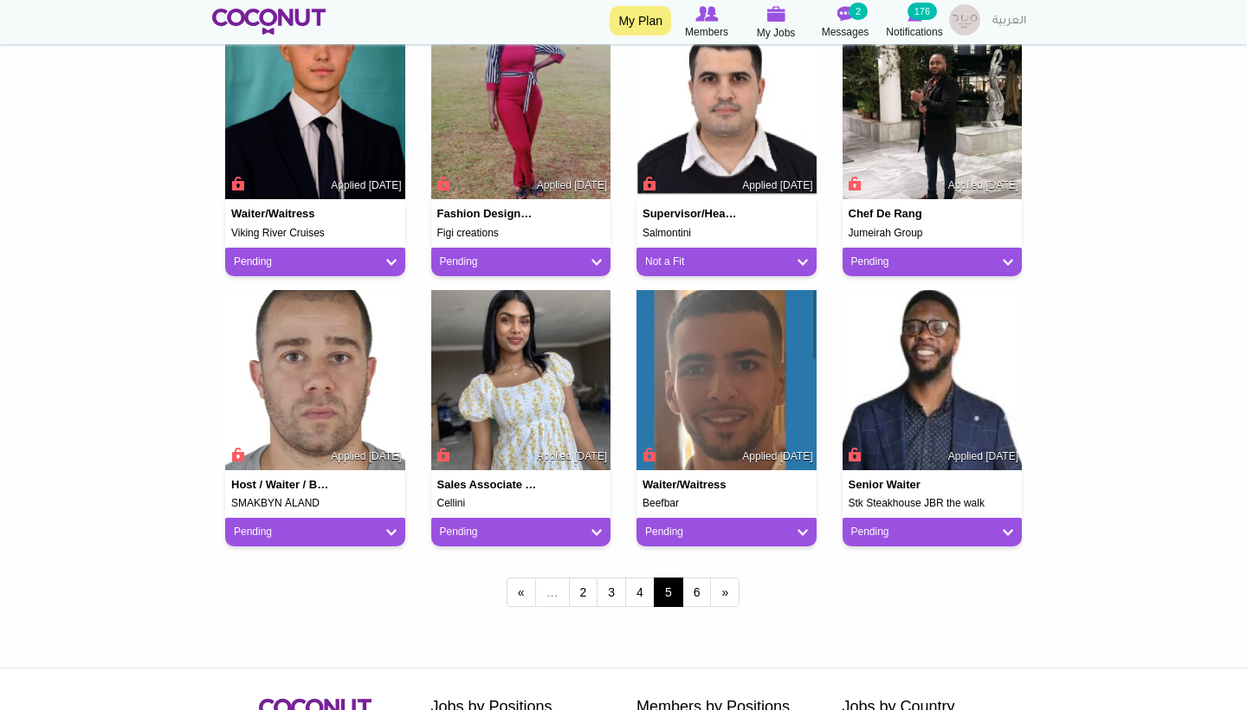
scroll to position [1289, 0]
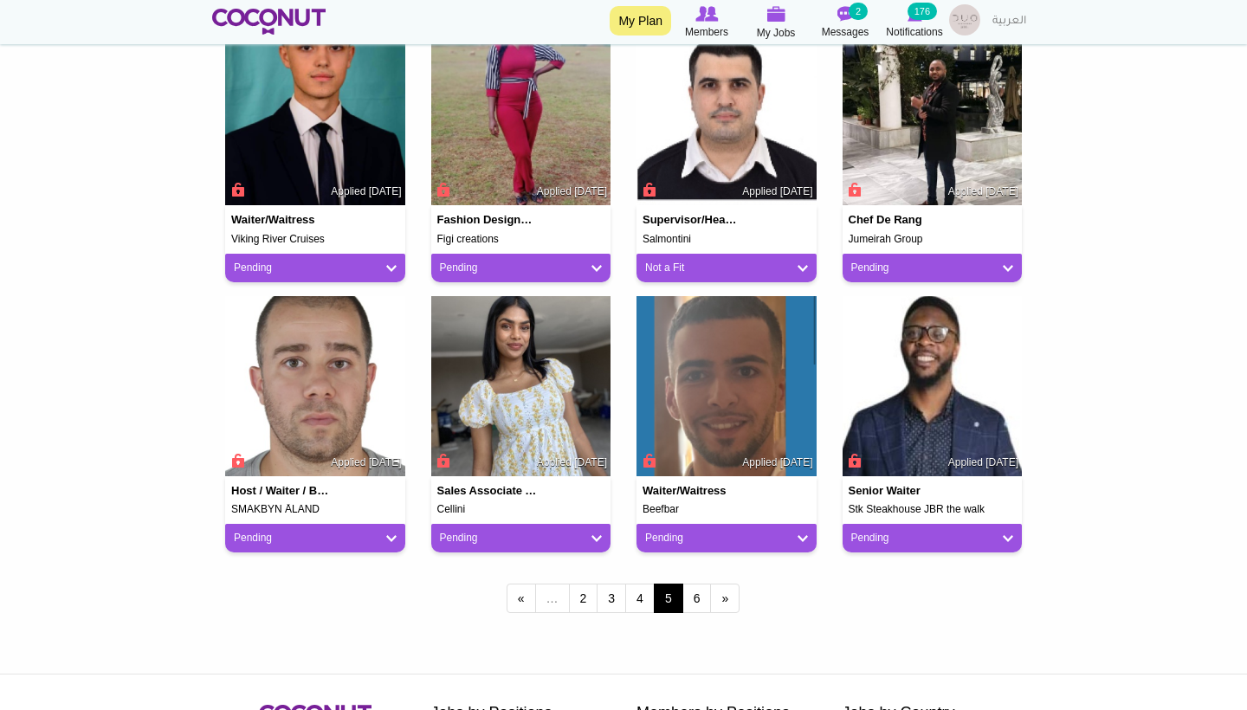
click at [909, 269] on link "Pending" at bounding box center [932, 268] width 163 height 15
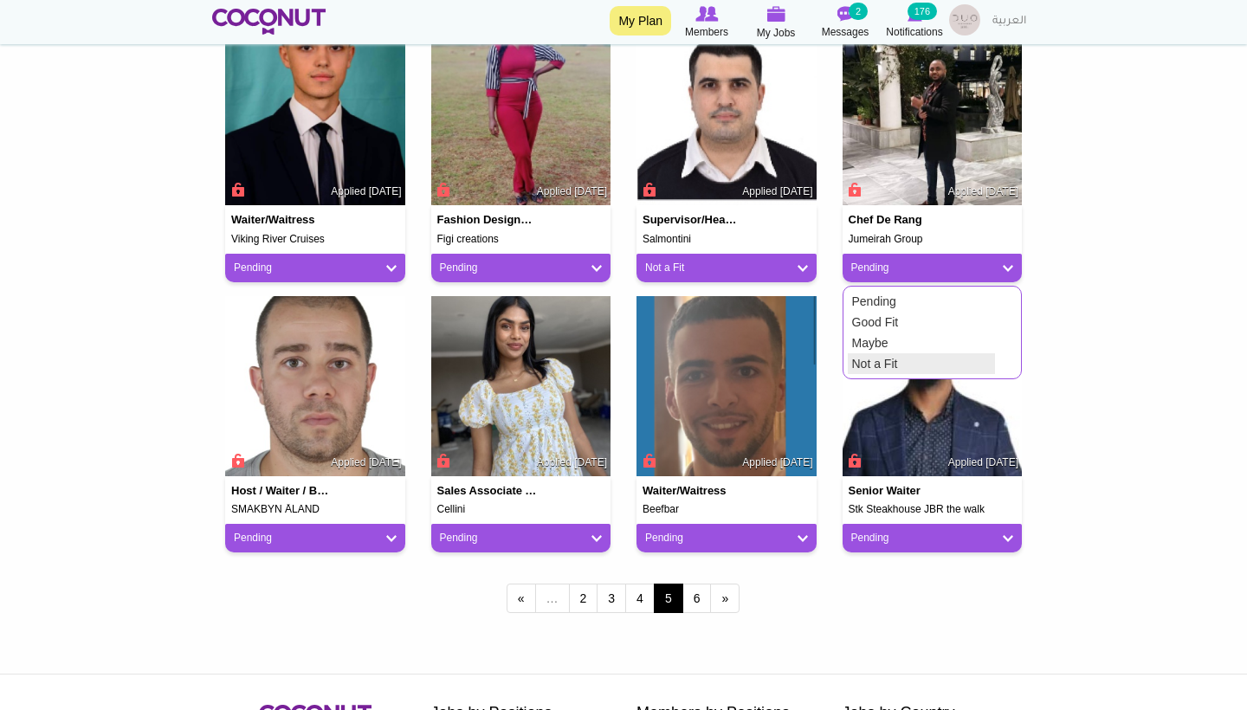
click at [861, 360] on link "Not a Fit" at bounding box center [921, 363] width 147 height 21
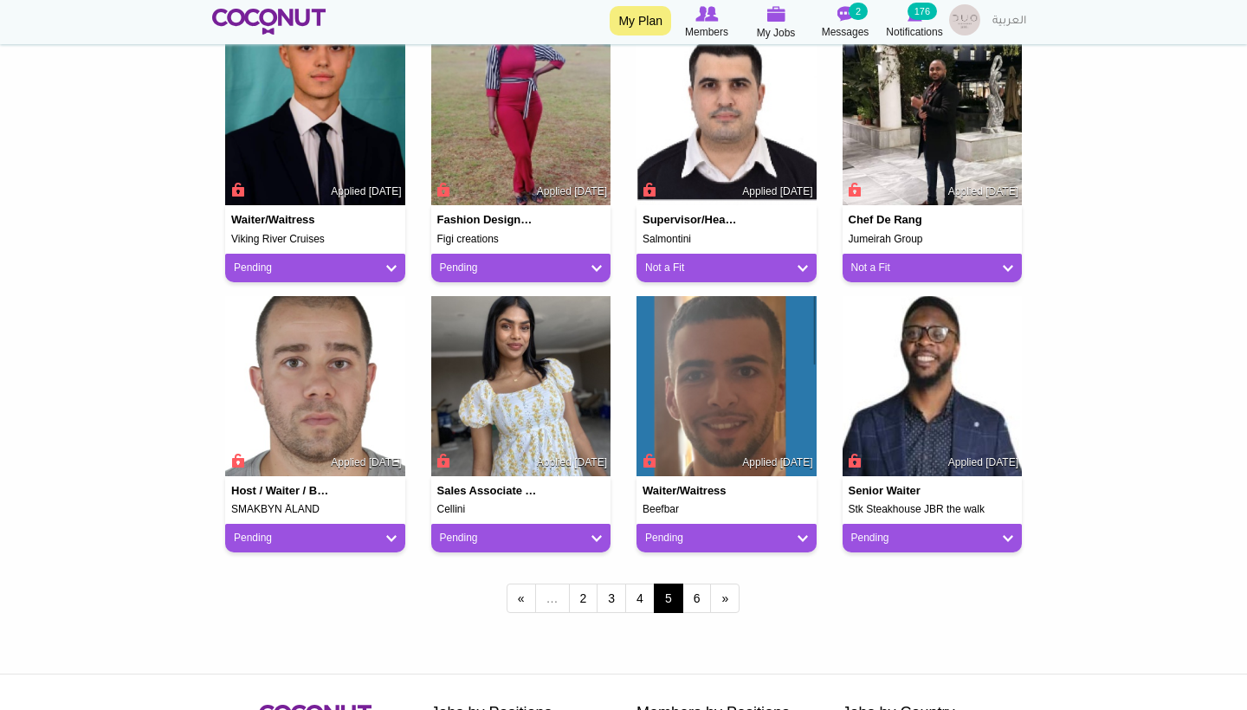
click at [361, 533] on link "Pending" at bounding box center [315, 538] width 163 height 15
click at [328, 626] on link "Not a Fit" at bounding box center [303, 633] width 147 height 21
click at [970, 531] on link "Pending" at bounding box center [932, 538] width 163 height 15
click at [881, 626] on link "Not a Fit" at bounding box center [921, 633] width 147 height 21
click at [694, 601] on link "6" at bounding box center [696, 598] width 29 height 29
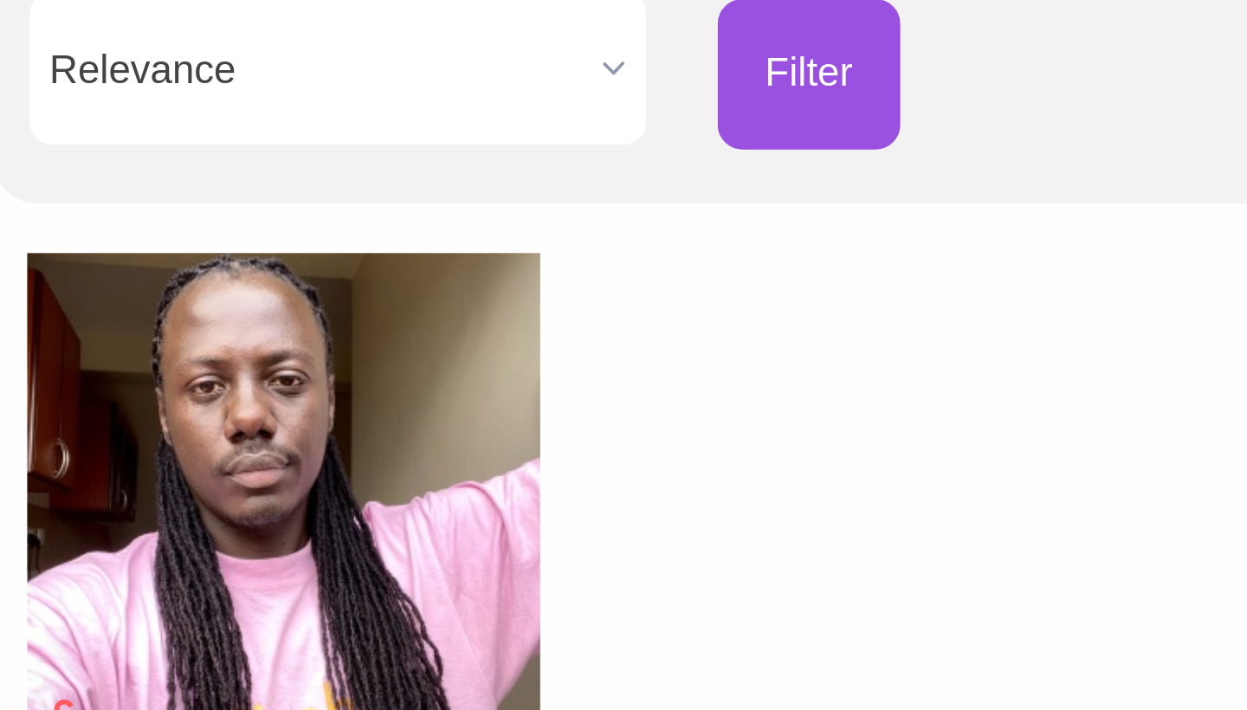
scroll to position [287, 0]
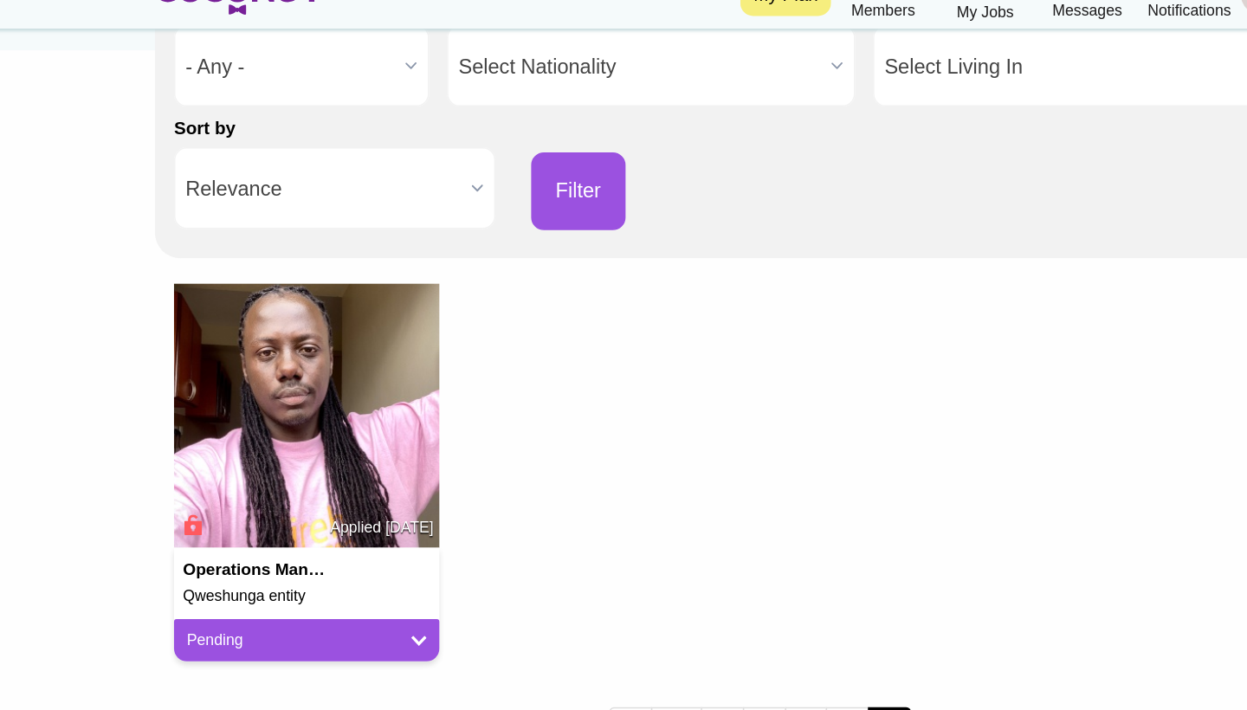
click at [235, 452] on link "Pending" at bounding box center [315, 459] width 163 height 15
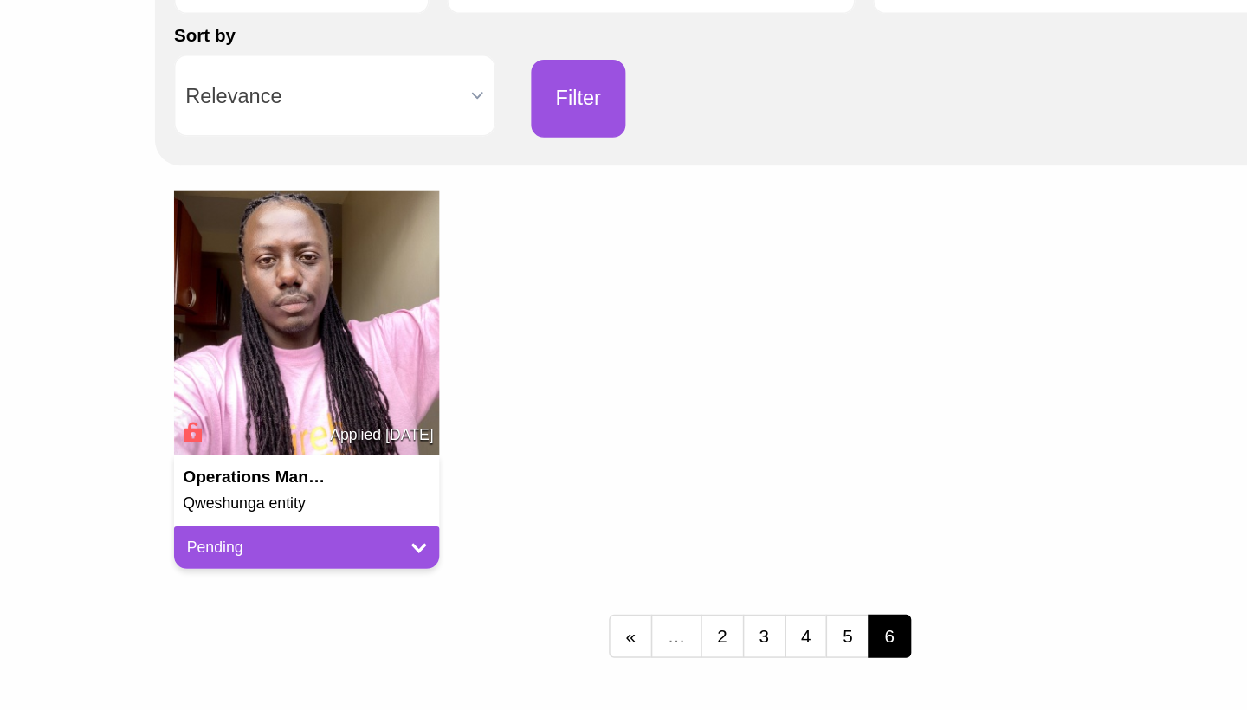
click at [252, 445] on div "Pending" at bounding box center [315, 459] width 180 height 29
click at [243, 452] on link "Pending" at bounding box center [315, 459] width 163 height 15
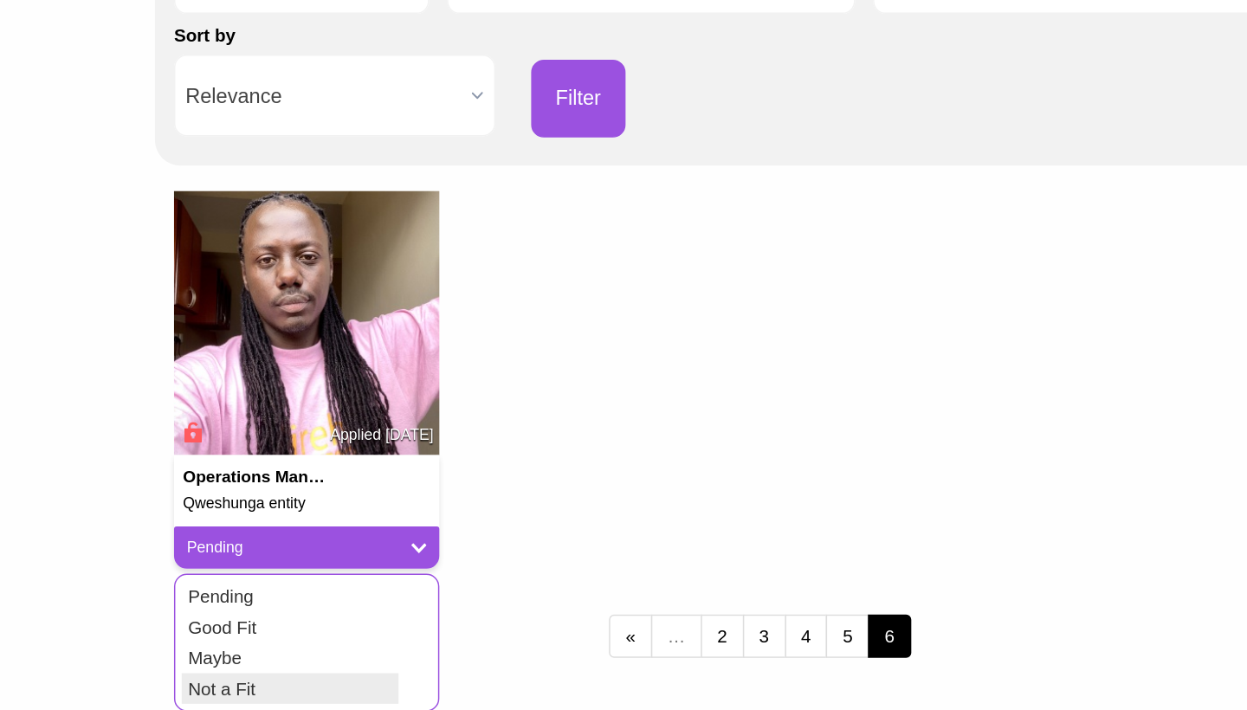
click at [230, 545] on link "Not a Fit" at bounding box center [303, 555] width 147 height 21
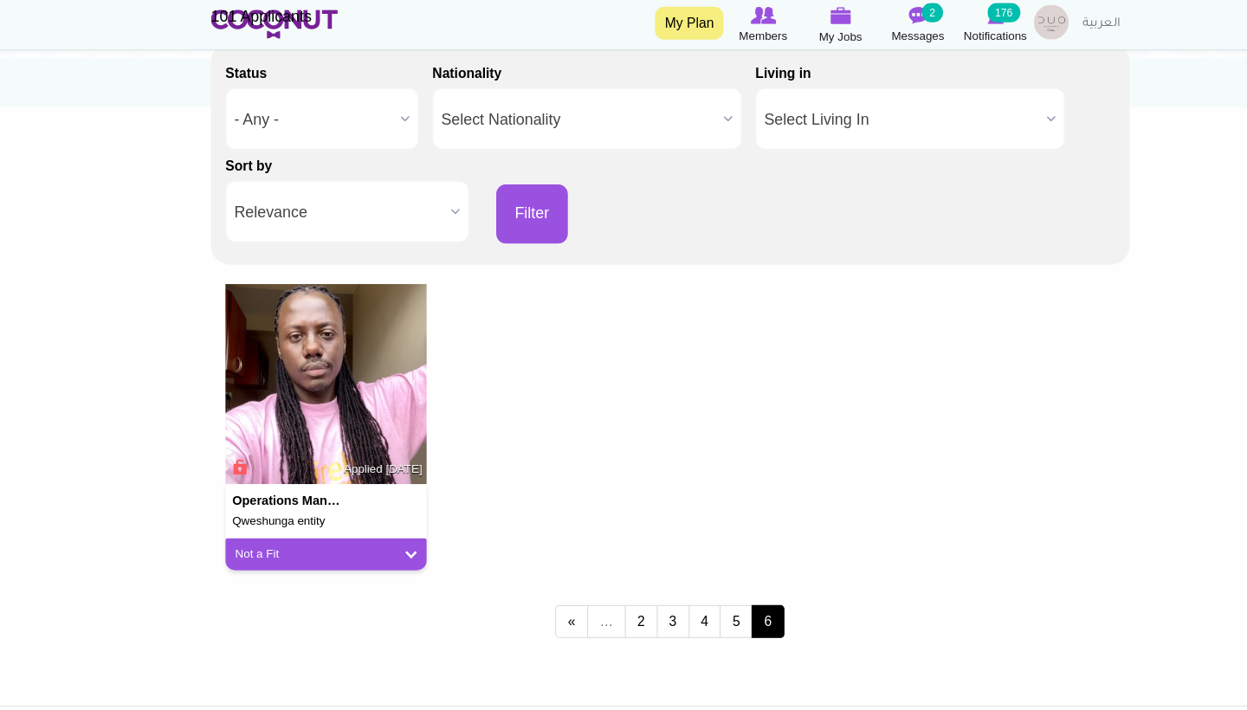
scroll to position [210, 0]
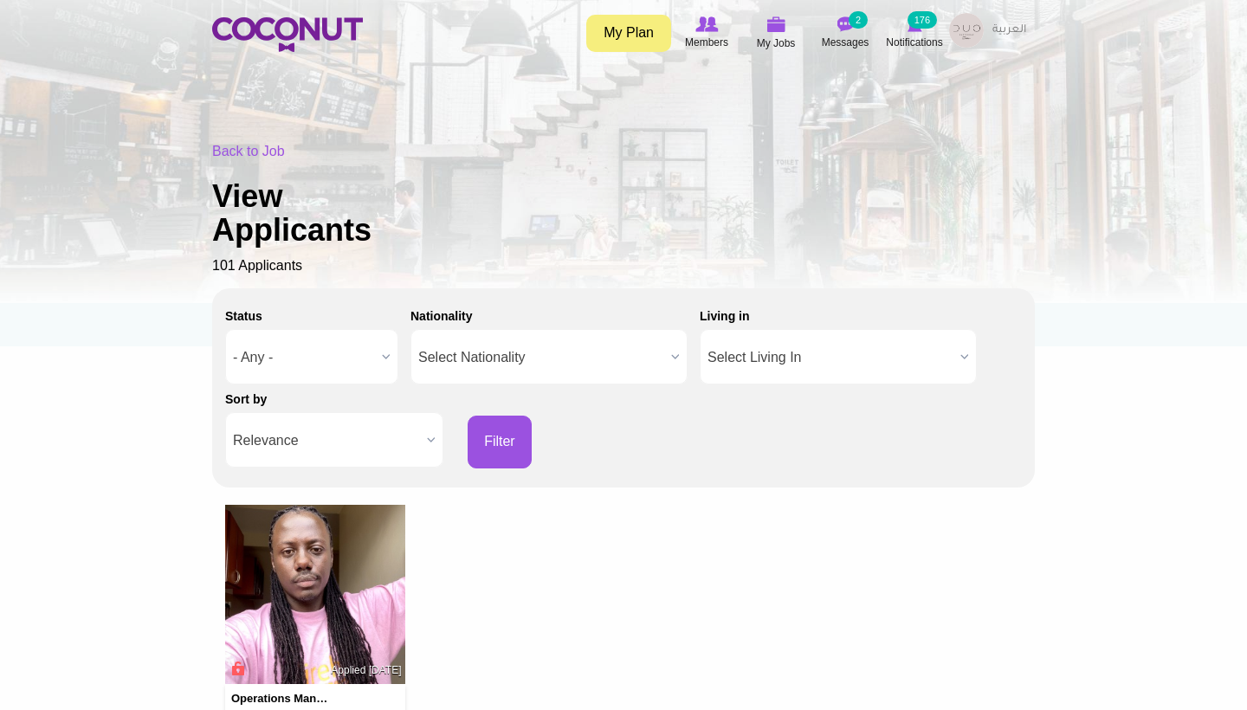
scroll to position [0, 0]
click at [783, 21] on img at bounding box center [775, 24] width 19 height 16
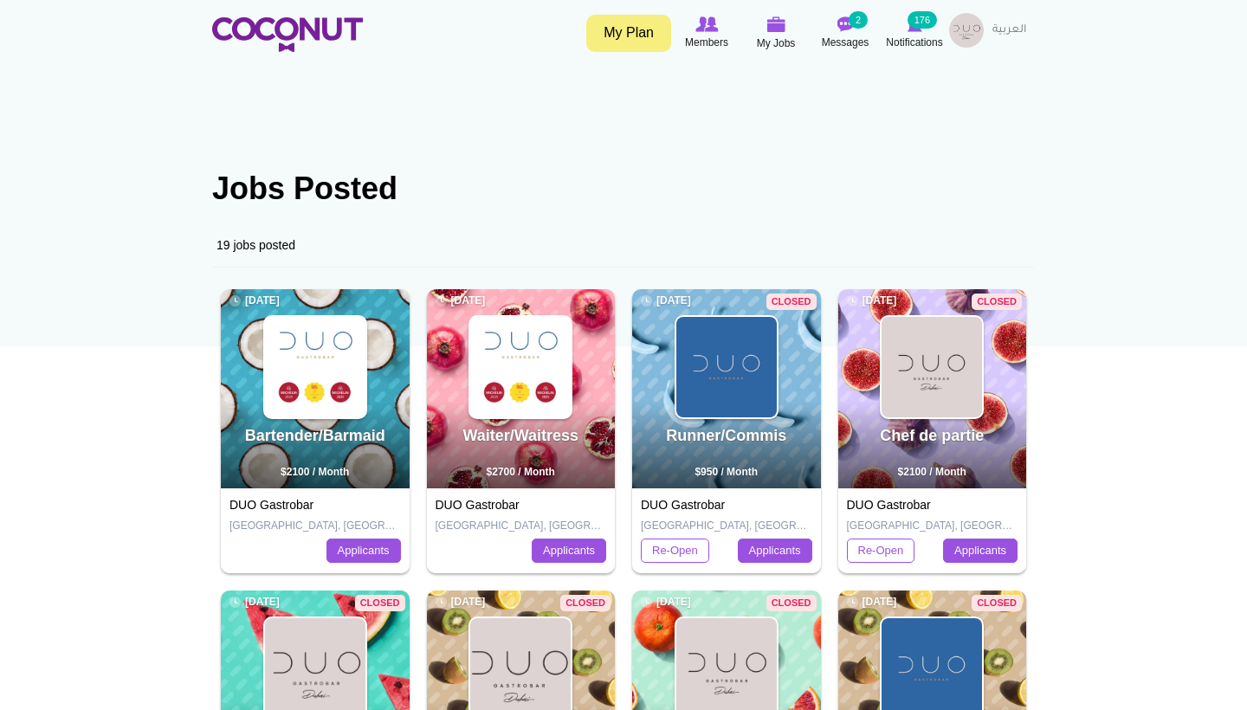
click at [352, 339] on img at bounding box center [315, 367] width 100 height 100
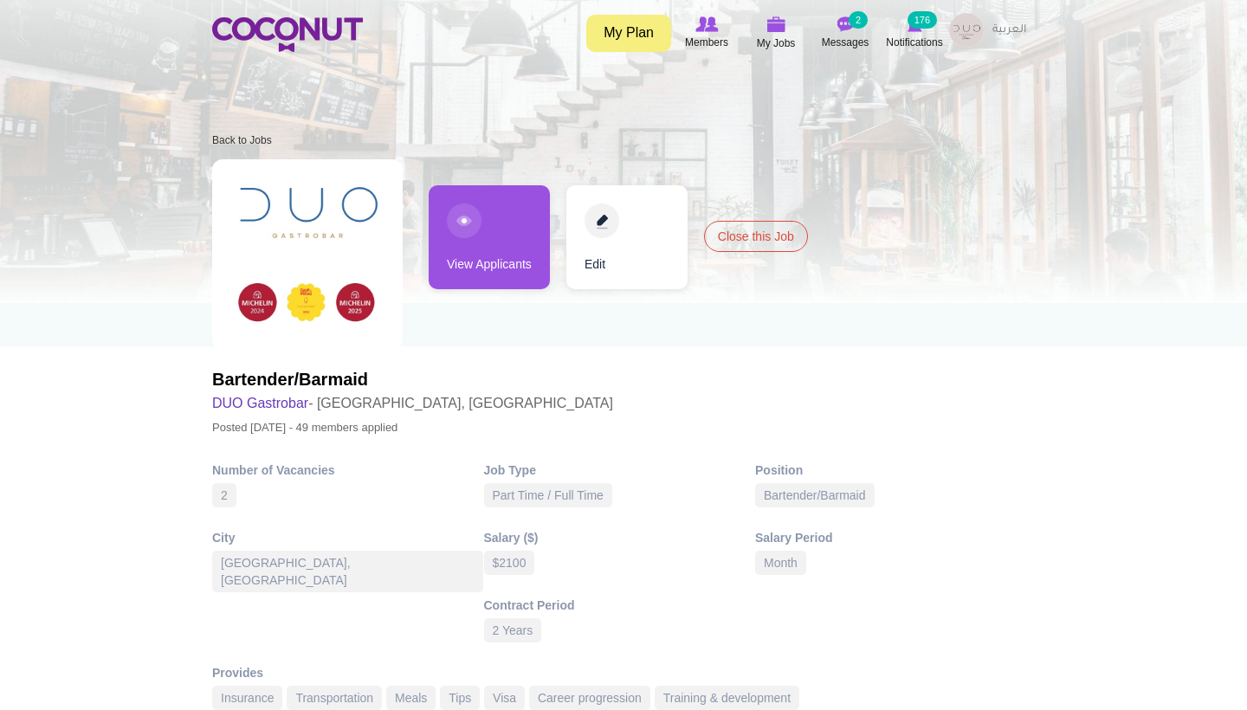
click at [461, 279] on link "View Applicants" at bounding box center [489, 237] width 121 height 104
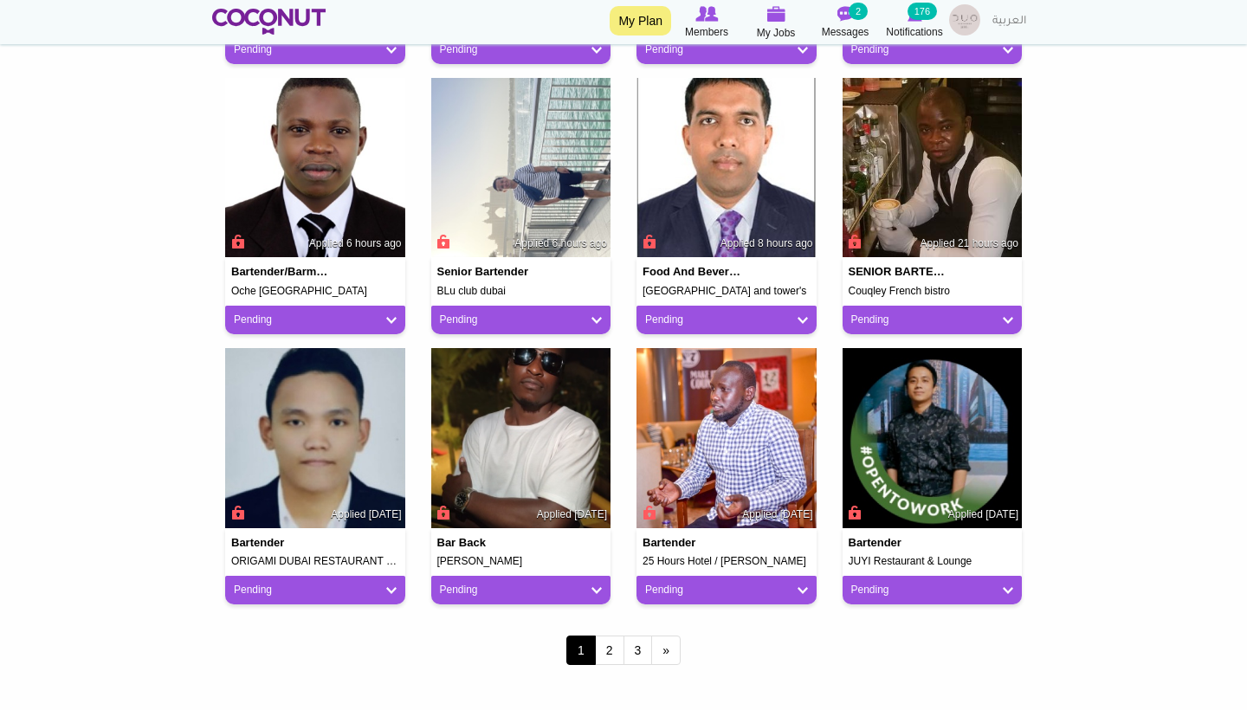
scroll to position [1246, 0]
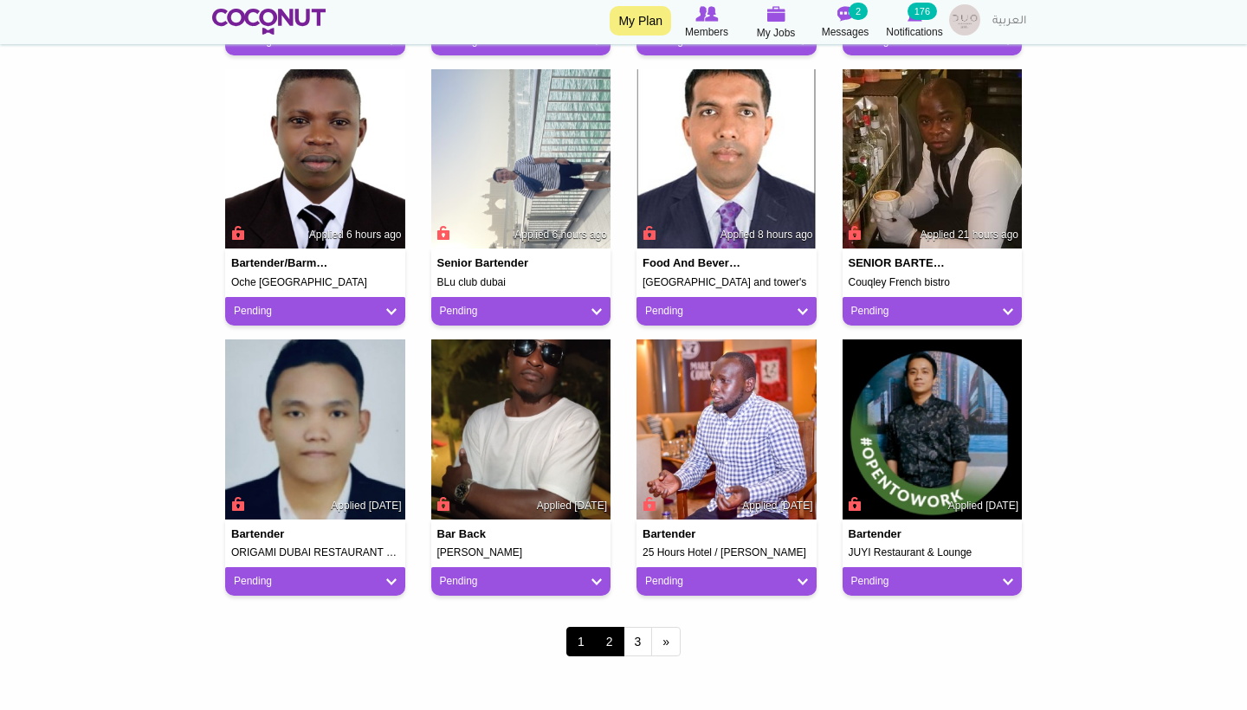
click at [601, 635] on link "2" at bounding box center [609, 641] width 29 height 29
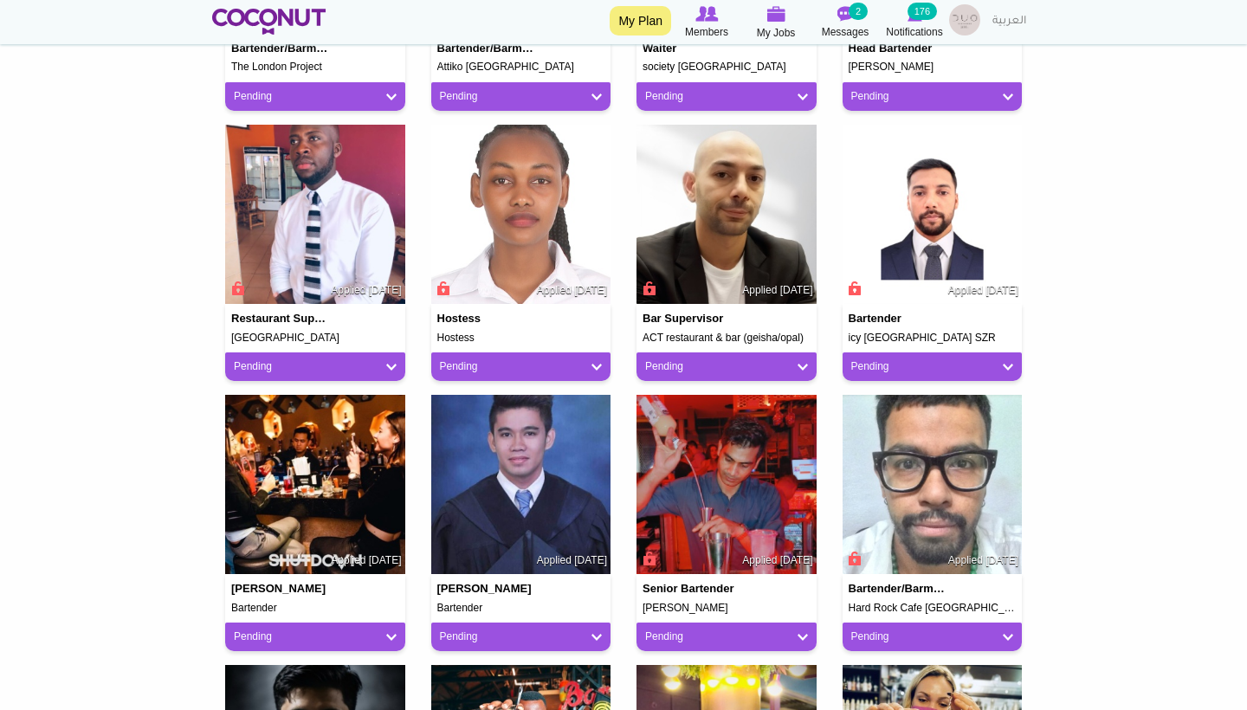
scroll to position [1035, 0]
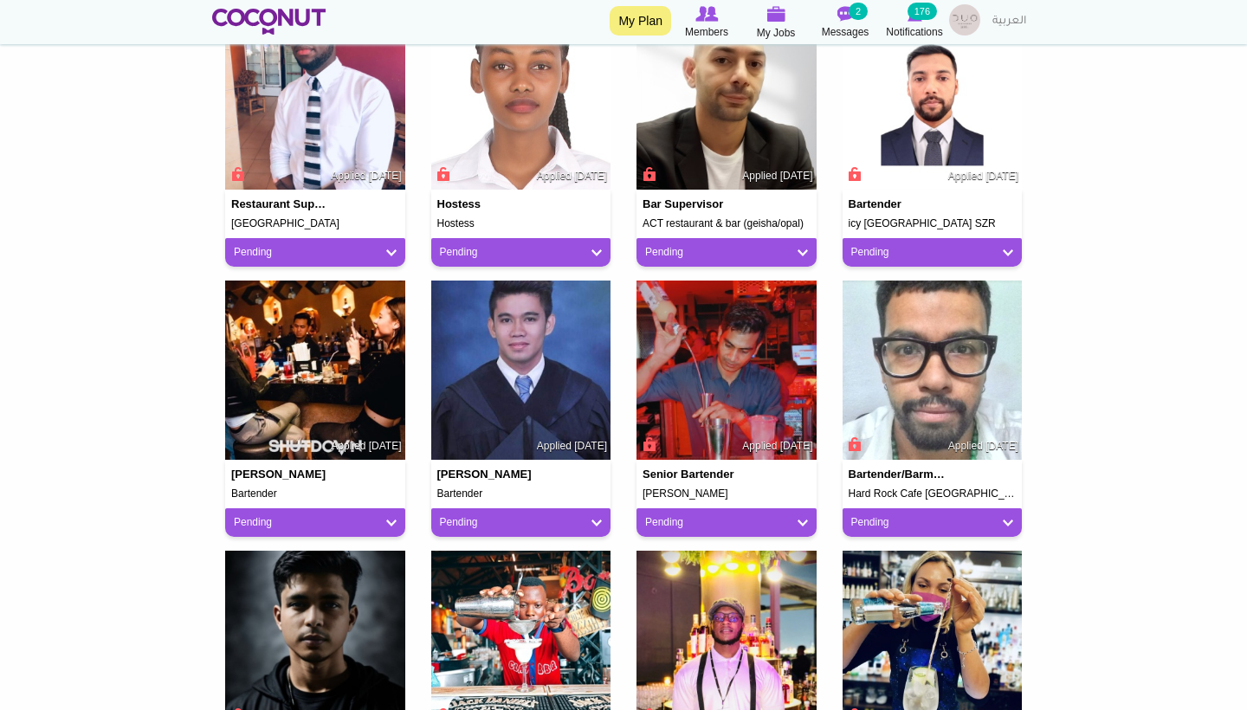
click at [900, 515] on link "Pending" at bounding box center [932, 522] width 163 height 15
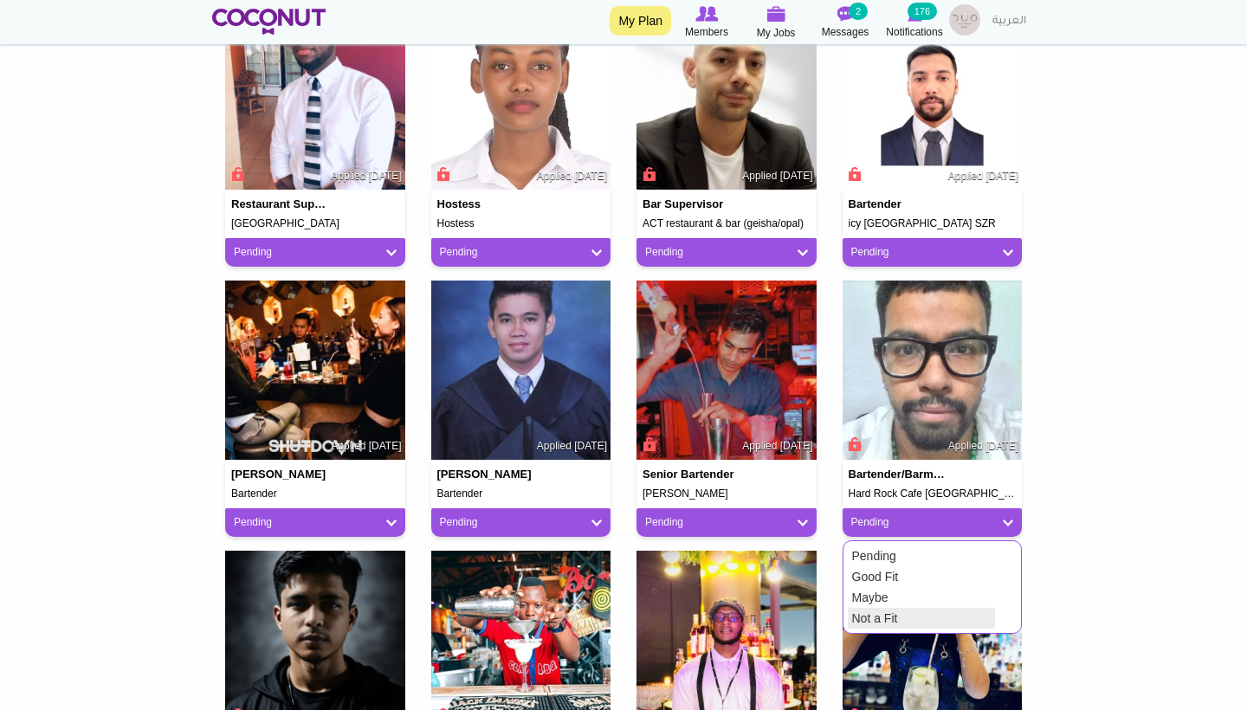
click at [907, 608] on link "Not a Fit" at bounding box center [921, 618] width 147 height 21
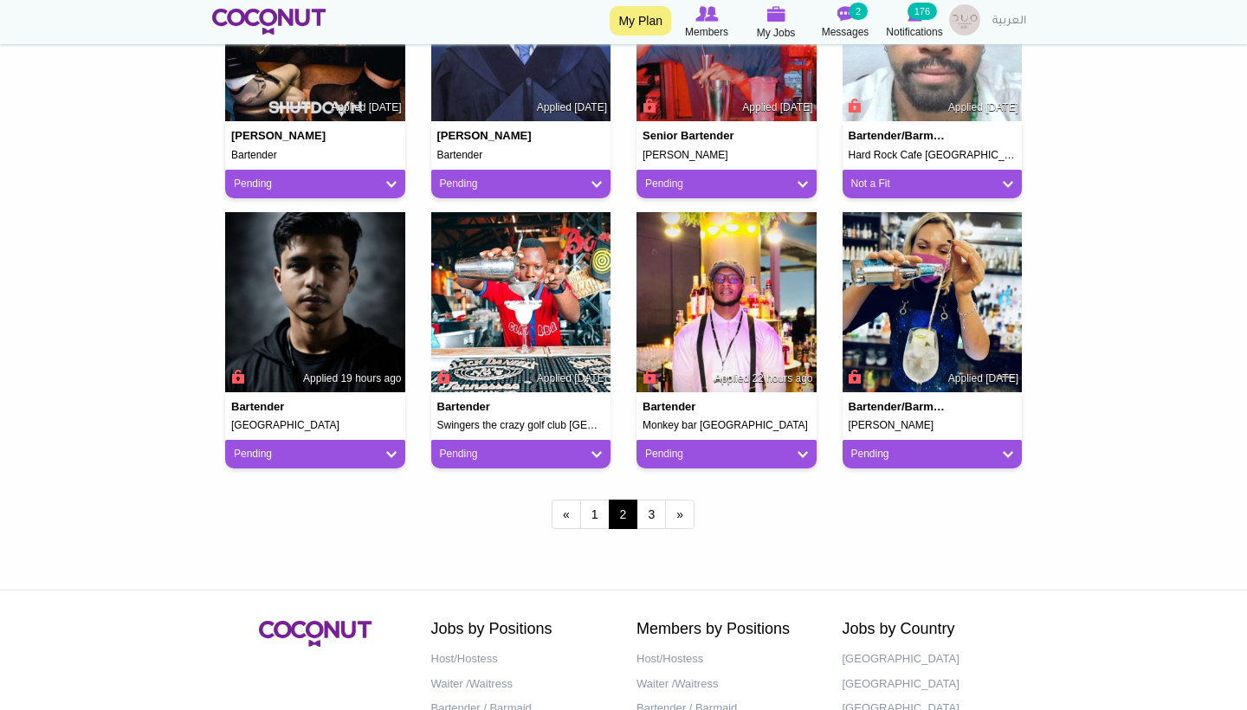
scroll to position [1376, 0]
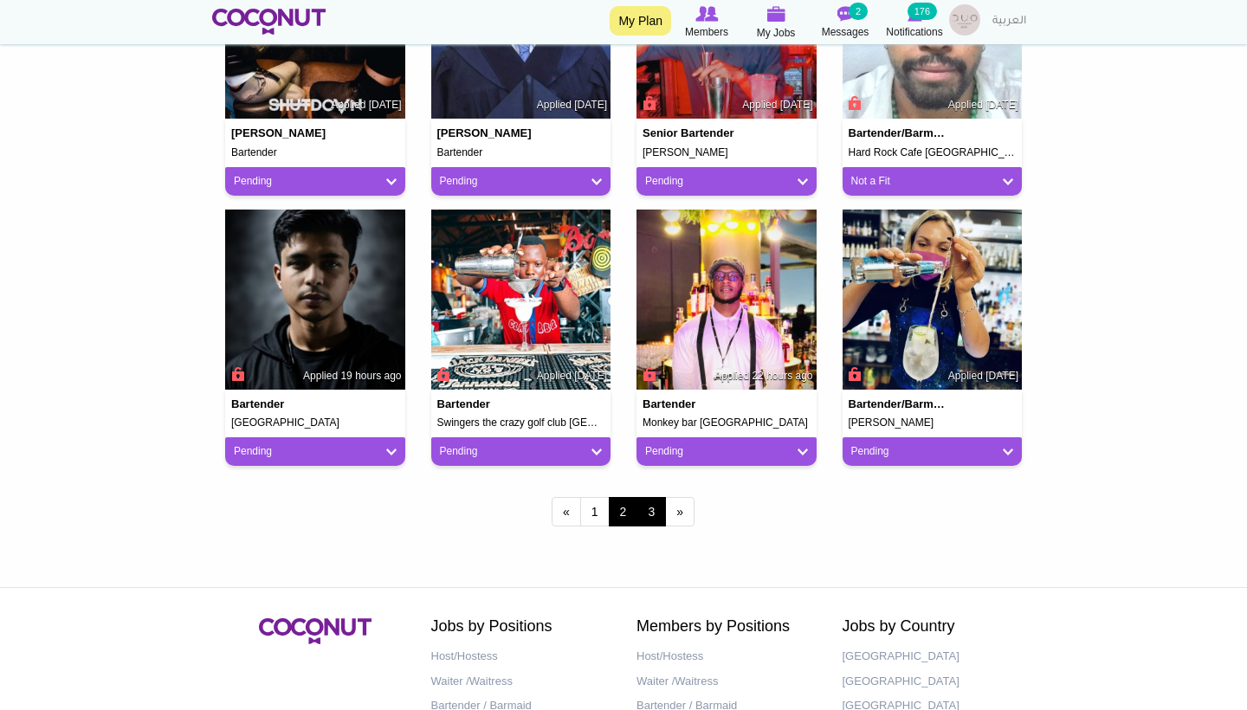
click at [649, 507] on link "3" at bounding box center [650, 511] width 29 height 29
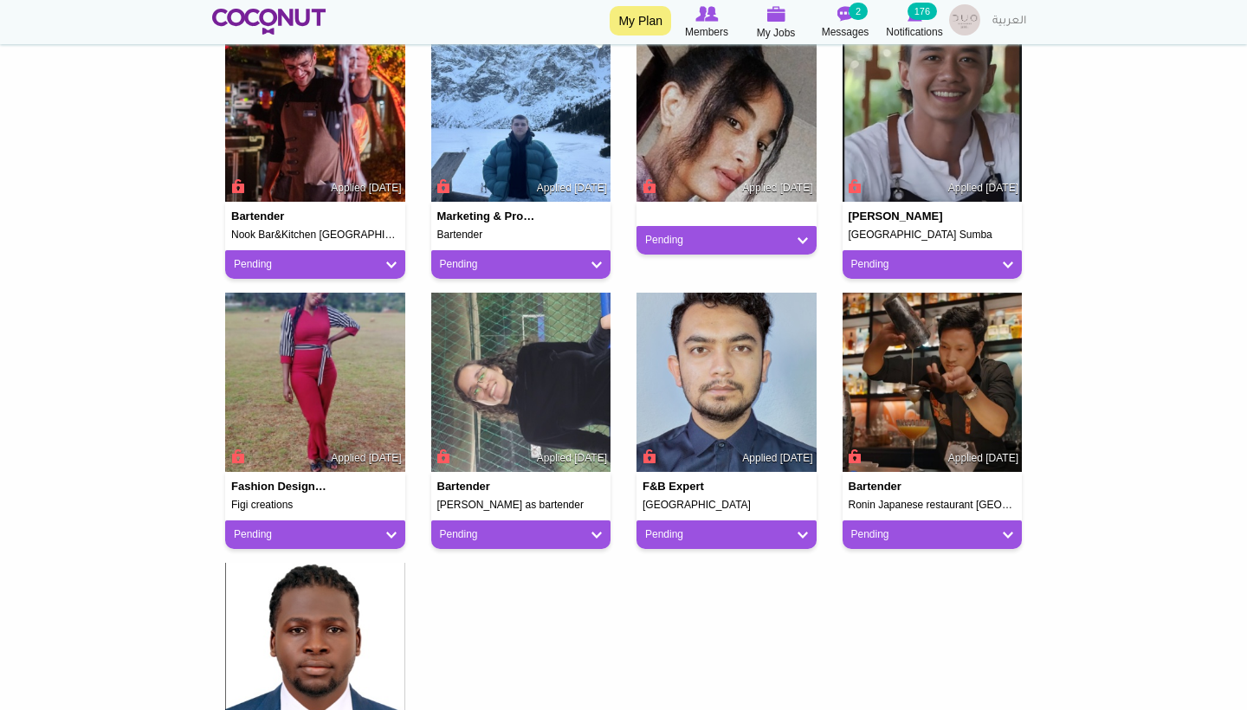
scroll to position [483, 0]
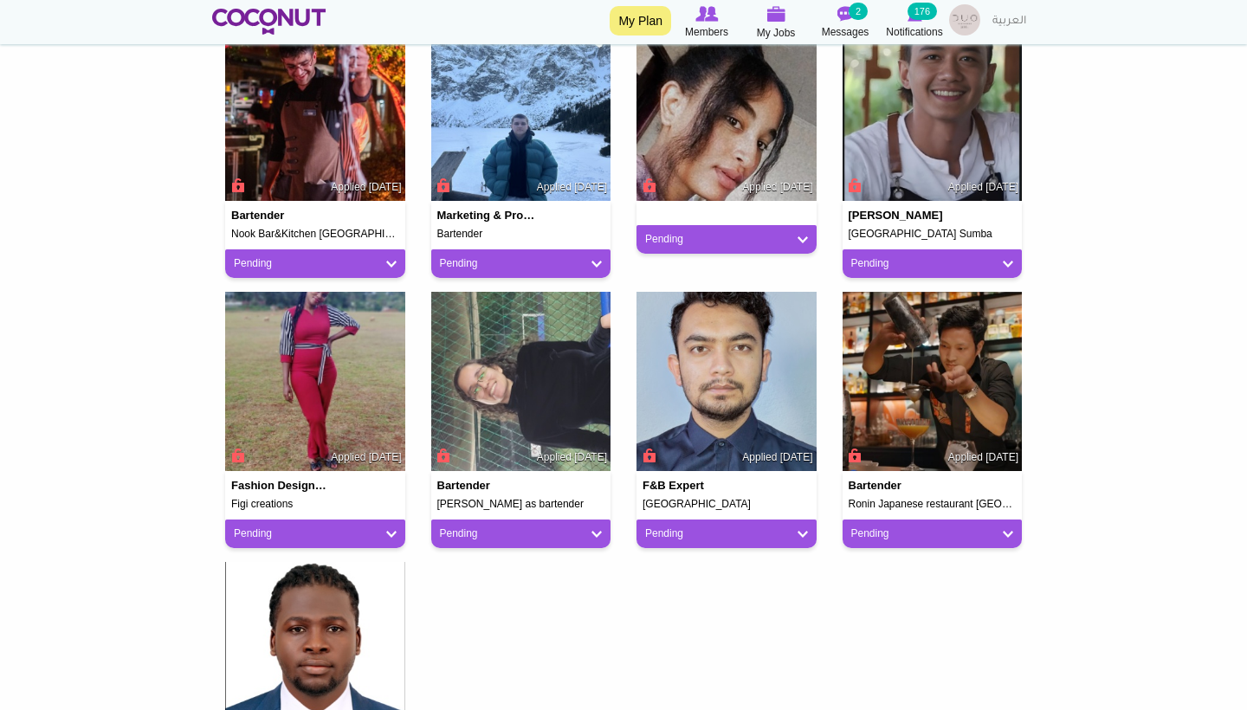
click at [292, 533] on link "Pending" at bounding box center [315, 533] width 163 height 15
click at [307, 620] on link "Not a Fit" at bounding box center [303, 629] width 147 height 21
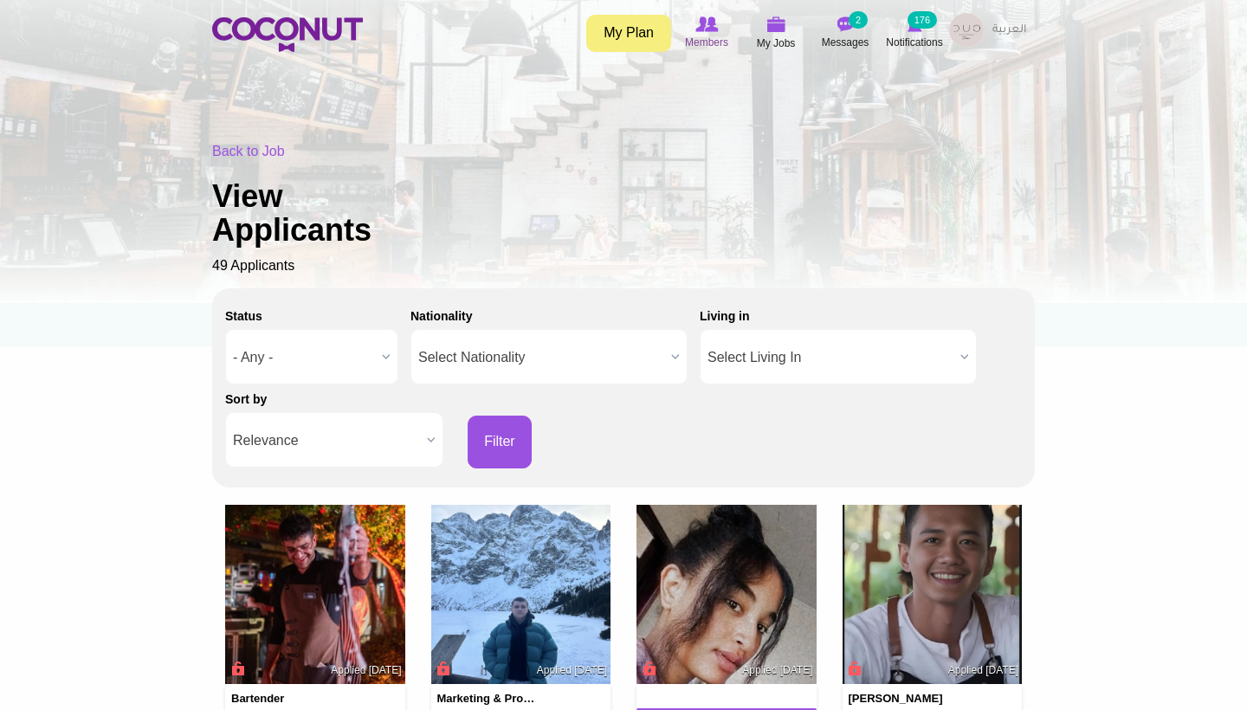
scroll to position [0, 0]
click at [270, 20] on img at bounding box center [287, 34] width 151 height 35
